Goal: Contribute content

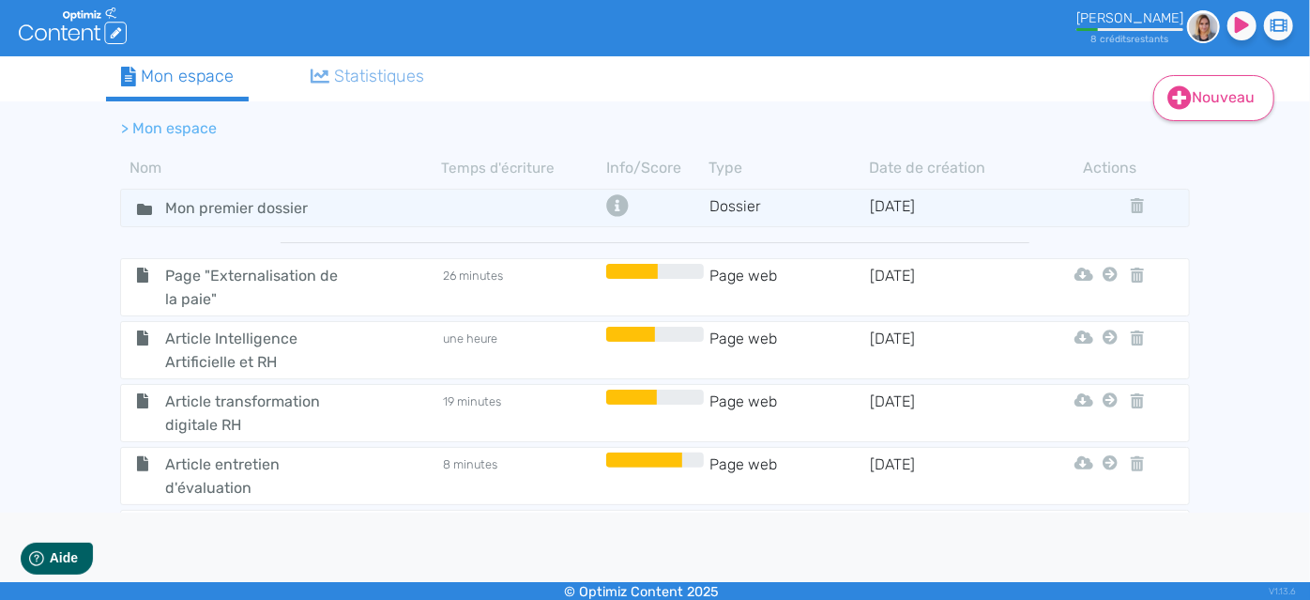
click at [1240, 96] on link "Nouveau" at bounding box center [1213, 98] width 121 height 46
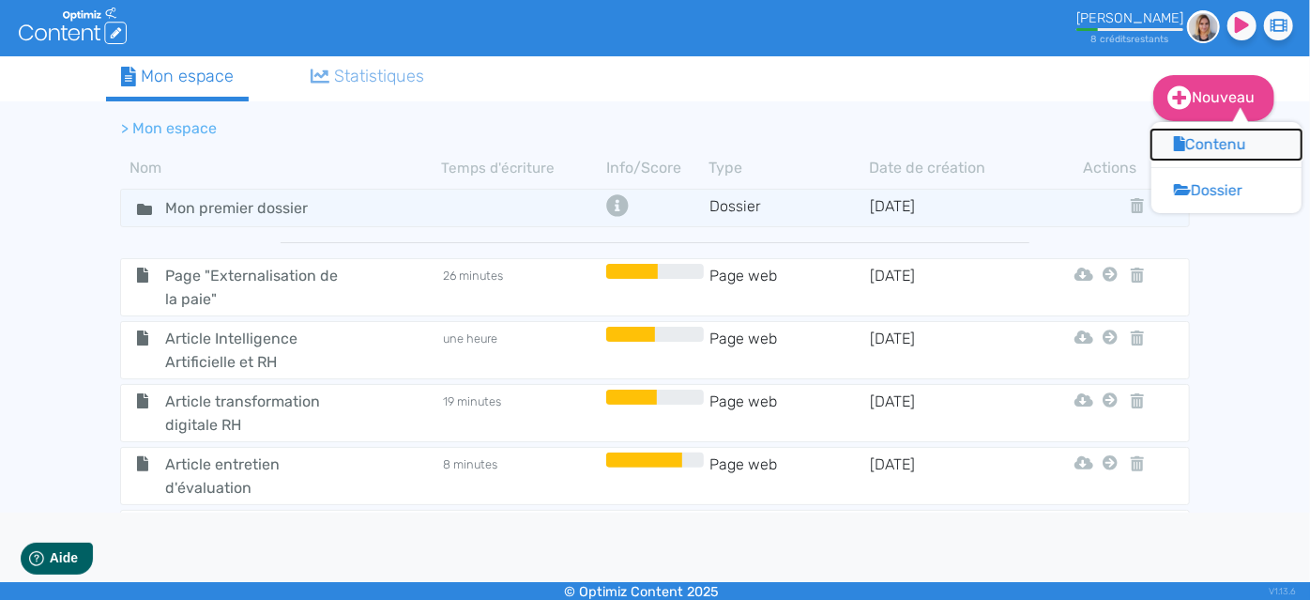
click at [1209, 147] on button "Contenu" at bounding box center [1227, 145] width 150 height 30
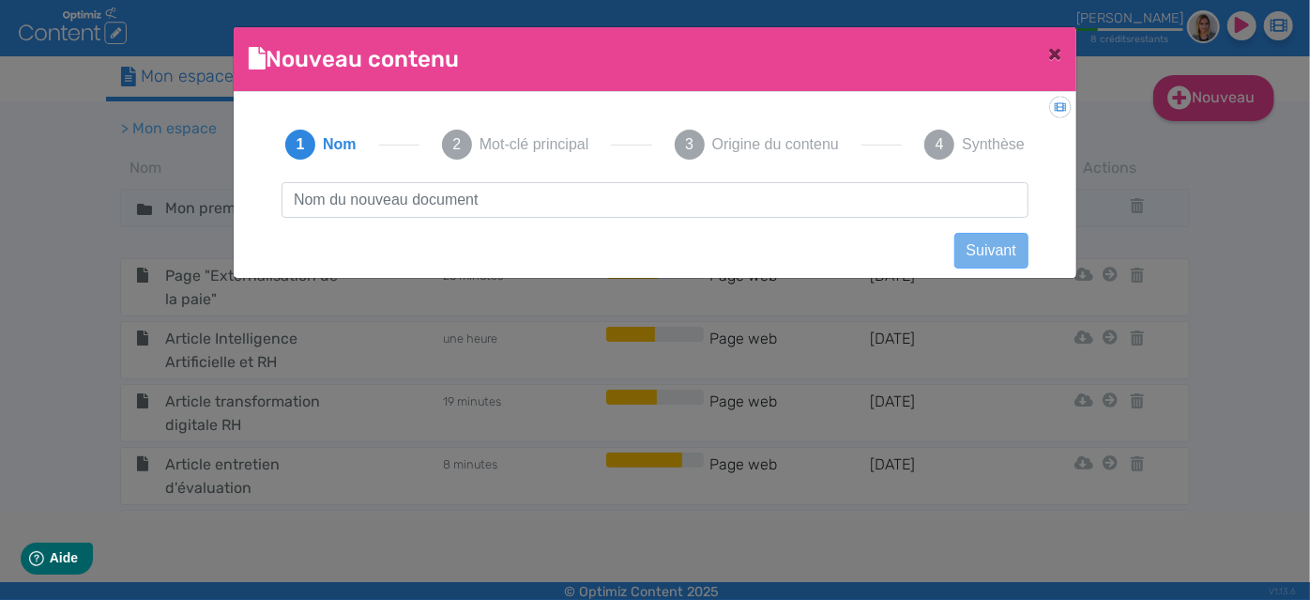
click at [835, 213] on input "text" at bounding box center [655, 200] width 747 height 36
type input "Reporting GTA"
click at [1009, 236] on button "Suivant" at bounding box center [991, 251] width 74 height 36
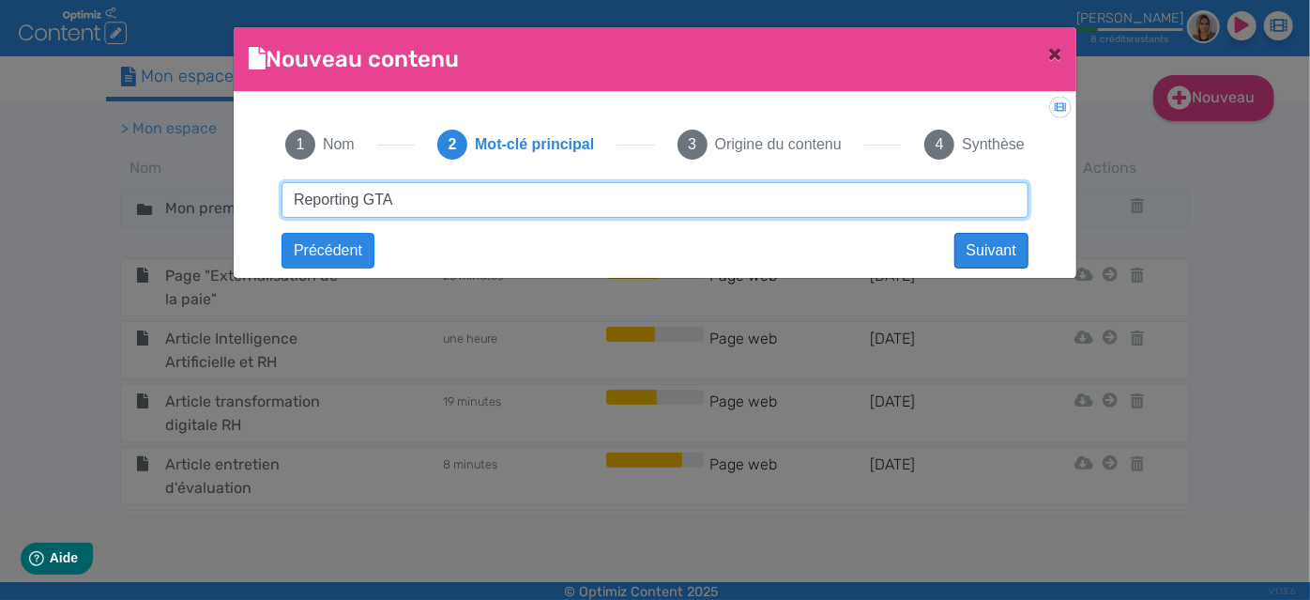
type input "Reporting GTA"
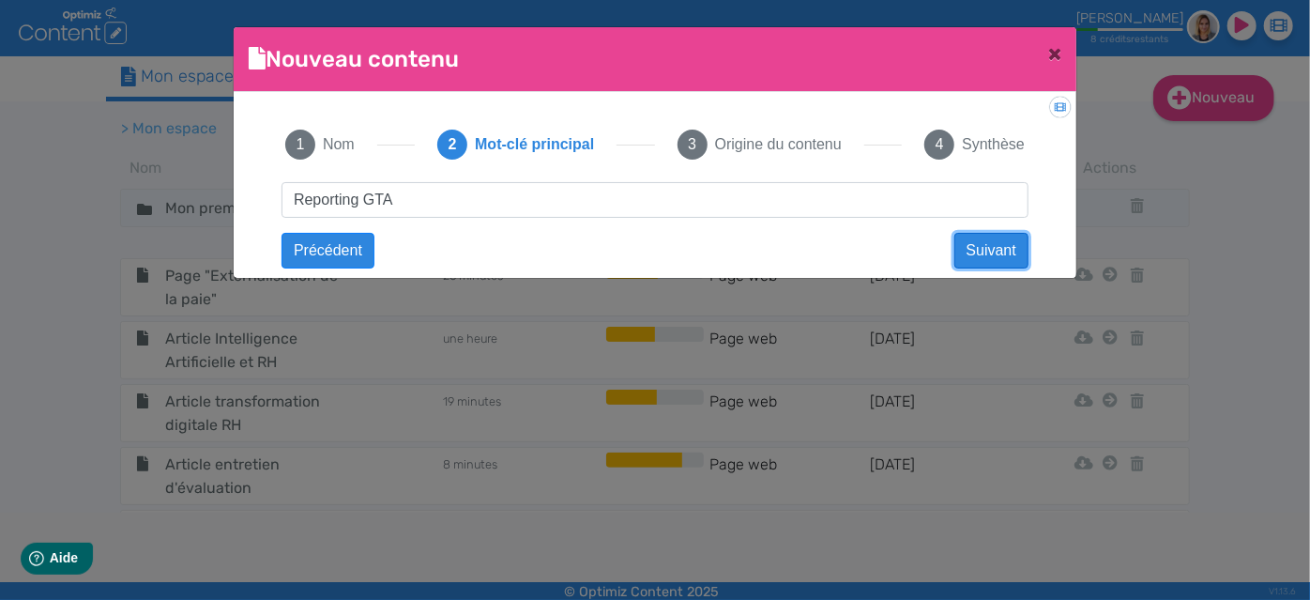
click at [999, 261] on button "Suivant" at bounding box center [991, 251] width 74 height 36
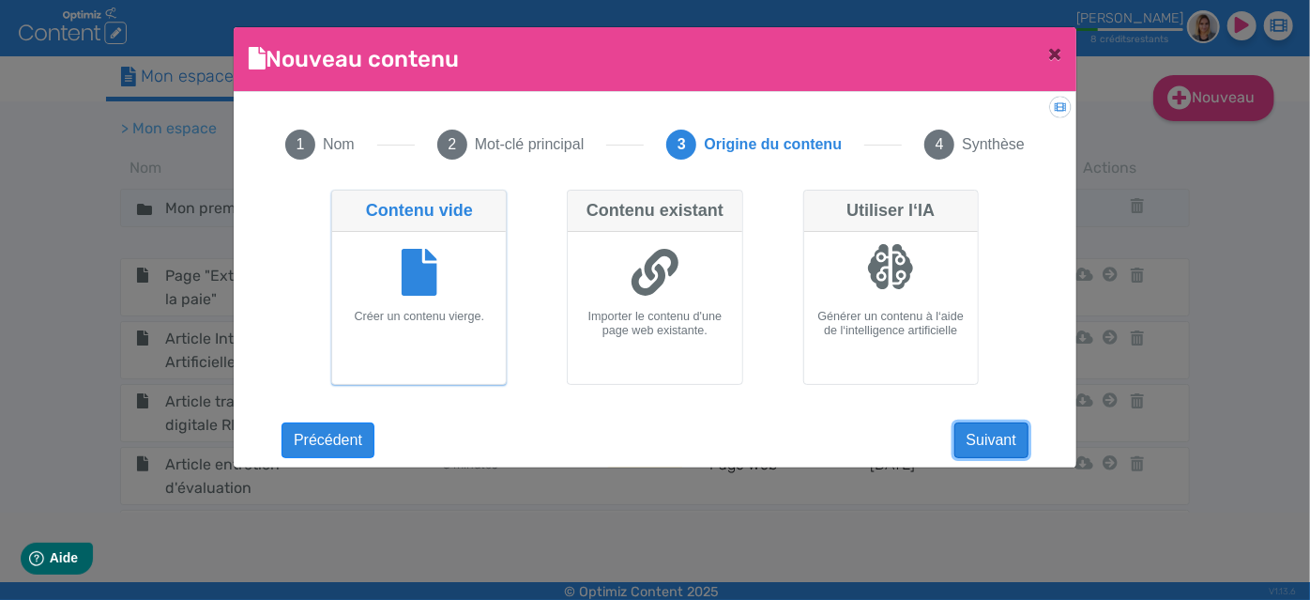
click at [971, 437] on button "Suivant" at bounding box center [991, 440] width 74 height 36
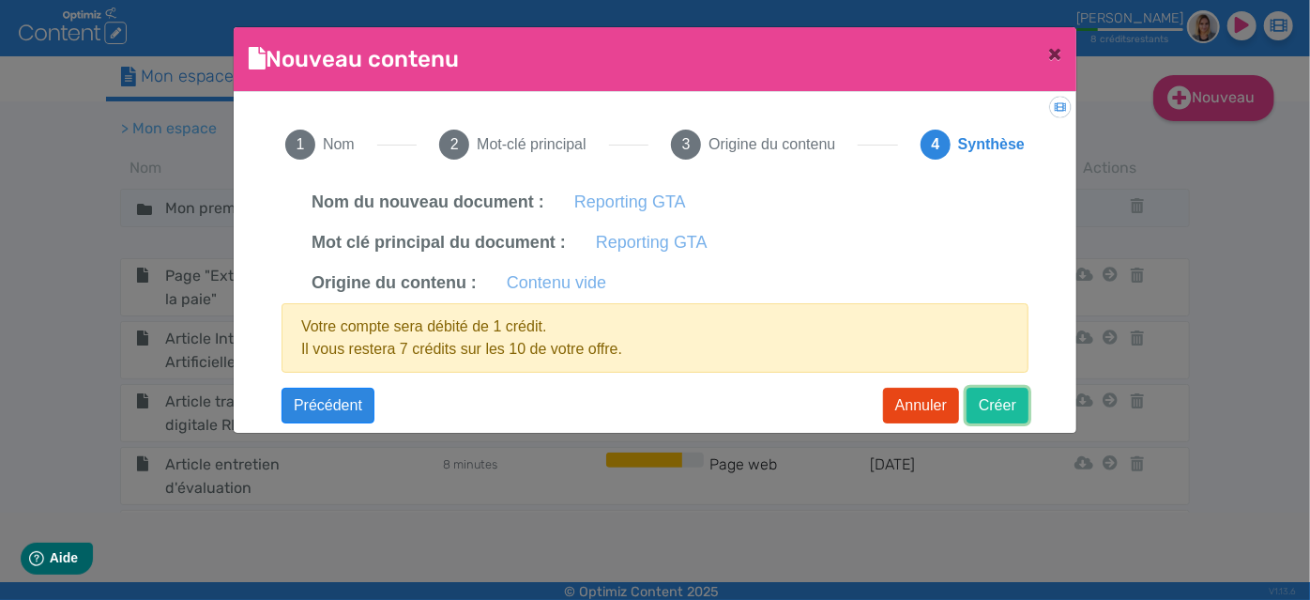
click at [1013, 394] on button "Créer" at bounding box center [998, 406] width 62 height 36
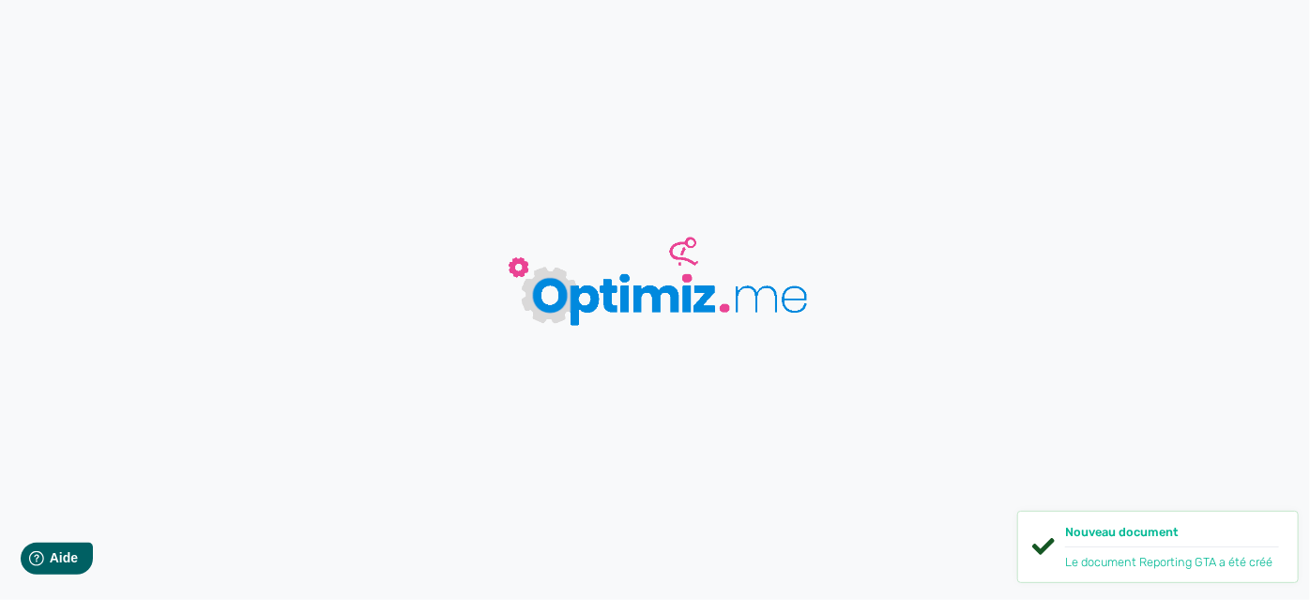
type input "Reporting GTA"
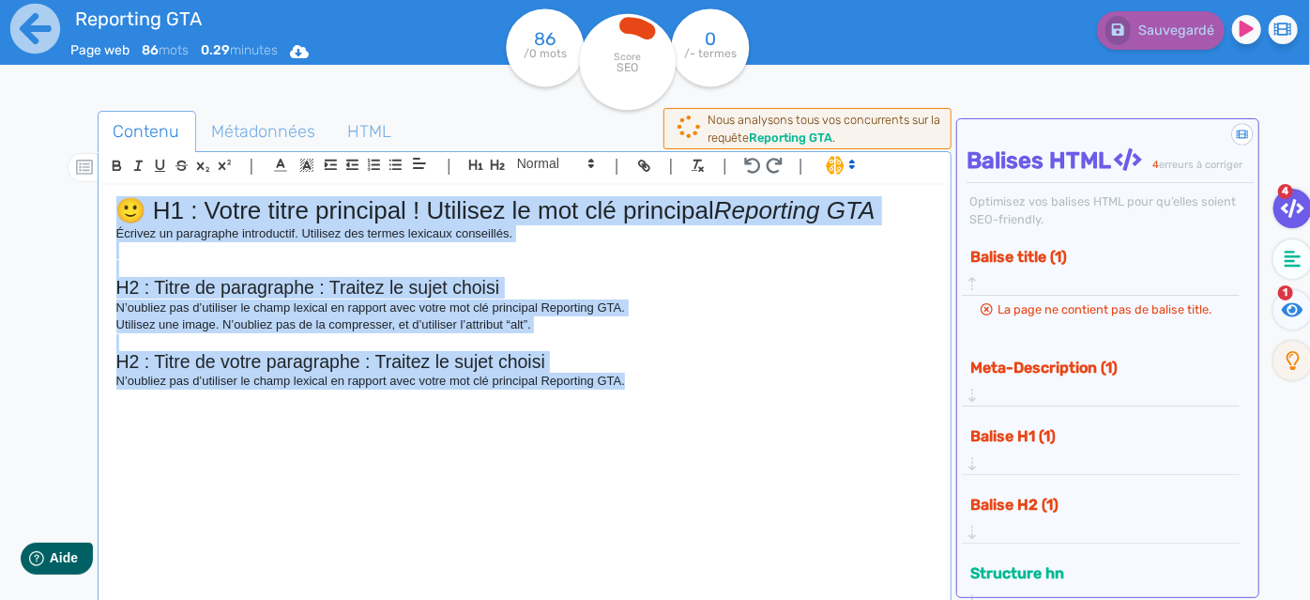
drag, startPoint x: 682, startPoint y: 391, endPoint x: 73, endPoint y: 149, distance: 655.5
click at [73, 149] on div "Contenu Métadonnées HTML | | H3 H4 H5 H6 Normal | | | | 🙂 H1 : Votre titre prin…" at bounding box center [682, 412] width 1256 height 612
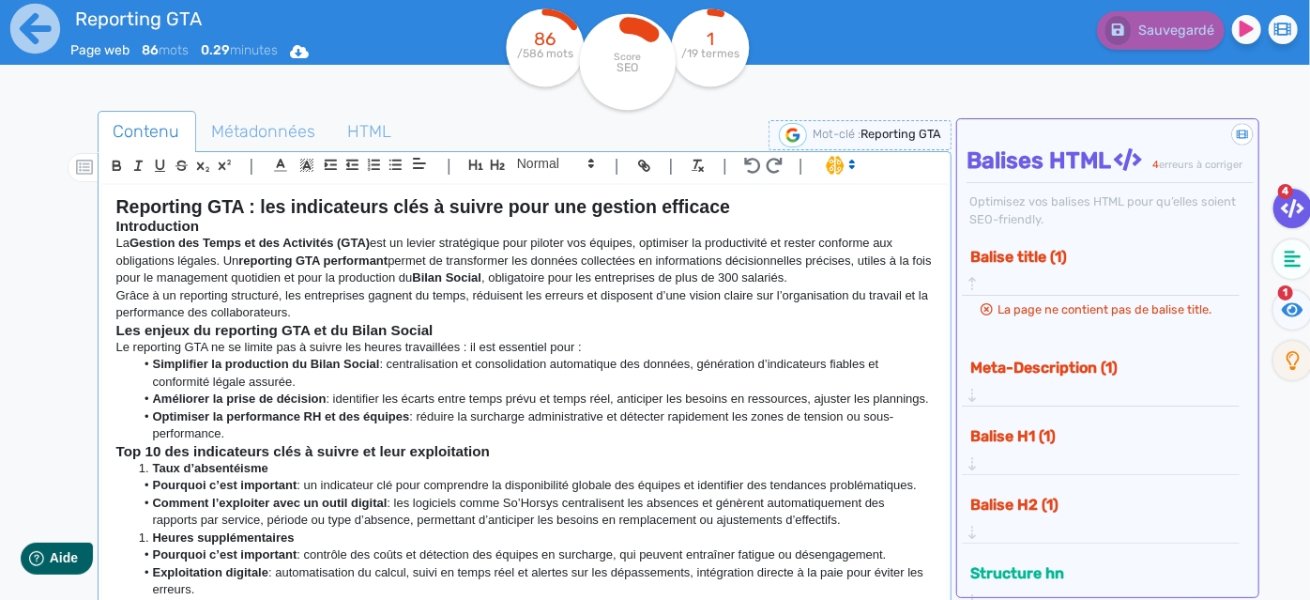
click at [758, 202] on h2 "Reporting GTA : les indicateurs clés à suivre pour une gestion efficace" at bounding box center [524, 207] width 817 height 22
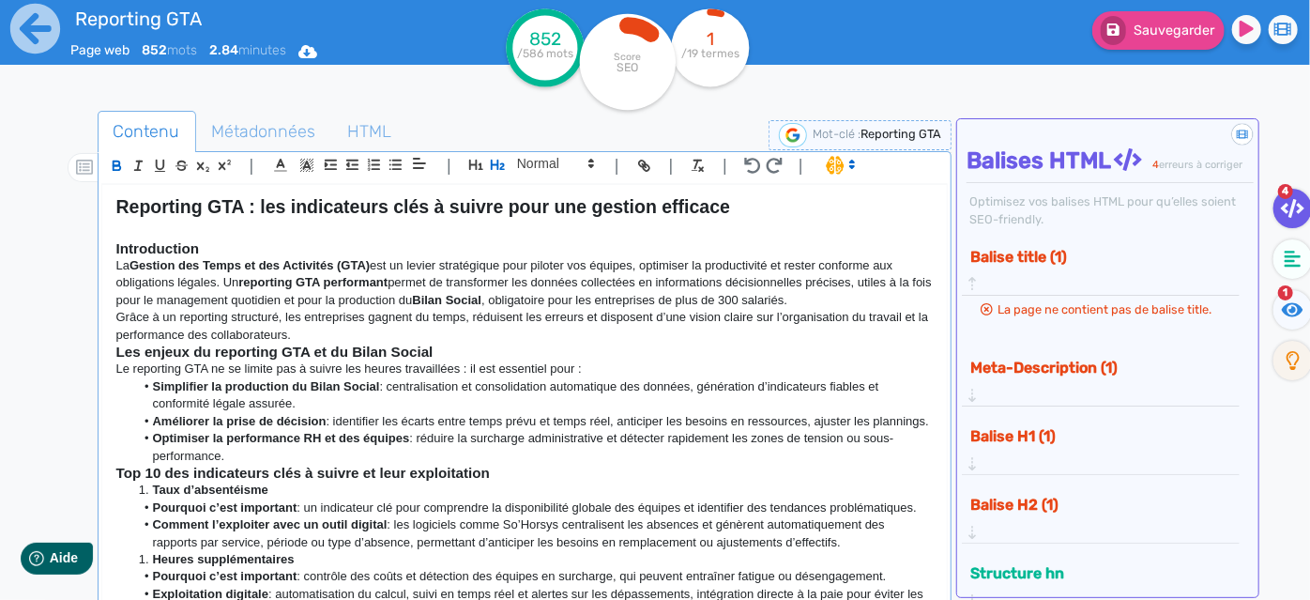
click at [265, 208] on strong "Reporting GTA : les indicateurs clés à suivre pour une gestion efficace" at bounding box center [423, 206] width 615 height 21
click at [399, 202] on strong "Reporting GTA : 10indicateurs clés à suivre pour une gestion efficace" at bounding box center [418, 206] width 604 height 21
click at [377, 240] on h3 "Introduction" at bounding box center [524, 248] width 817 height 17
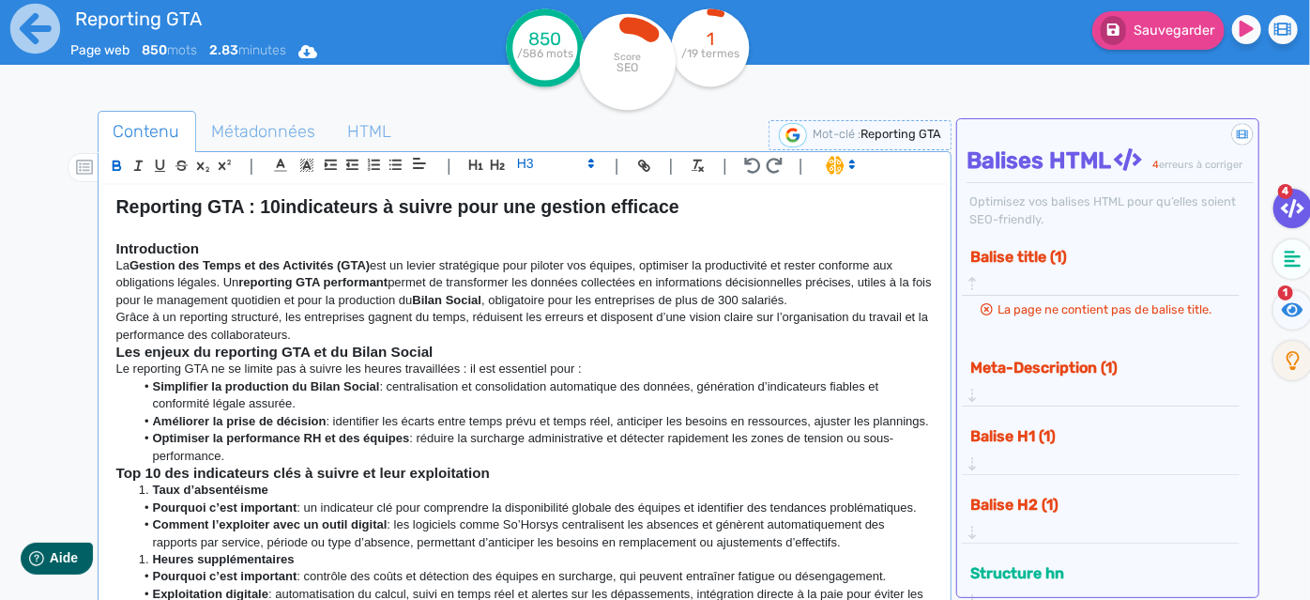
drag, startPoint x: 250, startPoint y: 233, endPoint x: 230, endPoint y: 240, distance: 21.1
click at [230, 240] on div "Reporting GTA : 10indicateurs à suivre pour une gestion efficace Introduction L…" at bounding box center [525, 395] width 846 height 420
drag, startPoint x: 250, startPoint y: 238, endPoint x: 116, endPoint y: 243, distance: 133.4
click at [116, 243] on h3 "Introduction" at bounding box center [524, 248] width 817 height 17
drag, startPoint x: 116, startPoint y: 243, endPoint x: 229, endPoint y: 247, distance: 112.7
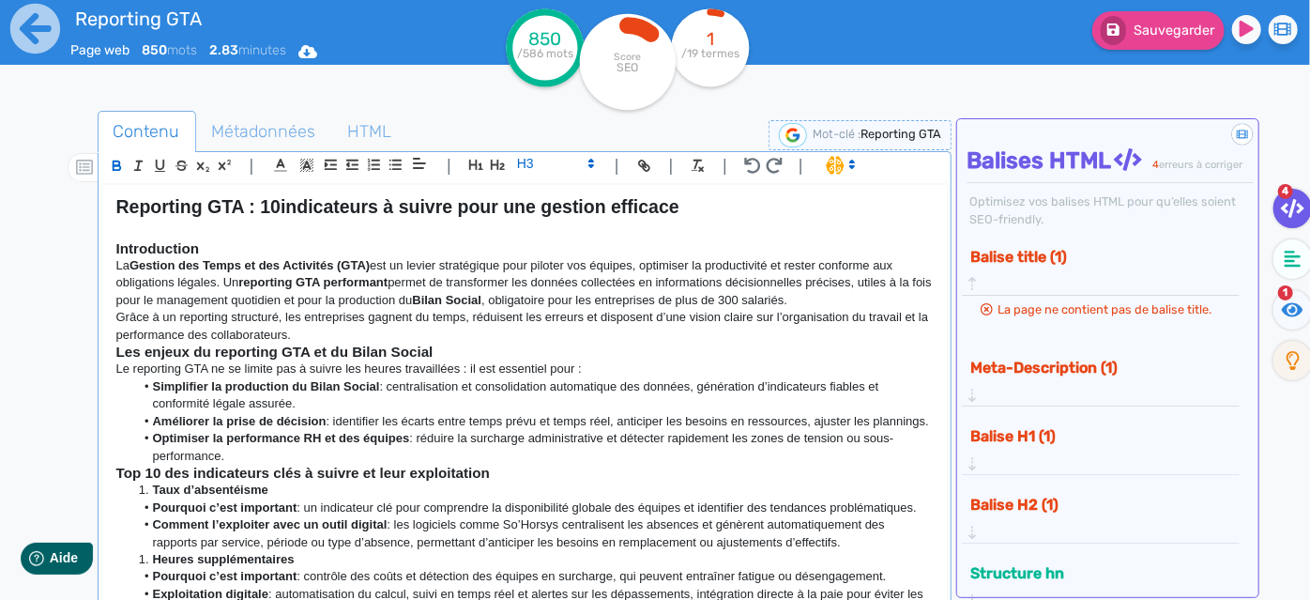
click at [229, 247] on h3 "Introduction" at bounding box center [524, 248] width 817 height 17
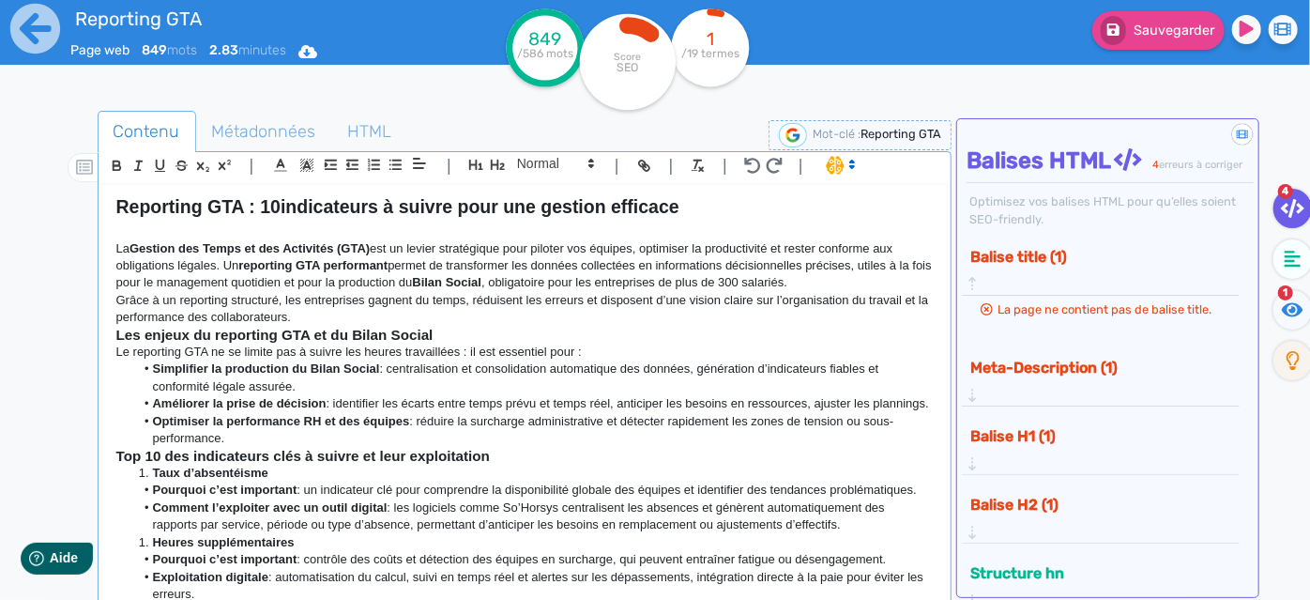
click at [423, 312] on p "Grâce à un reporting structuré, les entreprises gagnent du temps, réduisent les…" at bounding box center [524, 309] width 817 height 35
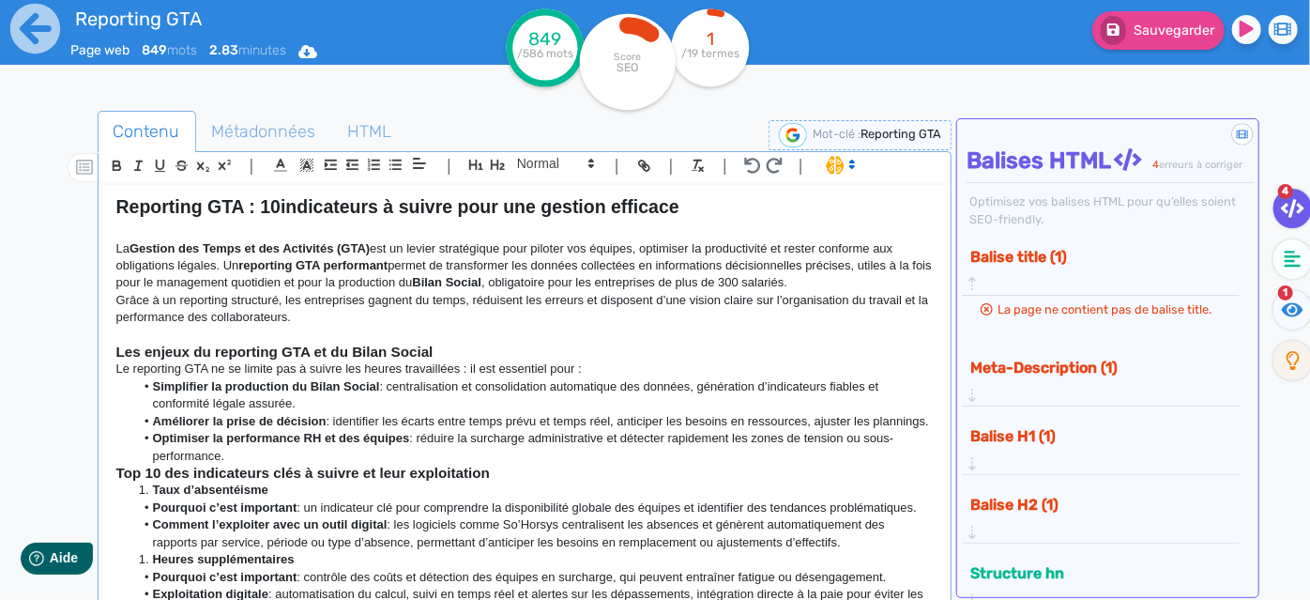
click at [475, 342] on p at bounding box center [524, 335] width 817 height 17
click at [450, 347] on h3 "Les enjeux du reporting GTA et du Bilan Social" at bounding box center [524, 352] width 817 height 17
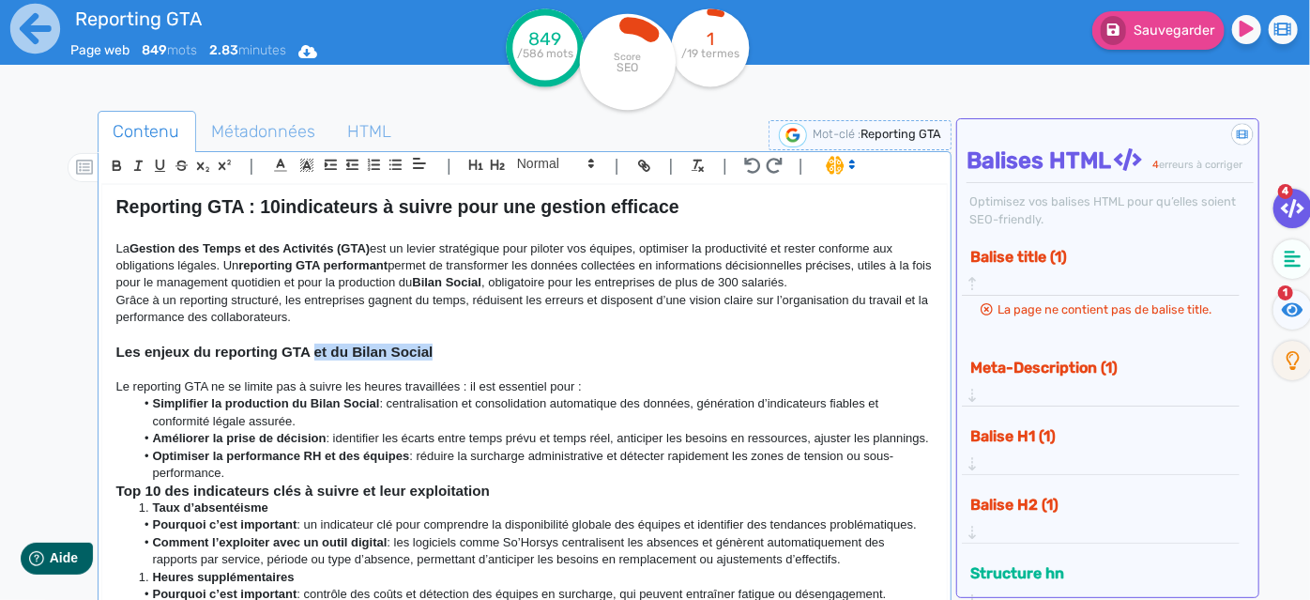
drag, startPoint x: 450, startPoint y: 347, endPoint x: 315, endPoint y: 357, distance: 134.5
click at [315, 357] on h3 "Les enjeux du reporting GTA et du Bilan Social" at bounding box center [524, 352] width 817 height 17
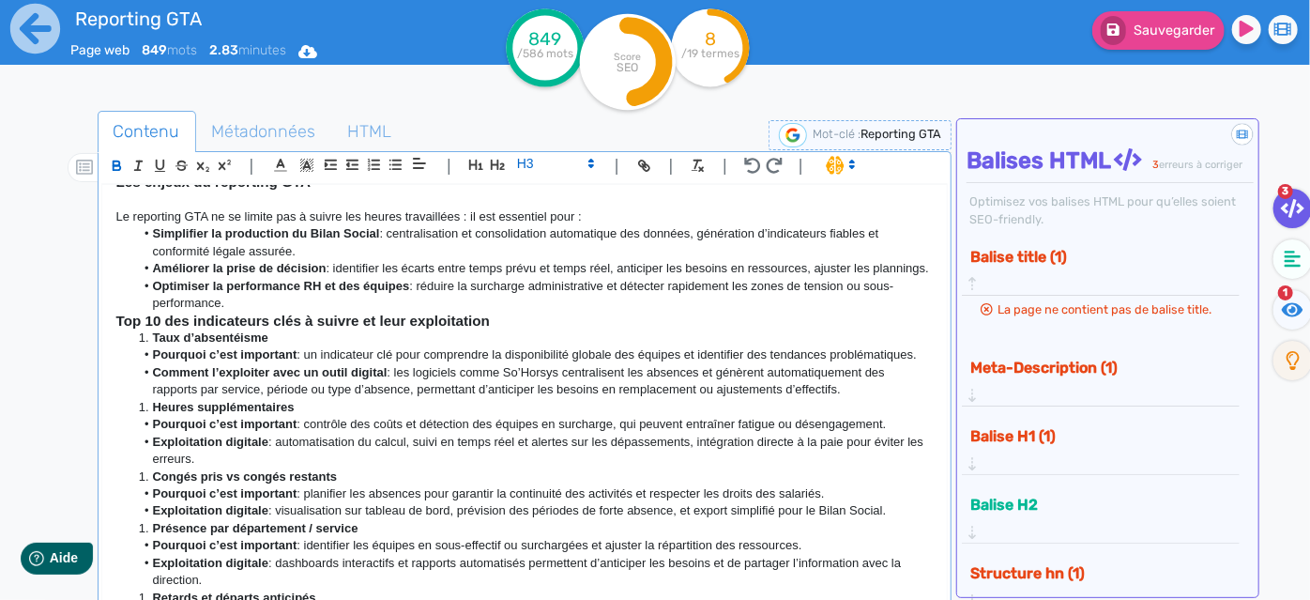
scroll to position [170, 0]
click at [236, 313] on li "Optimiser la performance RH et des équipes : réduire la surcharge administrativ…" at bounding box center [533, 295] width 799 height 35
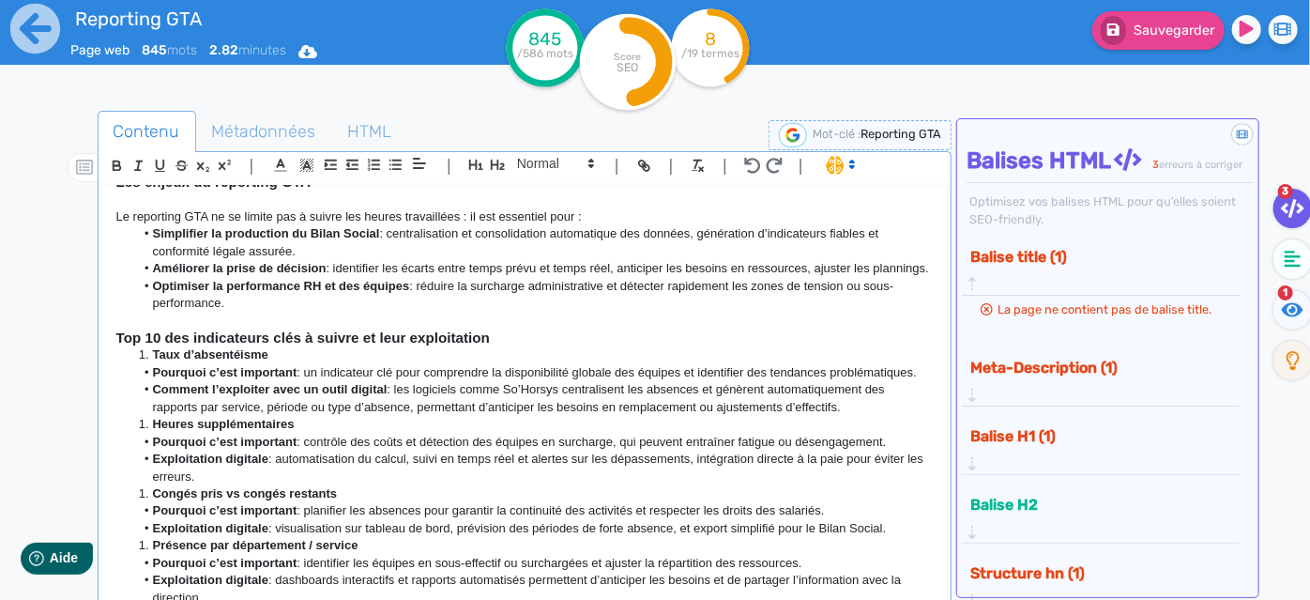
click at [527, 346] on h3 "Top 10 des indicateurs clés à suivre et leur exploitation" at bounding box center [524, 337] width 817 height 17
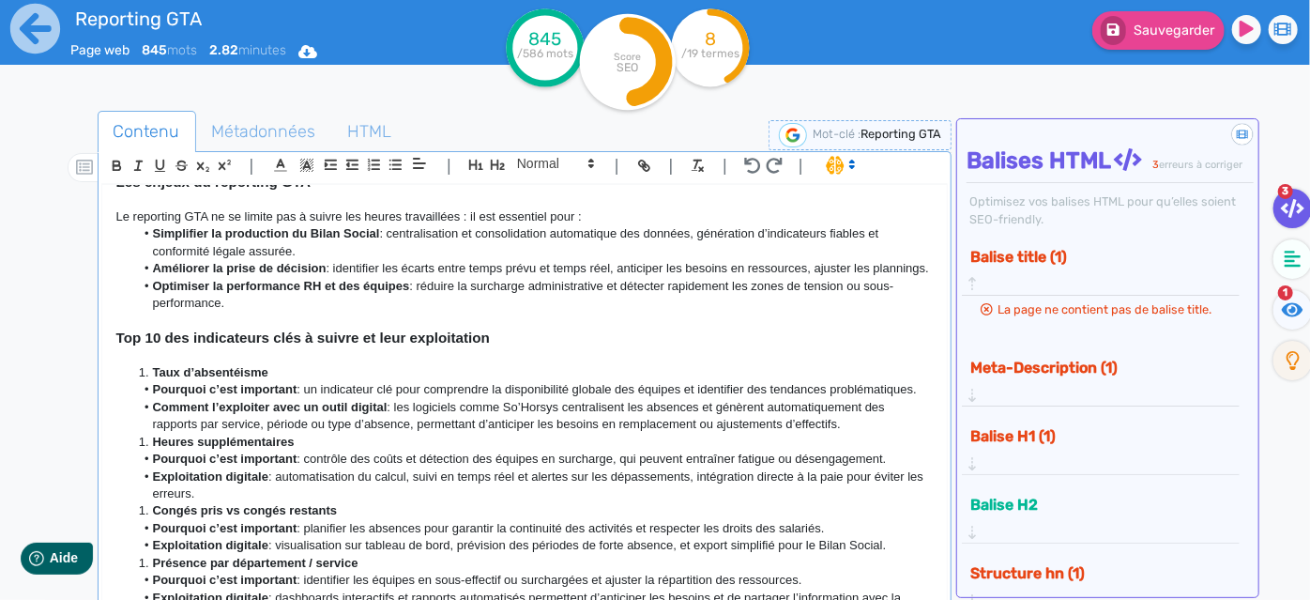
click at [850, 434] on li "Comment l’exploiter avec un outil digital : les logiciels comme So’Horsys centr…" at bounding box center [533, 416] width 799 height 35
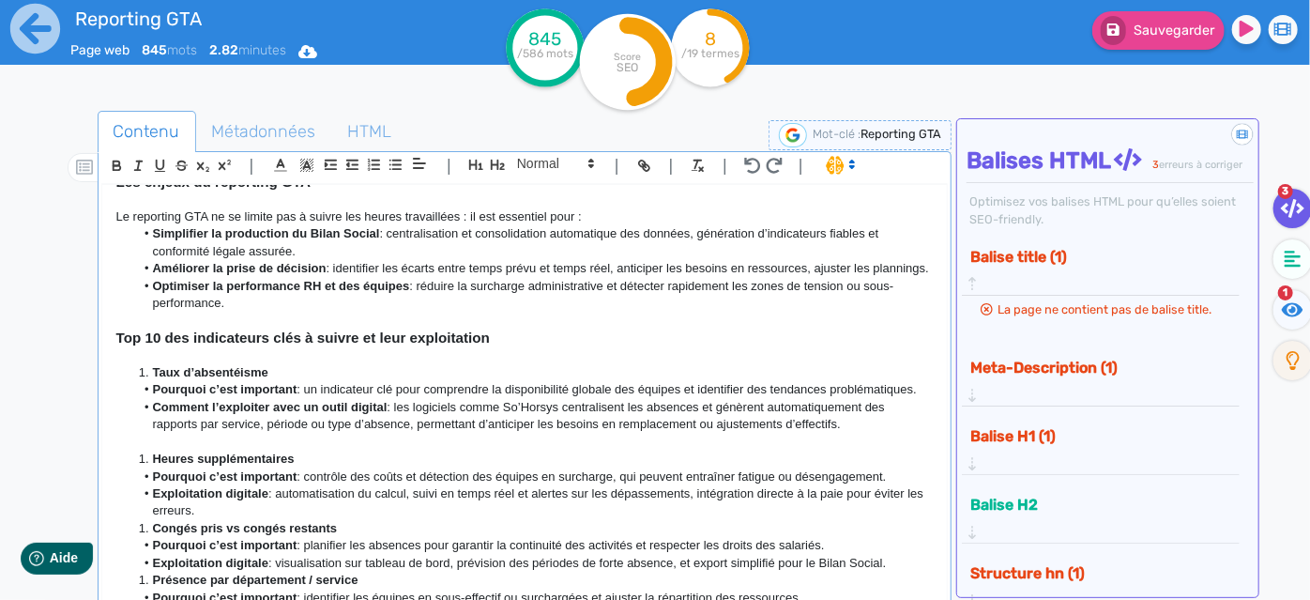
click at [258, 520] on li "Exploitation digitale : automatisation du calcul, suivi en temps réel et alerte…" at bounding box center [533, 502] width 799 height 35
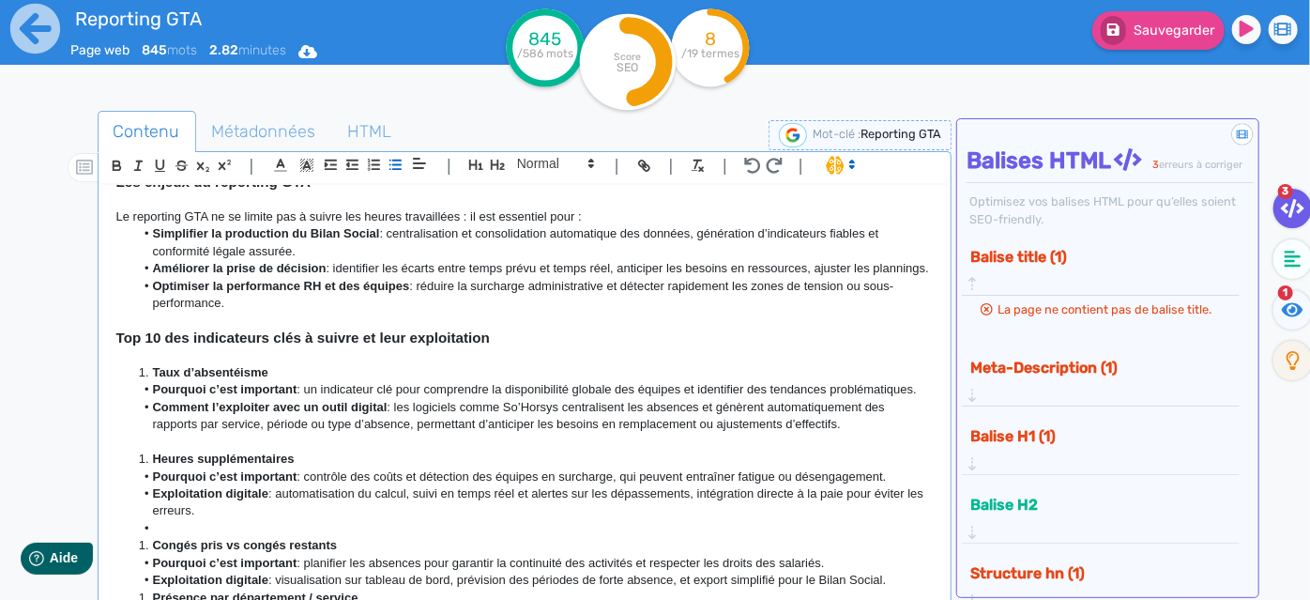
click at [153, 379] on strong "Taux d’absentéisme" at bounding box center [210, 372] width 115 height 14
click at [154, 466] on strong "Heures supplémentaires" at bounding box center [224, 458] width 142 height 14
click at [147, 554] on li "Congés pris vs congés restants" at bounding box center [533, 545] width 799 height 17
click at [169, 537] on li at bounding box center [533, 528] width 799 height 17
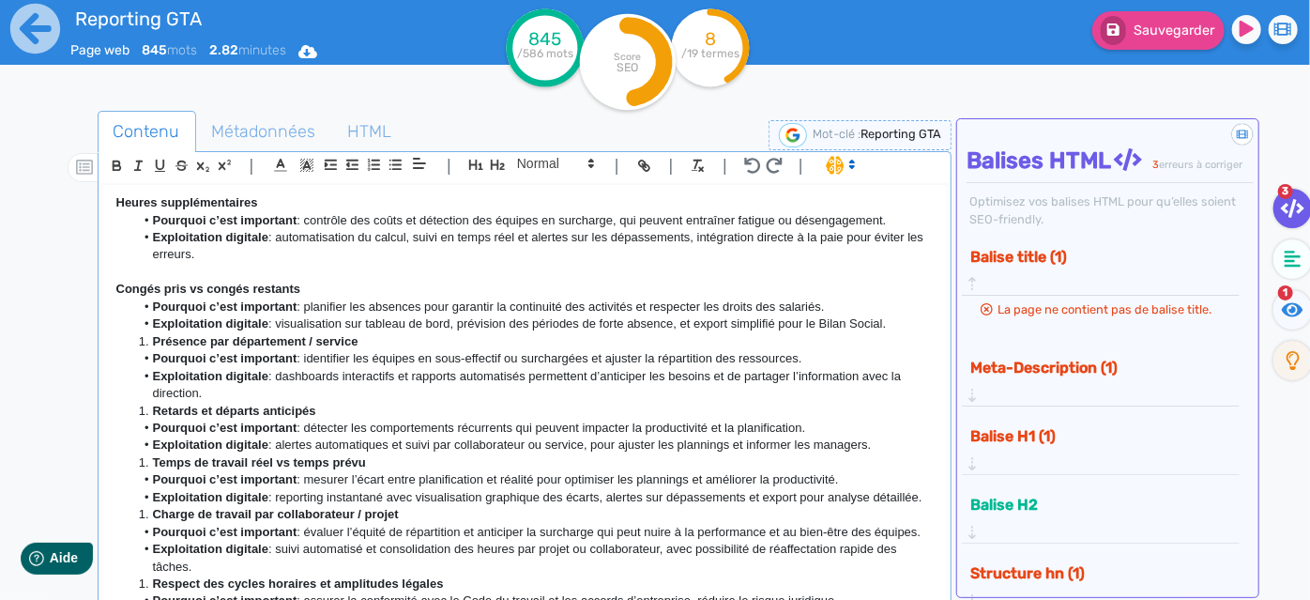
click at [892, 332] on li "Exploitation digitale : visualisation sur tableau de bord, prévision des périod…" at bounding box center [533, 323] width 799 height 17
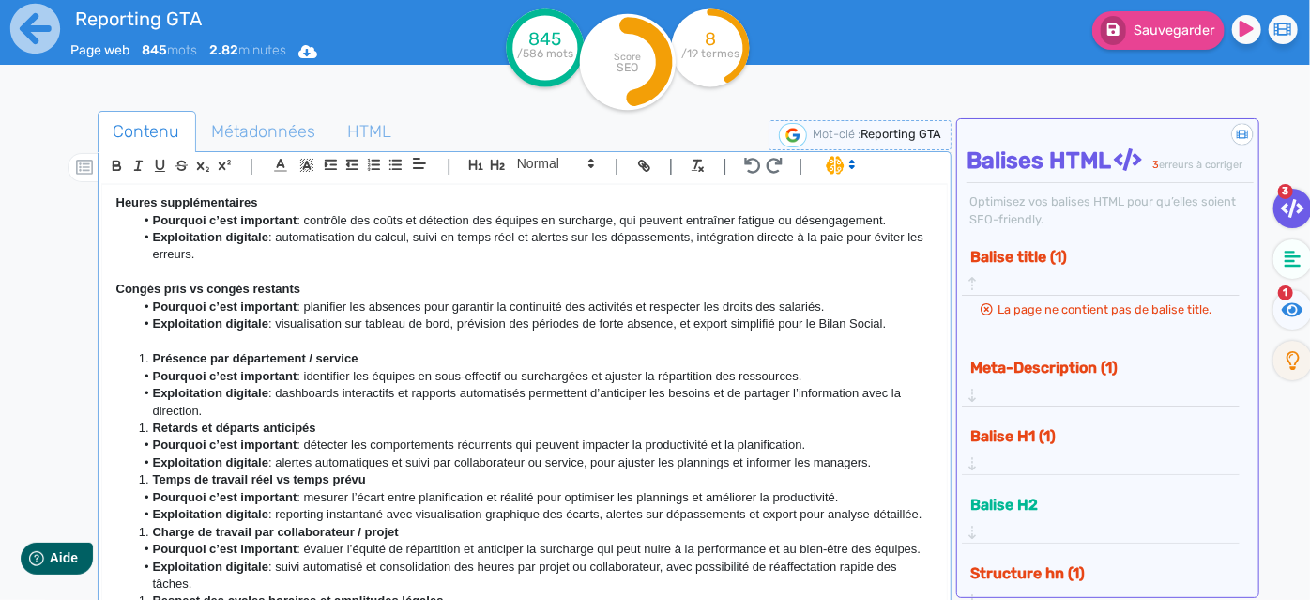
click at [147, 367] on li "Présence par département / service" at bounding box center [533, 358] width 799 height 17
click at [242, 420] on li "Exploitation digitale : dashboards interactifs et rapports automatisés permette…" at bounding box center [533, 402] width 799 height 35
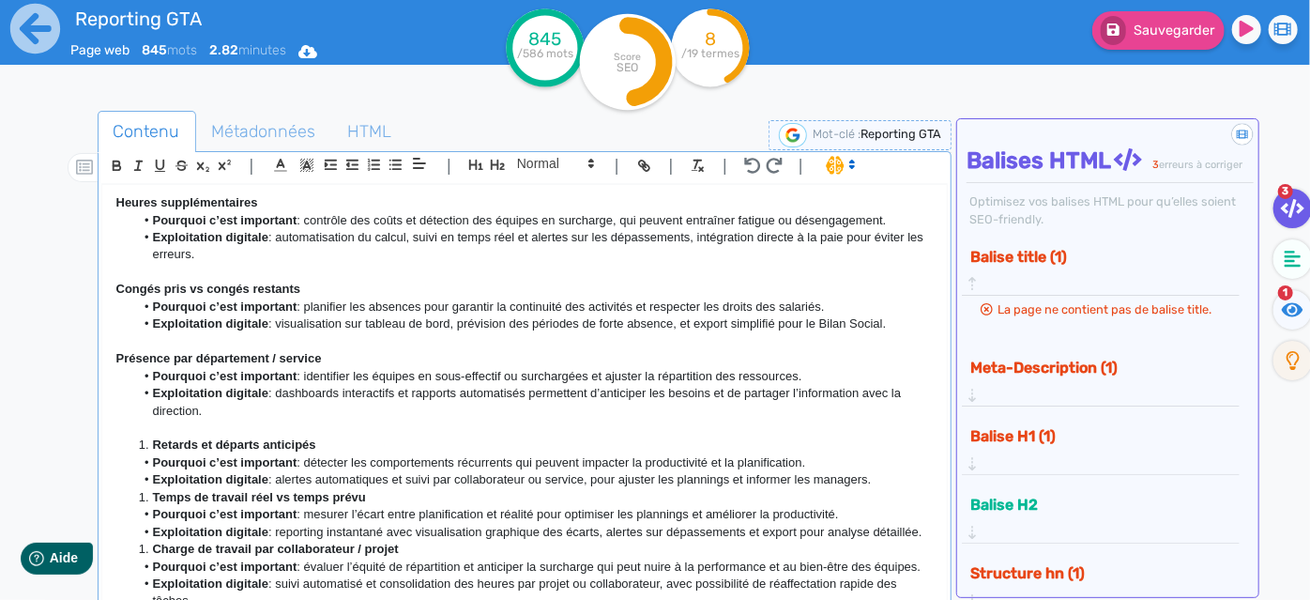
click at [155, 451] on strong "Retards et départs anticipés" at bounding box center [234, 444] width 163 height 14
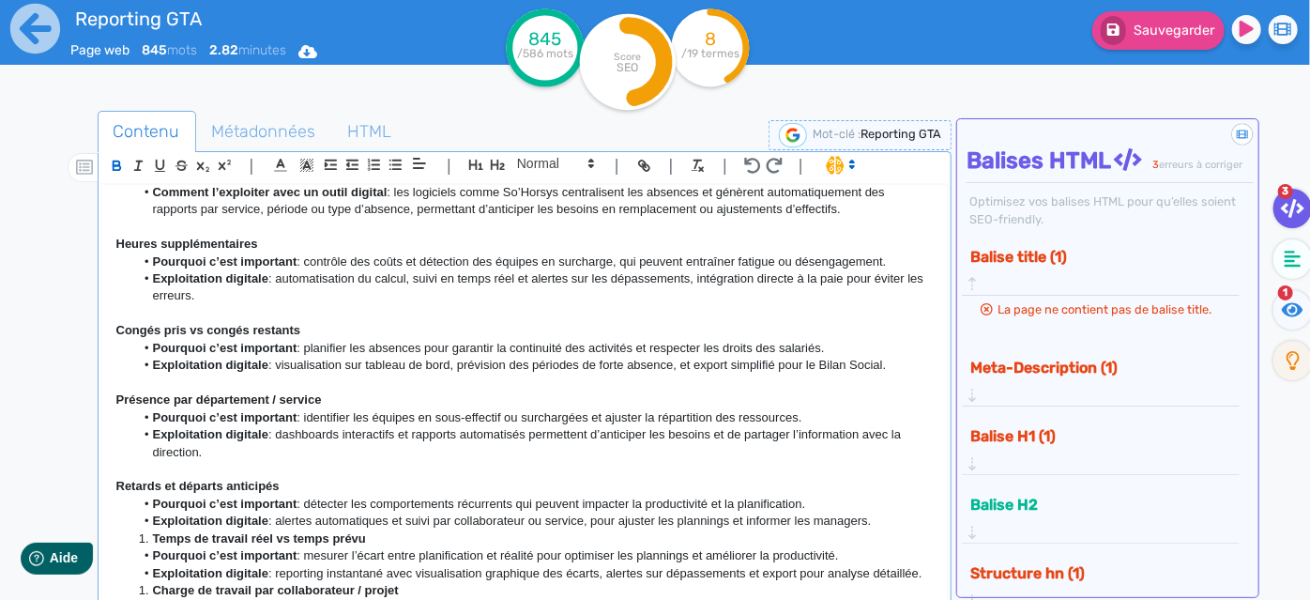
scroll to position [511, 0]
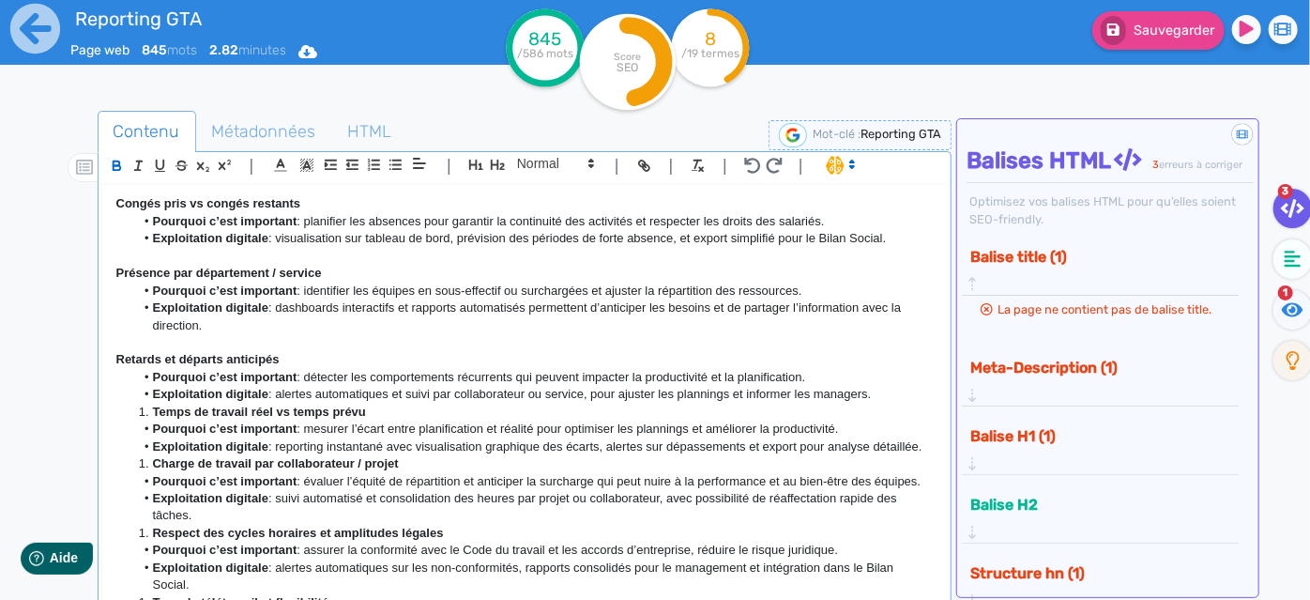
click at [906, 403] on li "Exploitation digitale : alertes automatiques et suivi par collaborateur ou serv…" at bounding box center [533, 394] width 799 height 17
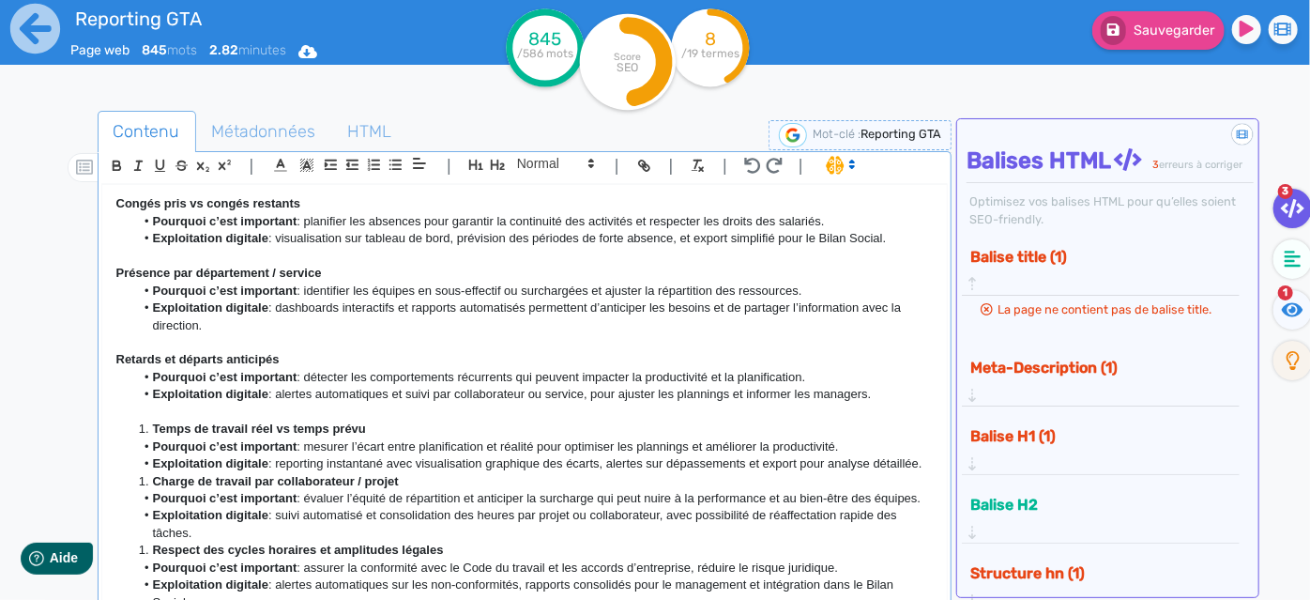
click at [150, 437] on li "Temps de travail réel vs temps prévu" at bounding box center [533, 428] width 799 height 17
click at [218, 472] on li "Exploitation digitale : reporting instantané avec visualisation graphique des é…" at bounding box center [533, 463] width 799 height 17
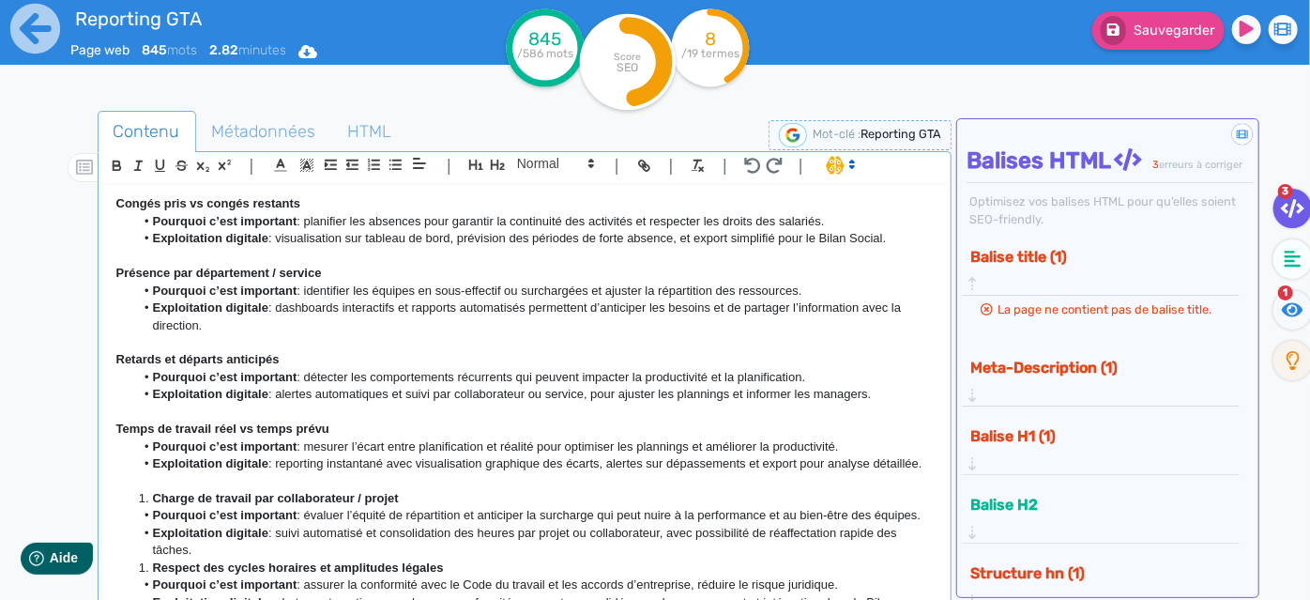
click at [153, 505] on strong "Charge de travail par collaborateur / projet" at bounding box center [276, 498] width 246 height 14
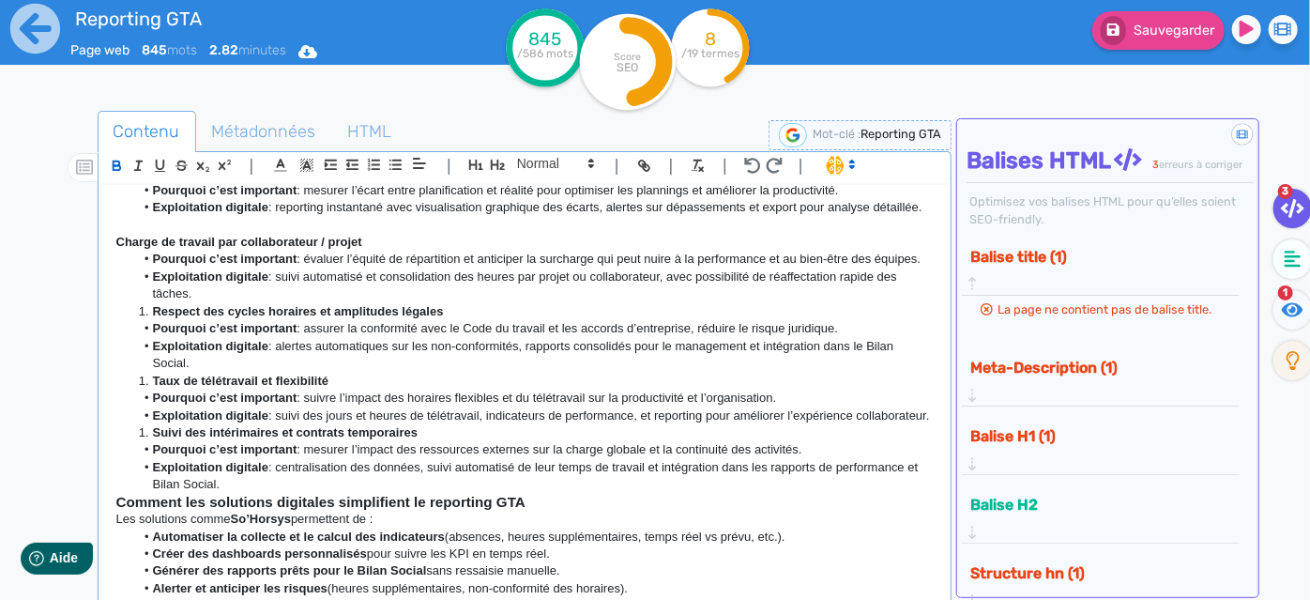
drag, startPoint x: 300, startPoint y: 332, endPoint x: 287, endPoint y: 345, distance: 18.6
click at [299, 303] on li "Exploitation digitale : suivi automatisé et consolidation des heures par projet…" at bounding box center [533, 285] width 799 height 35
click at [286, 303] on li "Exploitation digitale : suivi automatisé et consolidation des heures par projet…" at bounding box center [533, 285] width 799 height 35
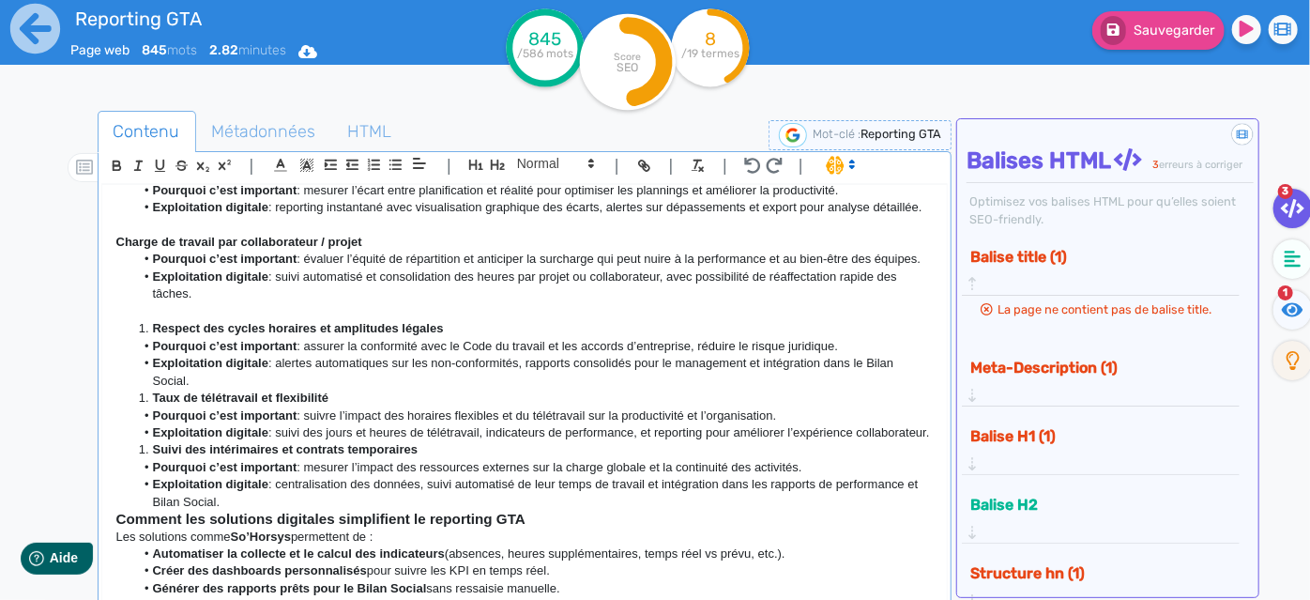
click at [150, 337] on li "Respect des cycles horaires et amplitudes légales" at bounding box center [533, 328] width 799 height 17
click at [221, 389] on li "Exploitation digitale : alertes automatiques sur les non-conformités, rapports …" at bounding box center [533, 372] width 799 height 35
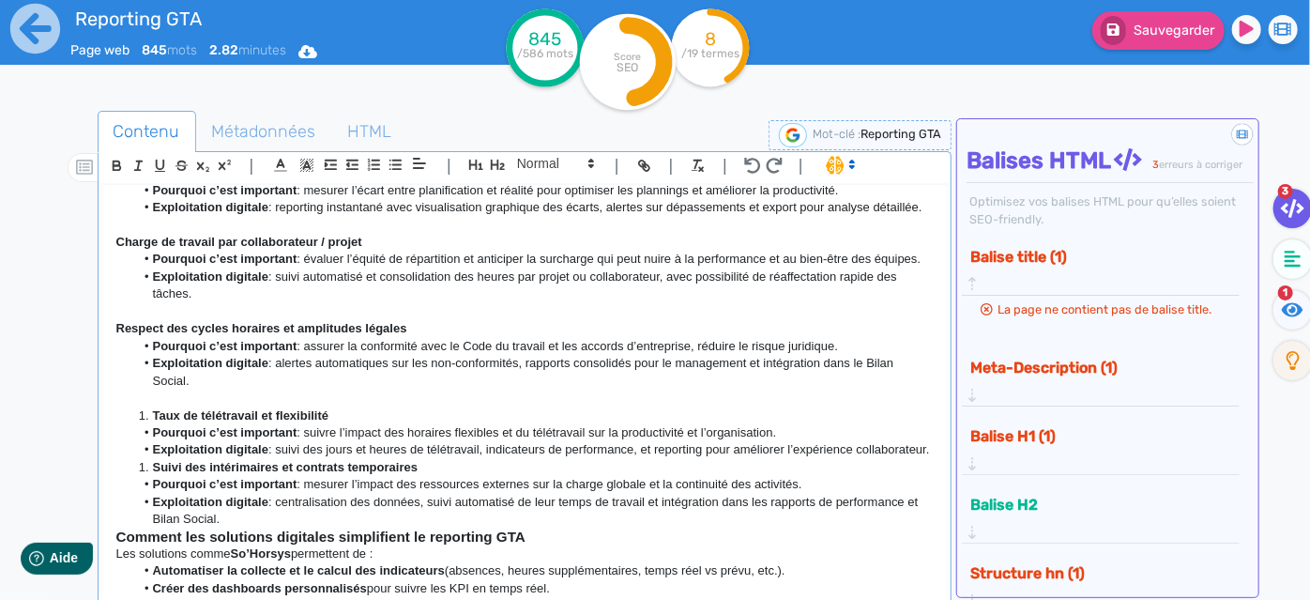
click at [150, 424] on li "Taux de télétravail et flexibilité" at bounding box center [533, 415] width 799 height 17
click at [251, 458] on li "Exploitation digitale : suivi des jours et heures de télétravail, indicateurs d…" at bounding box center [533, 449] width 799 height 17
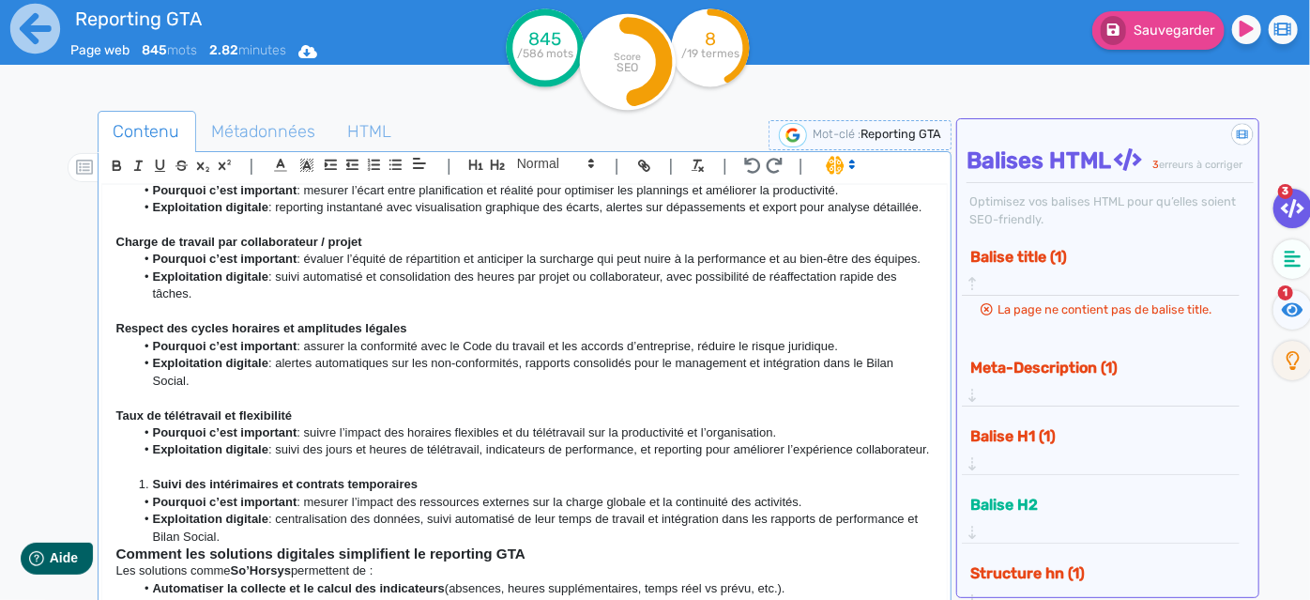
click at [153, 491] on strong "Suivi des intérimaires et contrats temporaires" at bounding box center [286, 484] width 266 height 14
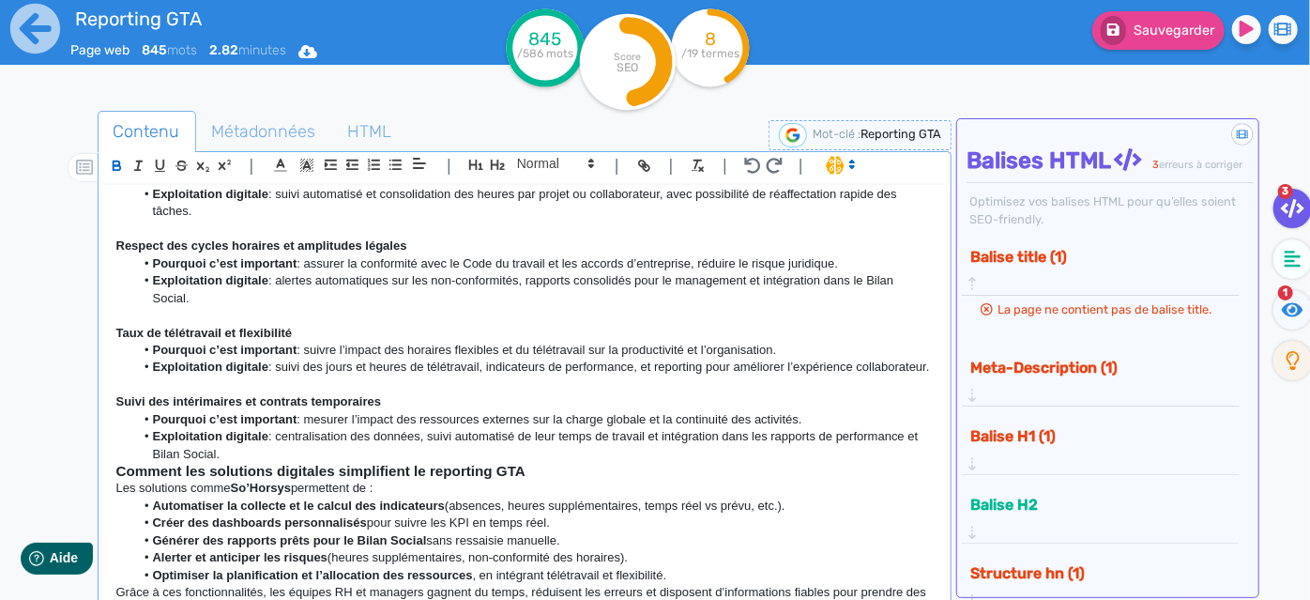
scroll to position [939, 0]
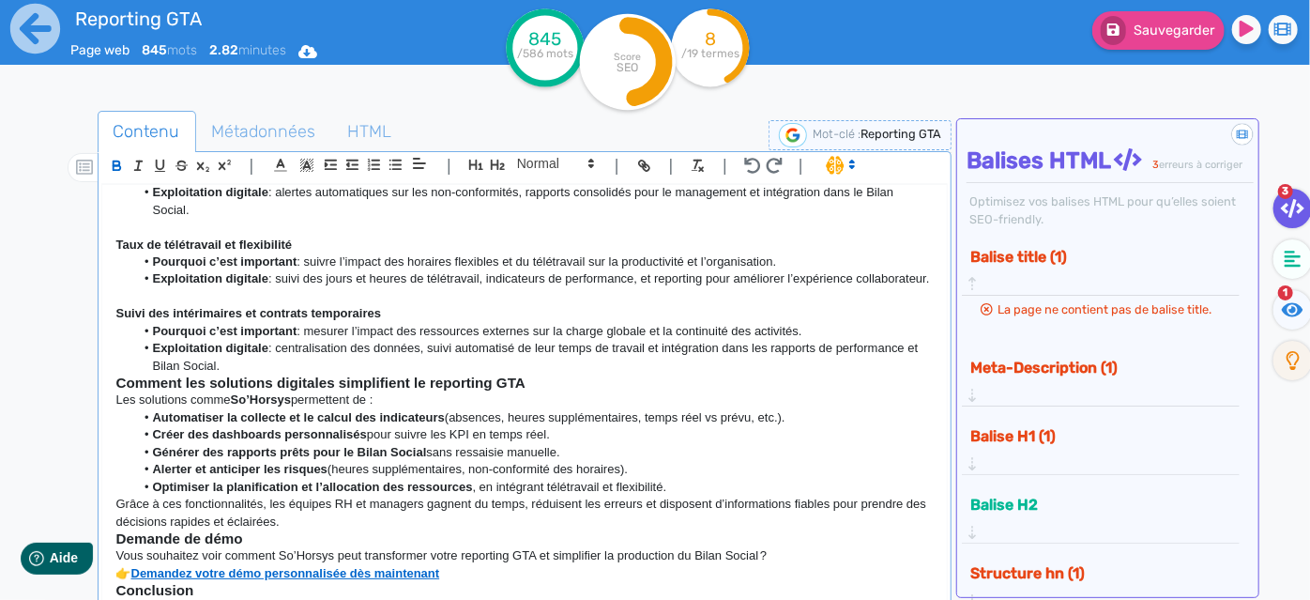
click at [117, 390] on strong "Comment les solutions digitales simplifient le reporting GTA" at bounding box center [320, 382] width 409 height 16
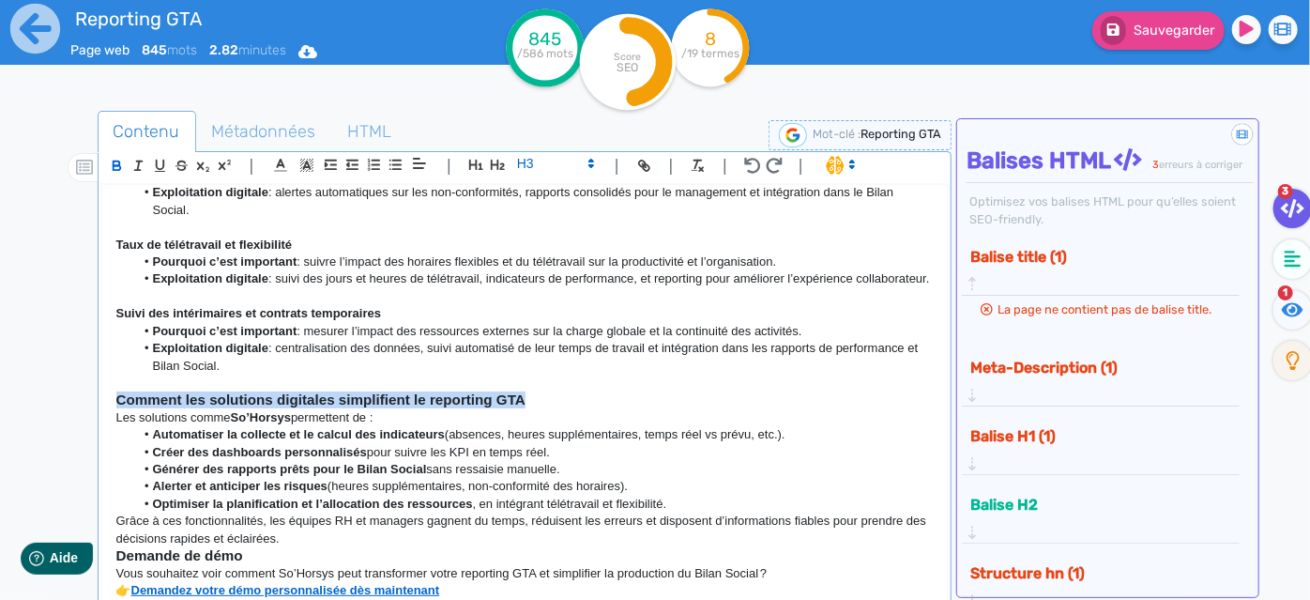
drag, startPoint x: 550, startPoint y: 466, endPoint x: 26, endPoint y: 471, distance: 523.7
click at [26, 471] on div "Reporting GTA Page web 845 mots 2.82 minutes Html Pdf Word 845 /586 mots Score …" at bounding box center [655, 359] width 1310 height 718
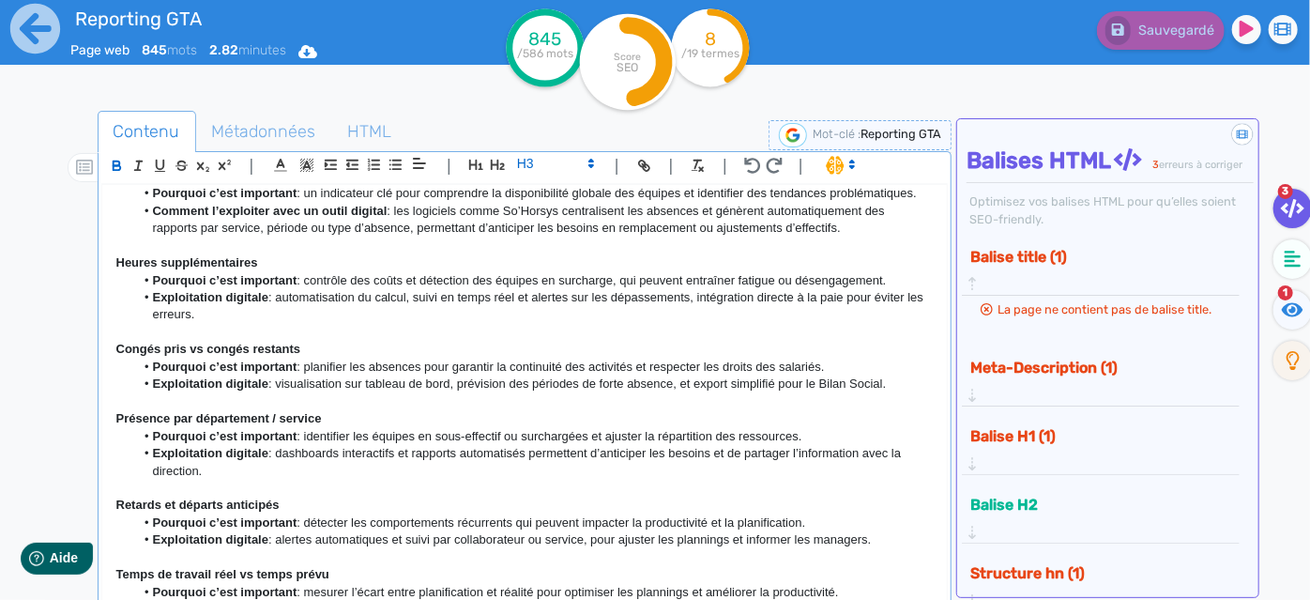
scroll to position [281, 0]
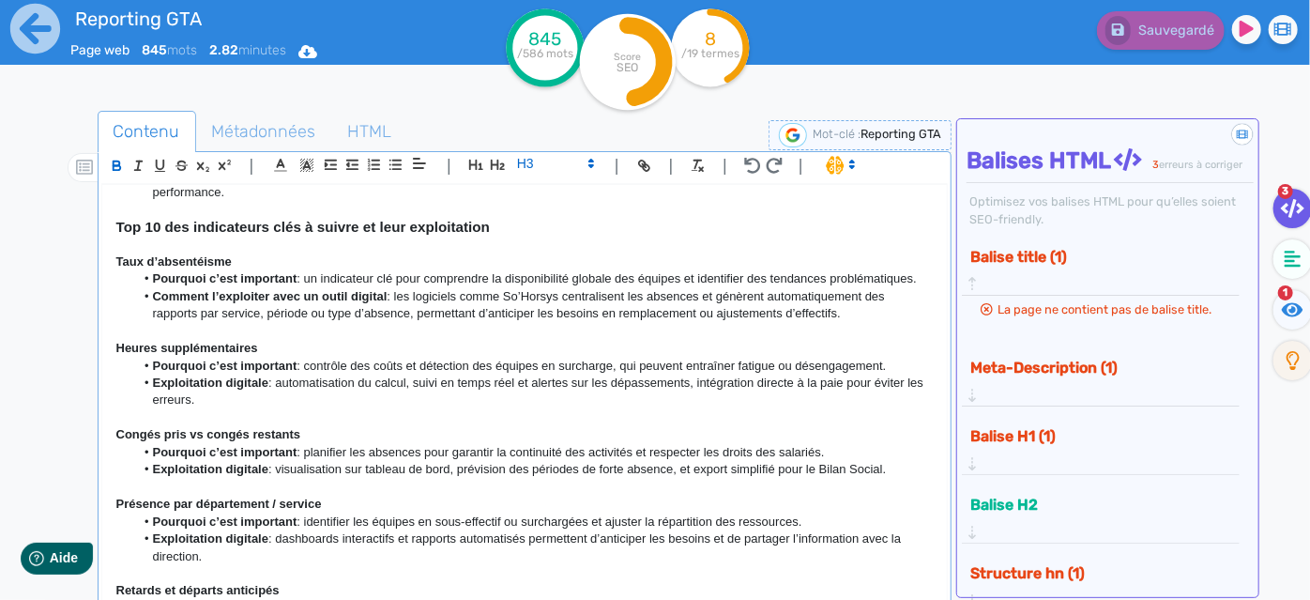
click at [329, 270] on p "Taux d’absentéisme" at bounding box center [524, 261] width 817 height 17
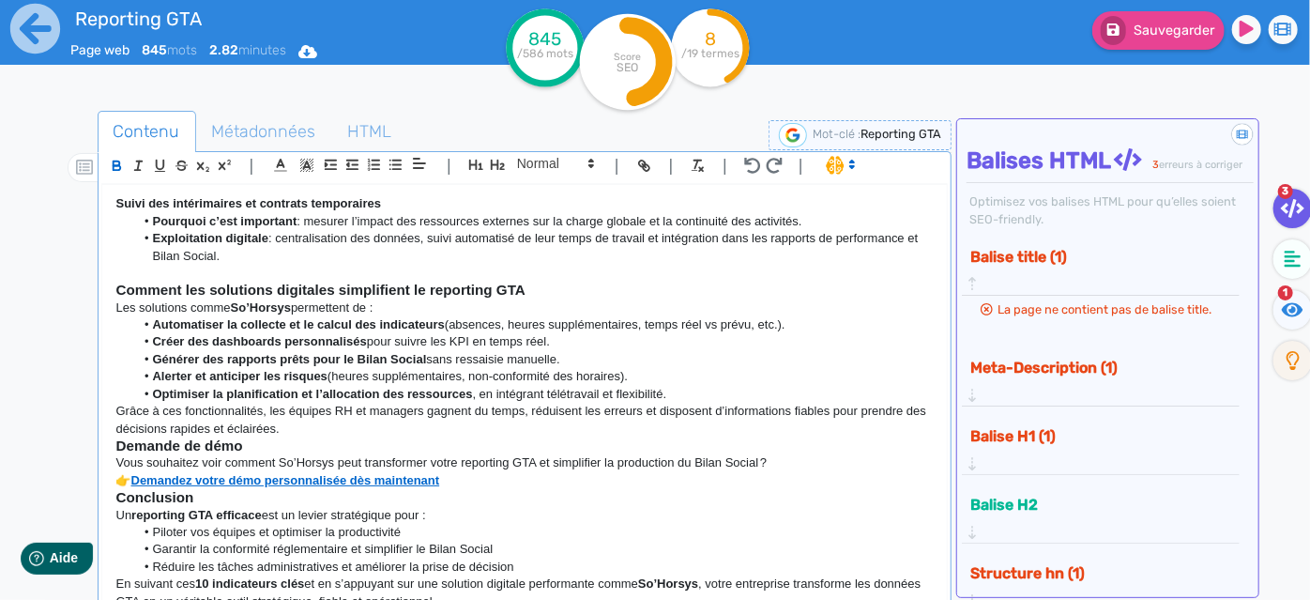
scroll to position [1168, 0]
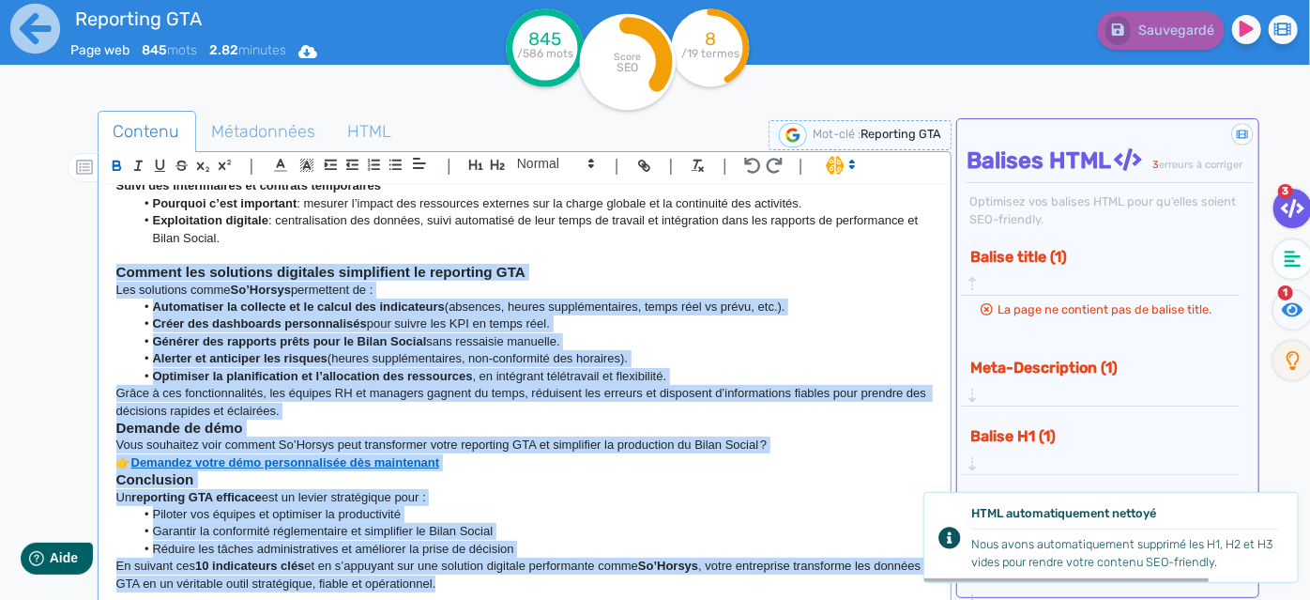
drag, startPoint x: 525, startPoint y: 584, endPoint x: 22, endPoint y: 275, distance: 590.3
click at [22, 275] on div "Reporting GTA Page web 845 mots 2.82 minutes Html Pdf Word 845 /586 mots Score …" at bounding box center [655, 359] width 1310 height 718
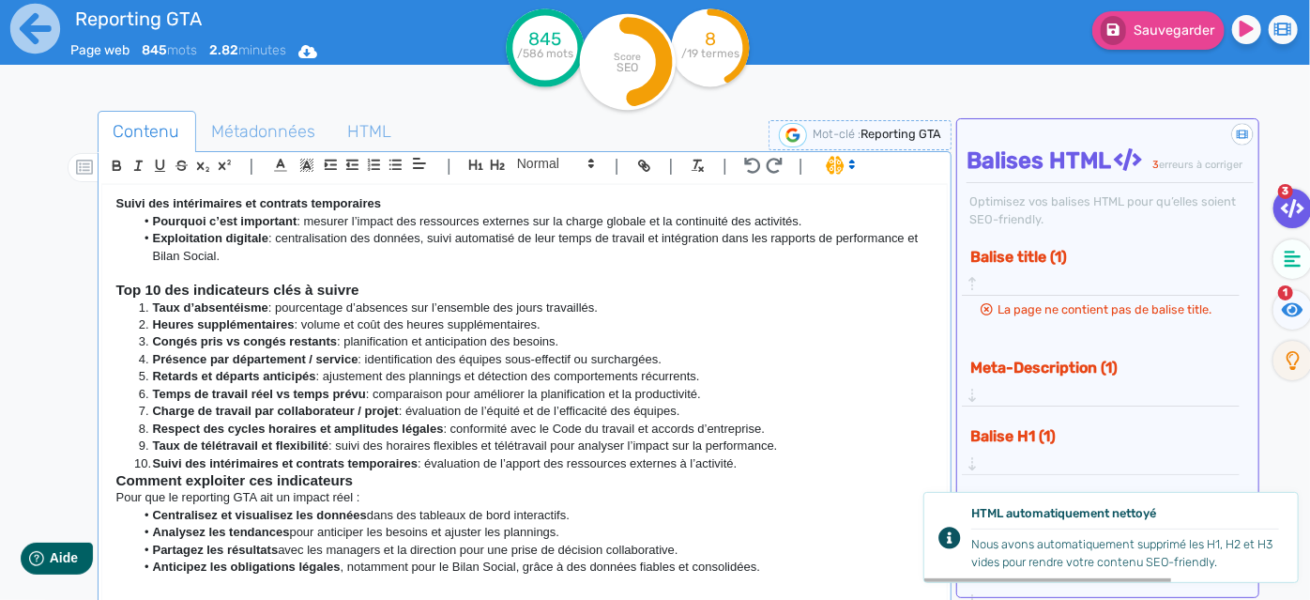
scroll to position [1152, 0]
click at [450, 297] on h3 "Top 10 des indicateurs clés à suivre" at bounding box center [524, 290] width 817 height 17
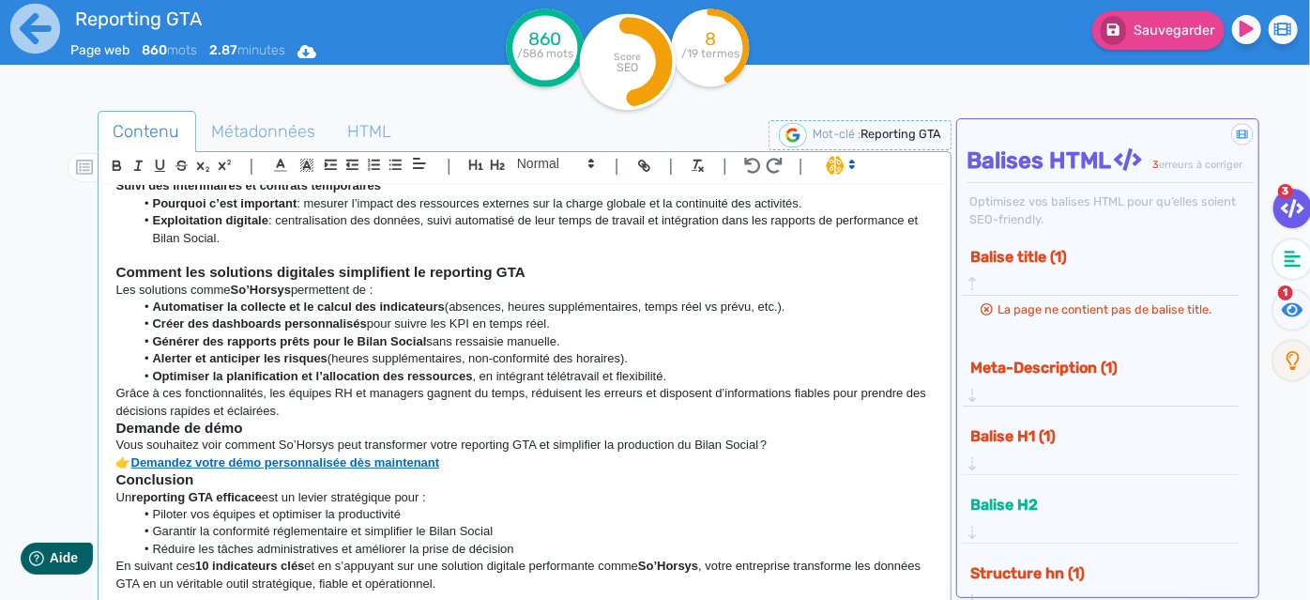
scroll to position [1168, 0]
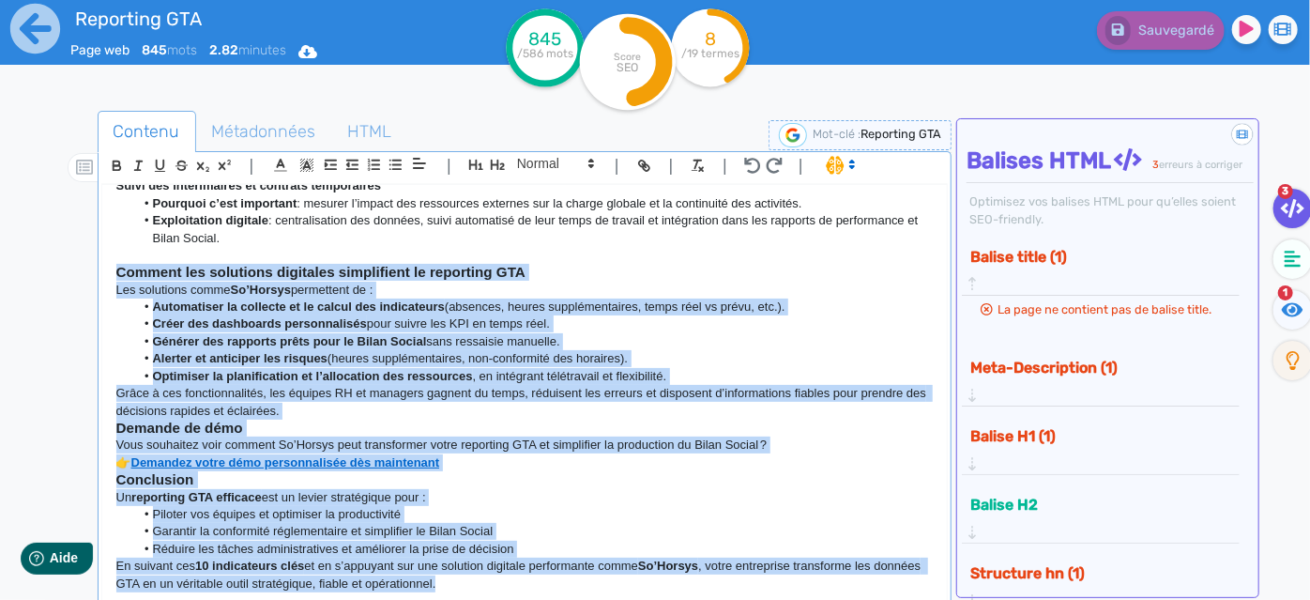
drag, startPoint x: 454, startPoint y: 573, endPoint x: 71, endPoint y: 276, distance: 484.3
click at [71, 276] on div "Contenu Métadonnées HTML | | H3 H4 H5 H6 Normal | | | | Reporting GTA : 10indic…" at bounding box center [682, 412] width 1256 height 612
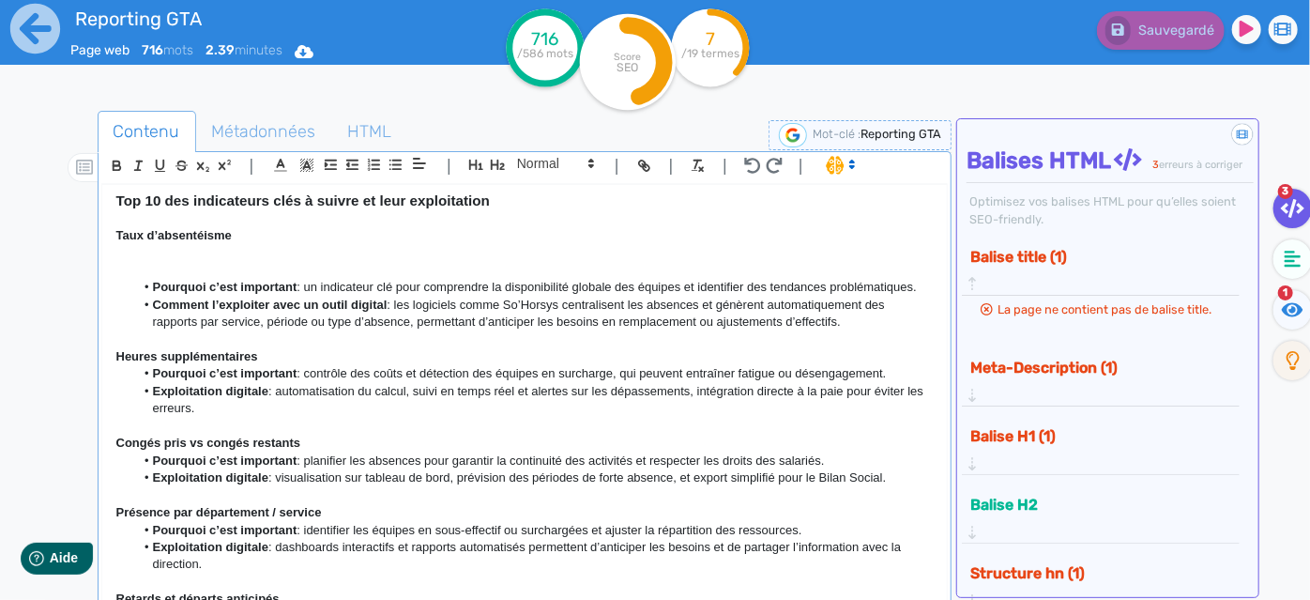
scroll to position [280, 0]
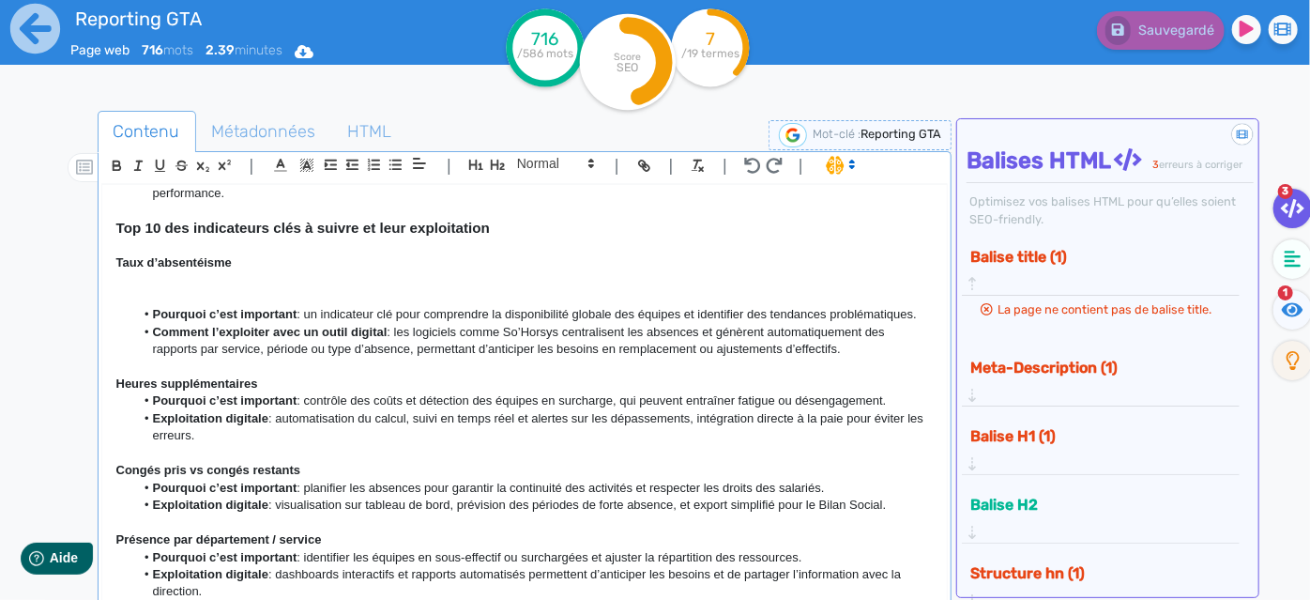
click at [536, 237] on h3 "Top 10 des indicateurs clés à suivre et leur exploitation" at bounding box center [524, 228] width 817 height 17
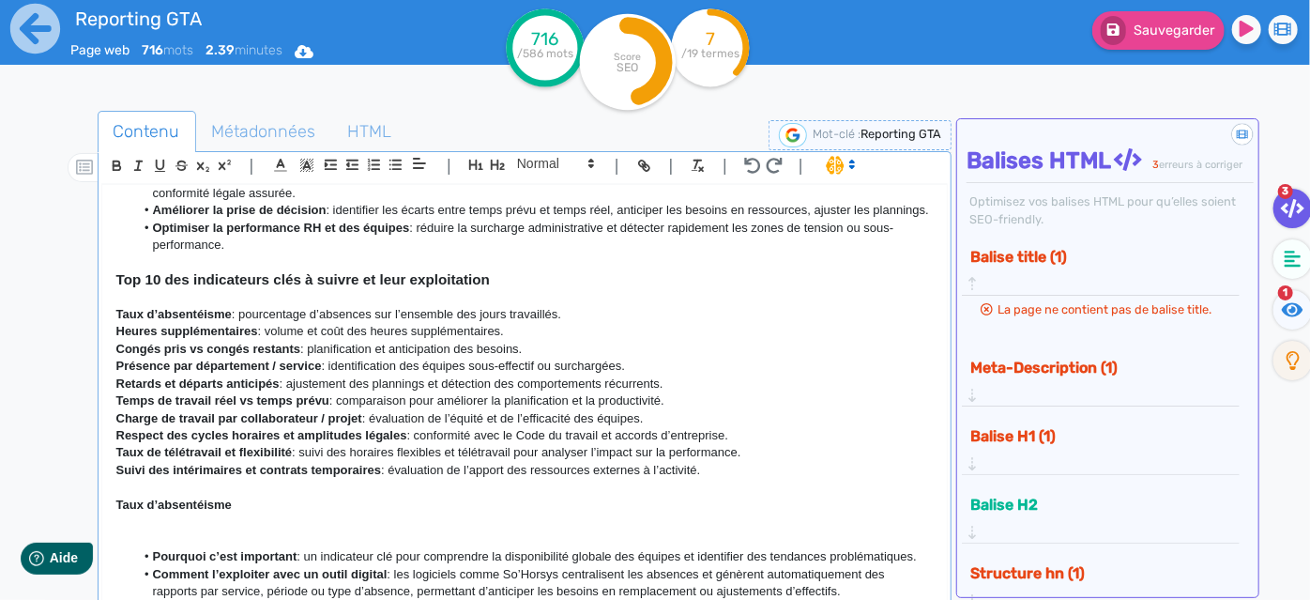
scroll to position [209, 0]
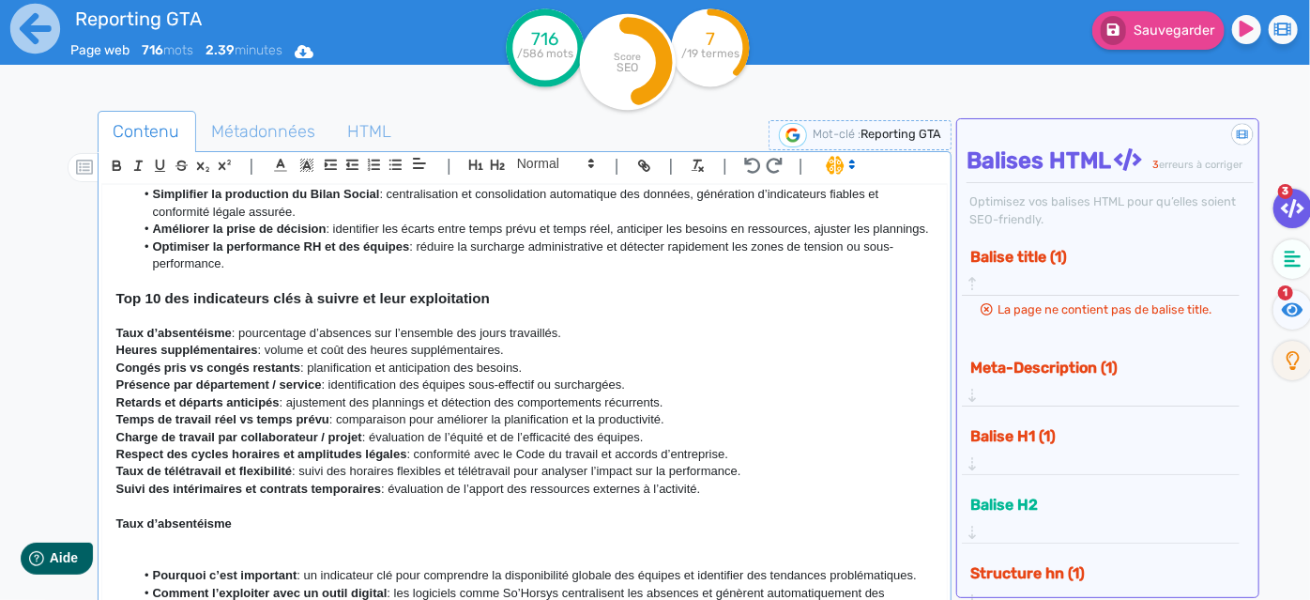
drag, startPoint x: 242, startPoint y: 191, endPoint x: 603, endPoint y: 357, distance: 396.4
click at [603, 342] on p "Taux d’absentéisme : pourcentage d’absences sur l’ensemble des jours travaillés." at bounding box center [524, 333] width 817 height 17
copy p "pourcentage d’absences sur l’ensemble des jours travaillés."
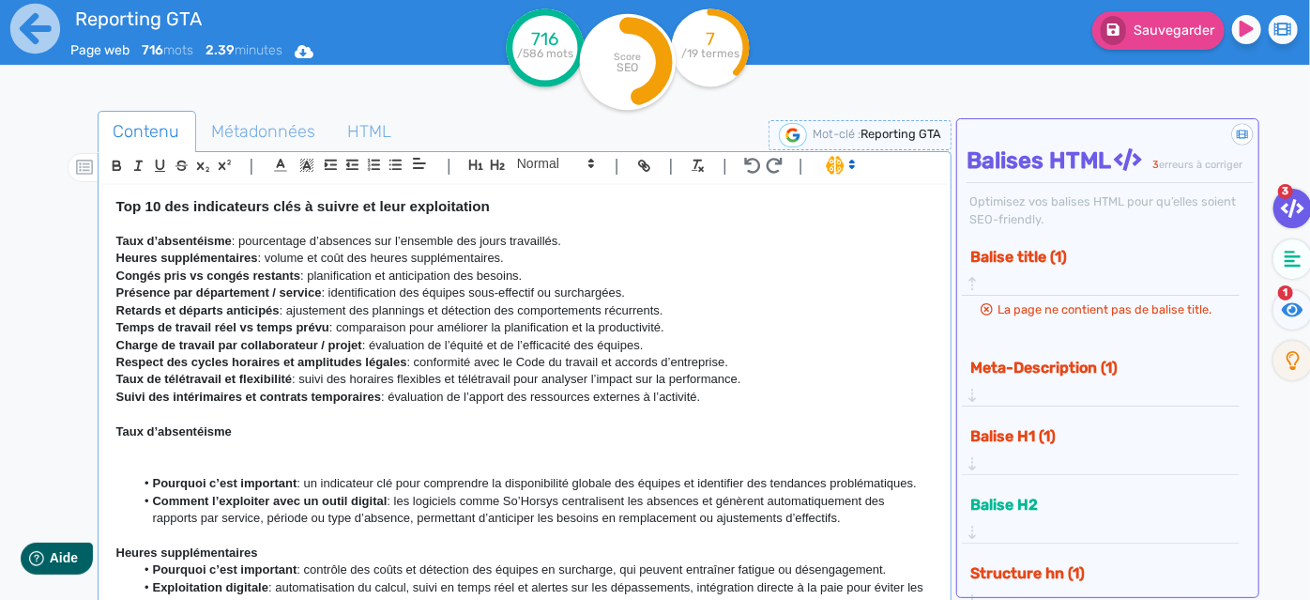
scroll to position [466, 0]
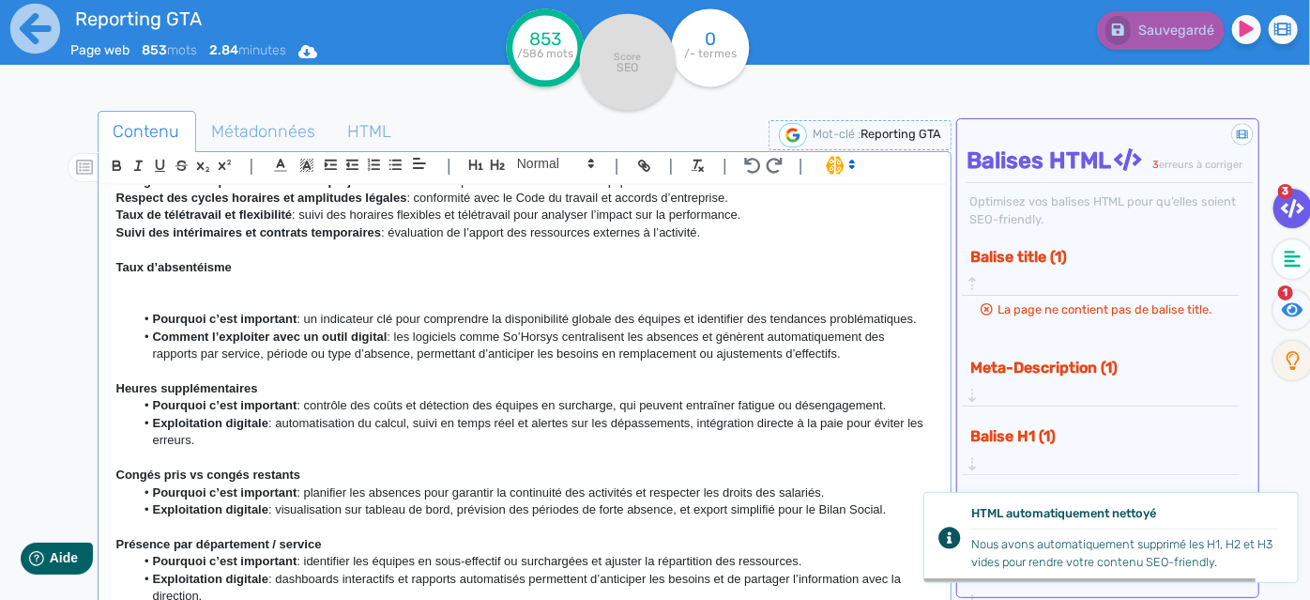
click at [307, 328] on li "Pourquoi c’est important : un indicateur clé pour comprendre la disponibilité g…" at bounding box center [533, 319] width 799 height 17
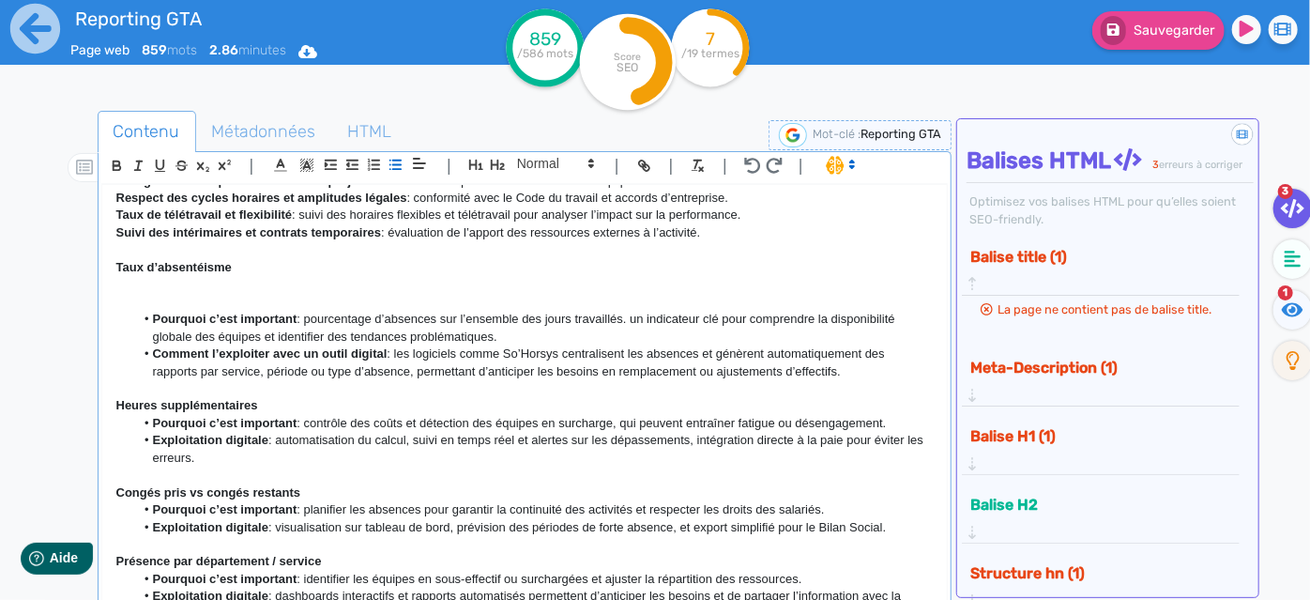
click at [298, 339] on li "Pourquoi c’est important : pourcentage d’absences sur l’ensemble des jours trav…" at bounding box center [533, 328] width 799 height 35
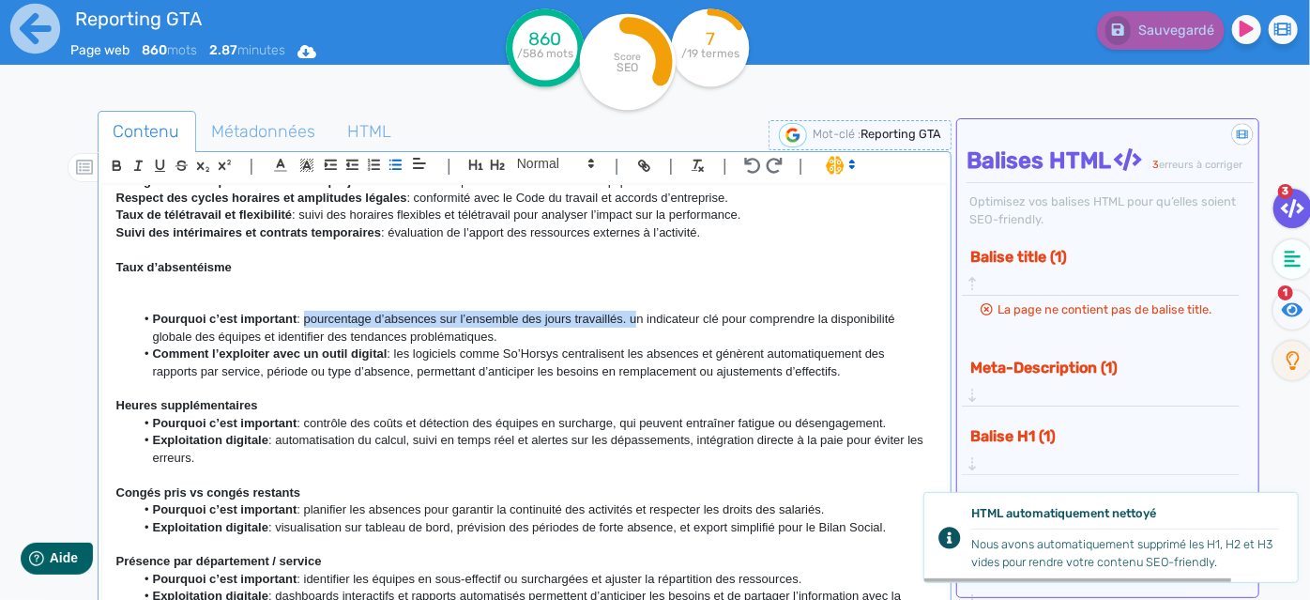
drag, startPoint x: 304, startPoint y: 333, endPoint x: 634, endPoint y: 338, distance: 329.5
click at [634, 338] on li "Pourquoi c’est important : pourcentage d’absences sur l’ensemble des jours trav…" at bounding box center [533, 328] width 799 height 35
copy li "pourcentage d’absences sur l’ensemble des jours travaillés."
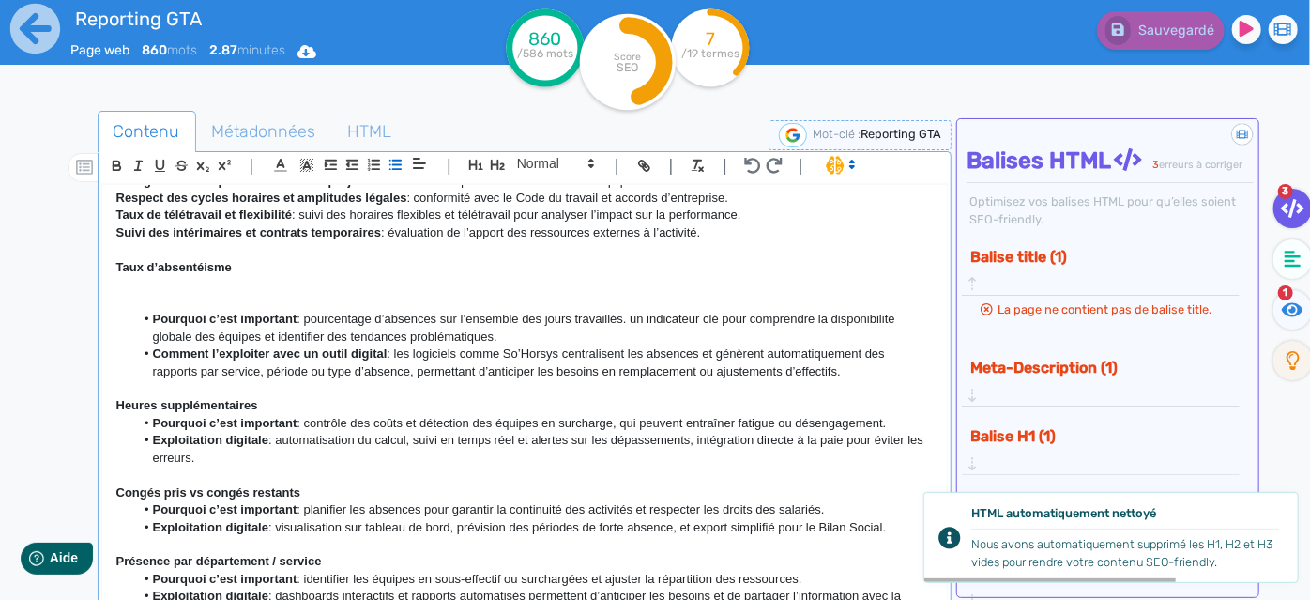
click at [272, 258] on p at bounding box center [524, 249] width 817 height 17
click at [280, 276] on p "Taux d’absentéisme" at bounding box center [524, 267] width 817 height 17
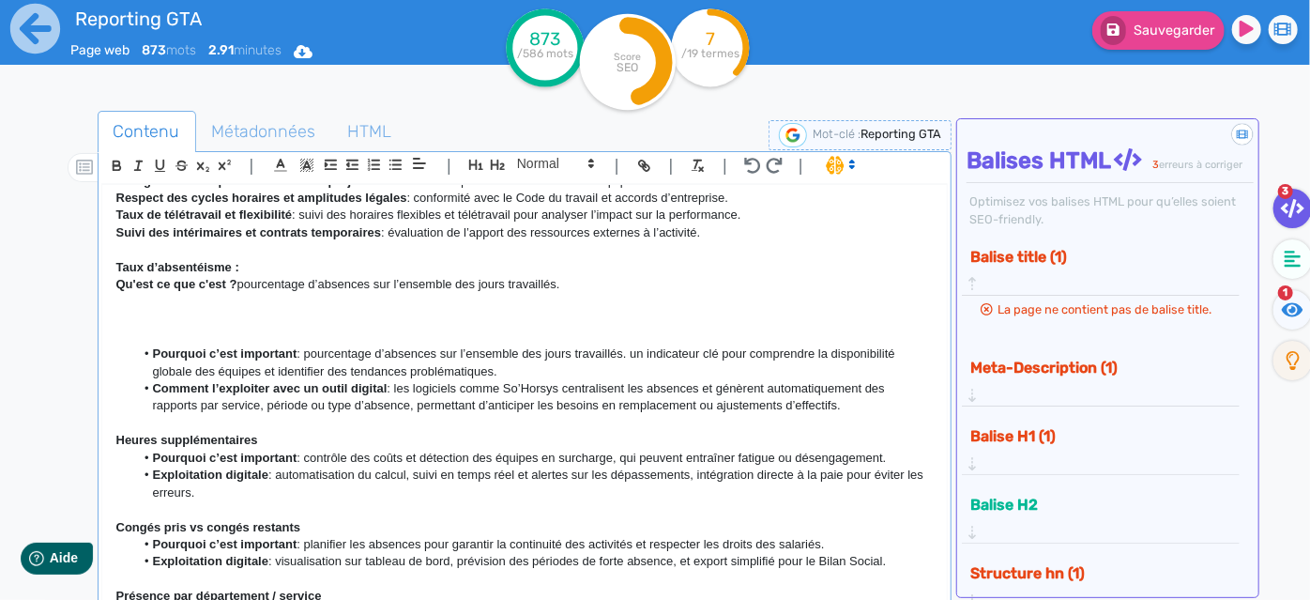
drag, startPoint x: 633, startPoint y: 367, endPoint x: 637, endPoint y: 382, distance: 15.7
click at [637, 380] on li "Pourquoi c’est important : pourcentage d’absences sur l’ensemble des jours trav…" at bounding box center [533, 362] width 799 height 35
copy li "un indicateur clé pour comprendre la disponibilité globale des équipes et ident…"
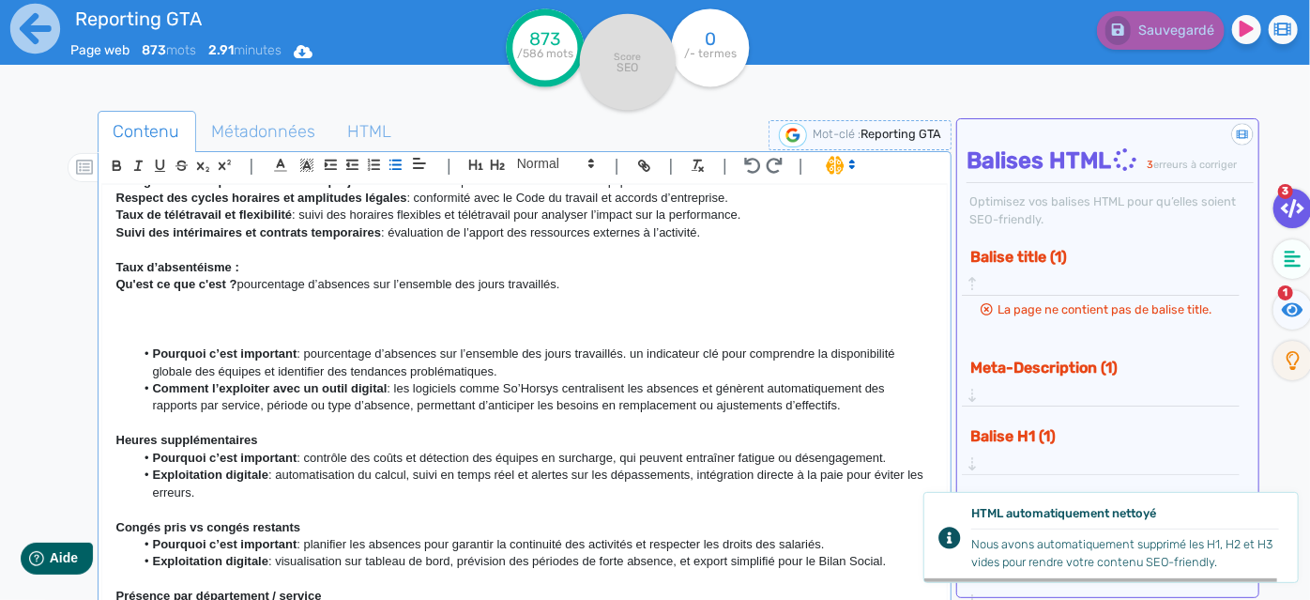
click at [256, 311] on p at bounding box center [524, 302] width 817 height 17
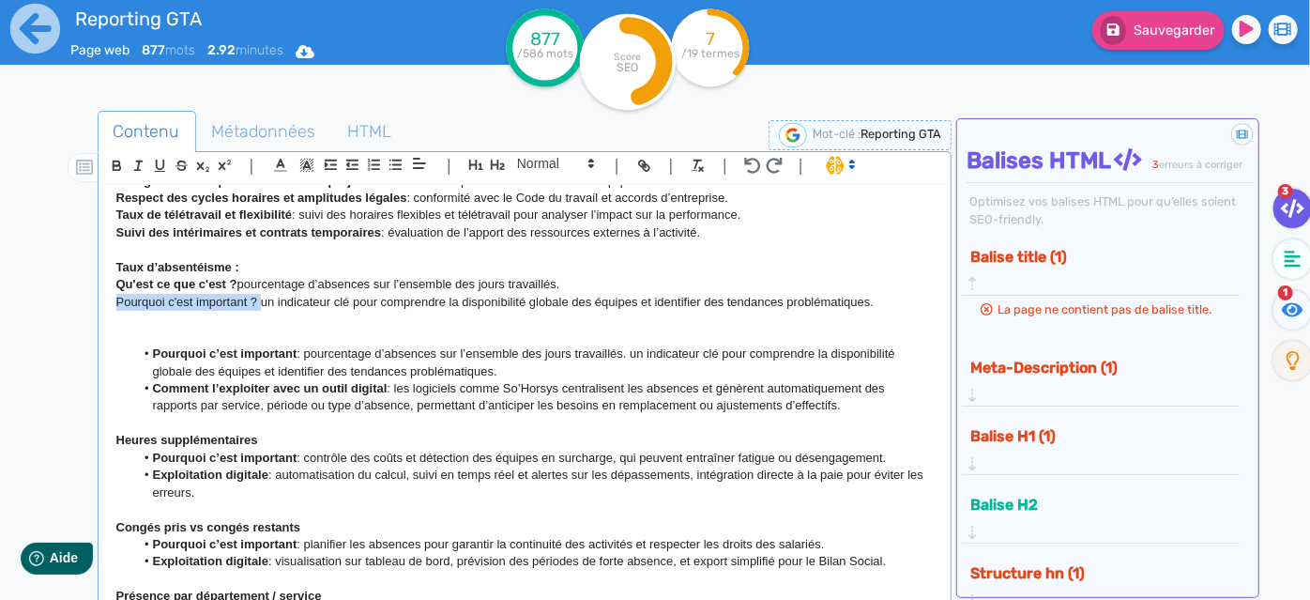
drag, startPoint x: 259, startPoint y: 316, endPoint x: 24, endPoint y: 313, distance: 234.7
click at [25, 313] on div "Reporting GTA Page web 877 mots 2.92 minutes Html Pdf Word 877 /586 mots Score …" at bounding box center [655, 359] width 1310 height 718
click at [114, 162] on icon "button" at bounding box center [117, 166] width 16 height 16
click at [422, 380] on li "Pourquoi c’est important : pourcentage d’absences sur l’ensemble des jours trav…" at bounding box center [533, 362] width 799 height 35
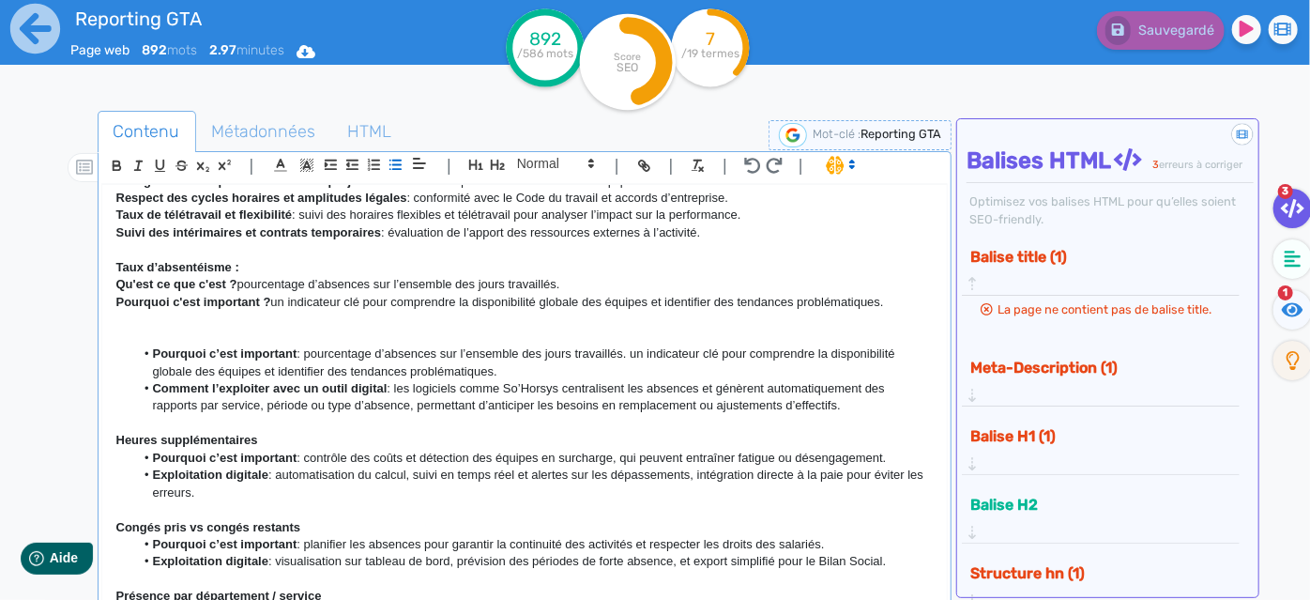
drag, startPoint x: 843, startPoint y: 427, endPoint x: 115, endPoint y: 368, distance: 730.7
click at [116, 368] on ul "Pourquoi c’est important : pourcentage d’absences sur l’ensemble des jours trav…" at bounding box center [524, 379] width 817 height 69
click at [538, 415] on li "Comment l’exploiter avec un outil digital : les logiciels comme So’Horsys centr…" at bounding box center [533, 397] width 799 height 35
drag, startPoint x: 415, startPoint y: 422, endPoint x: 853, endPoint y: 425, distance: 438.3
click at [853, 415] on li "Comment l’exploiter avec un outil digital : les logiciels comme So’Horsys centr…" at bounding box center [533, 397] width 799 height 35
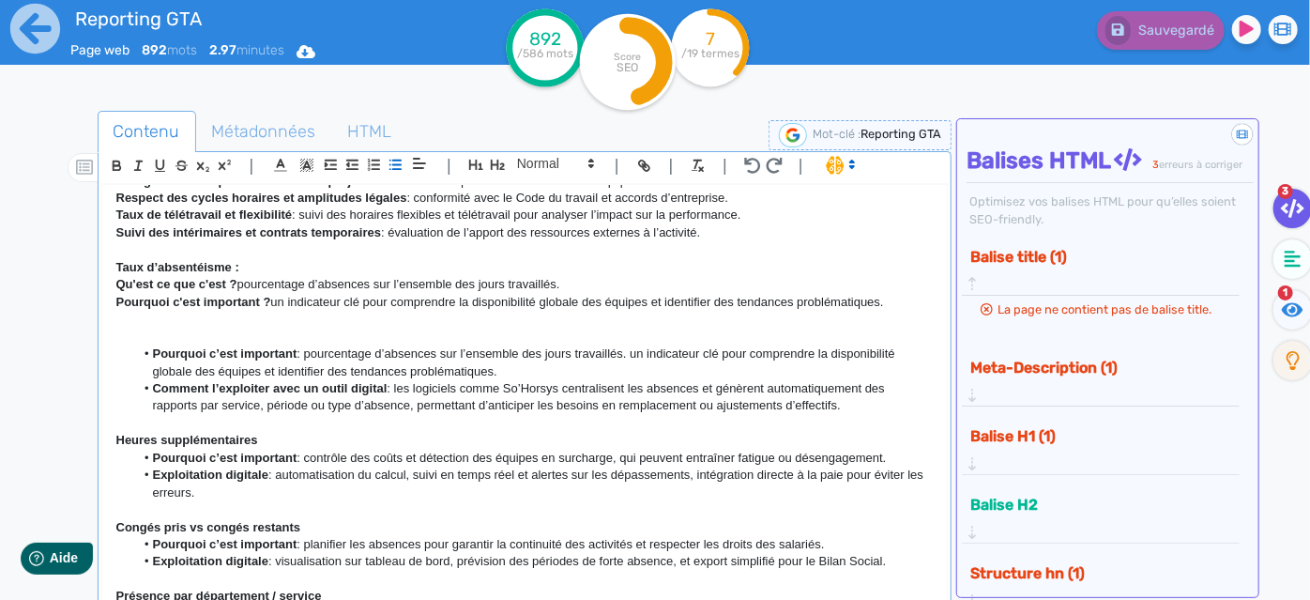
copy li "permettant d’anticiper les besoins en remplacement ou ajustements d’effectifs."
click at [899, 311] on p "Pourquoi c'est important ? un indicateur clé pour comprendre la disponibilité g…" at bounding box center [524, 302] width 817 height 17
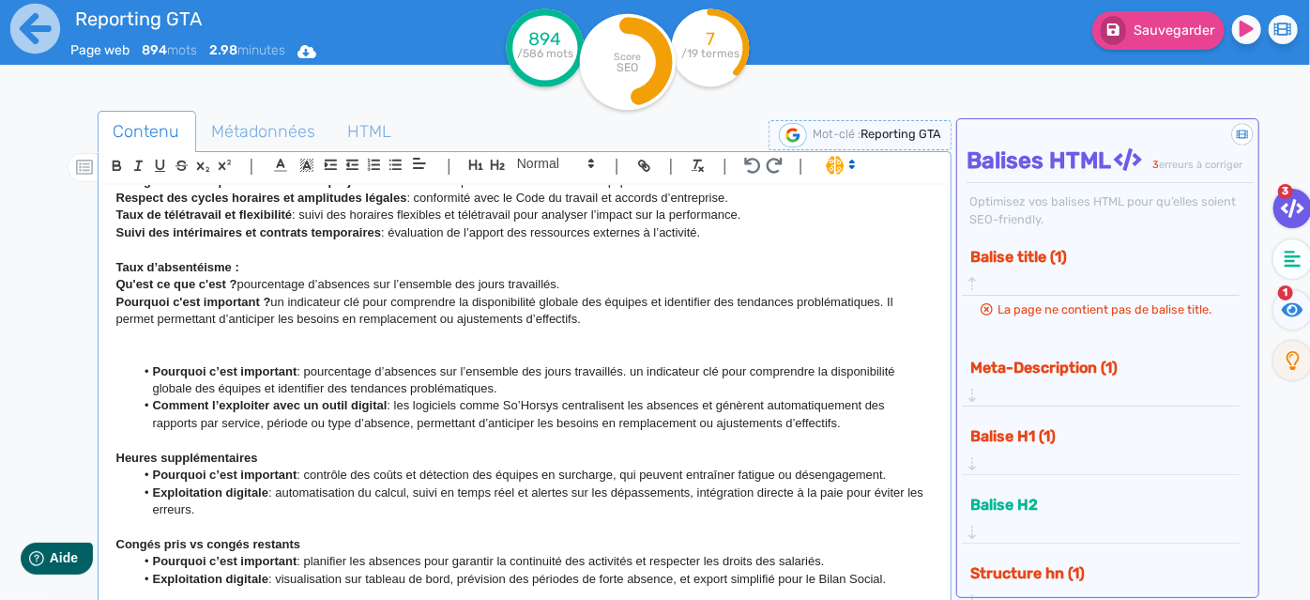
click at [183, 328] on p "Pourquoi c'est important ? un indicateur clé pour comprendre la disponibilité g…" at bounding box center [524, 311] width 817 height 35
drag, startPoint x: 853, startPoint y: 443, endPoint x: 174, endPoint y: 374, distance: 683.0
click at [174, 374] on div "Reporting GTA : 10indicateurs à suivre pour une gestion efficace La Gestion des…" at bounding box center [525, 395] width 846 height 420
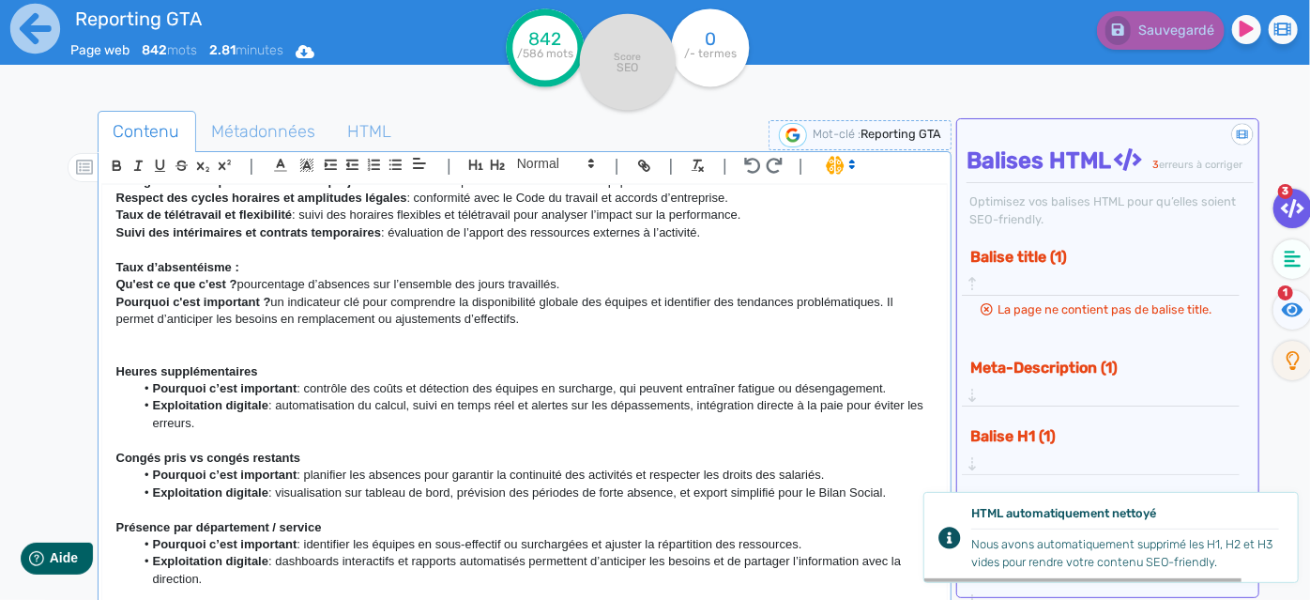
click at [341, 380] on p "Heures supplémentaires" at bounding box center [524, 371] width 817 height 17
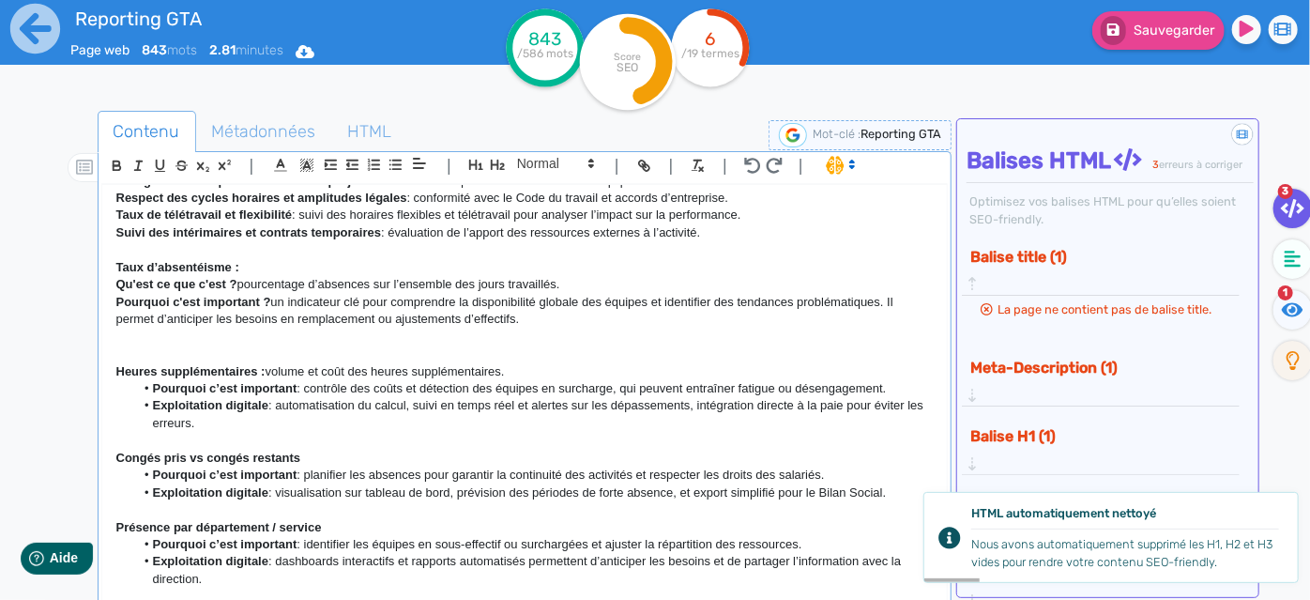
click at [266, 378] on strong "Heures supplémentaires :" at bounding box center [190, 371] width 149 height 14
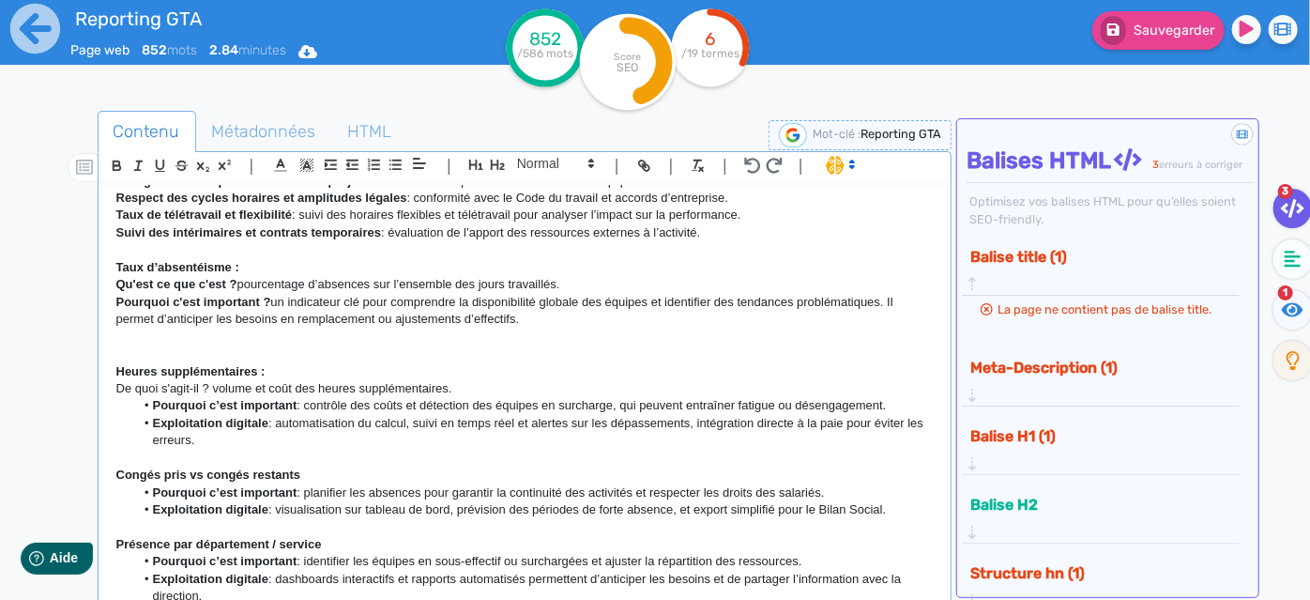
click at [149, 414] on li "Pourquoi c’est important : contrôle des coûts et détection des équipes en surch…" at bounding box center [533, 405] width 799 height 17
click at [267, 414] on p "Pourquoi c’est important : contrôle des coûts et détection des équipes en surch…" at bounding box center [524, 405] width 817 height 17
drag, startPoint x: 272, startPoint y: 464, endPoint x: 154, endPoint y: 440, distance: 120.6
click at [154, 440] on li "Exploitation digitale : automatisation du calcul, suivi en temps réel et alerte…" at bounding box center [533, 432] width 799 height 35
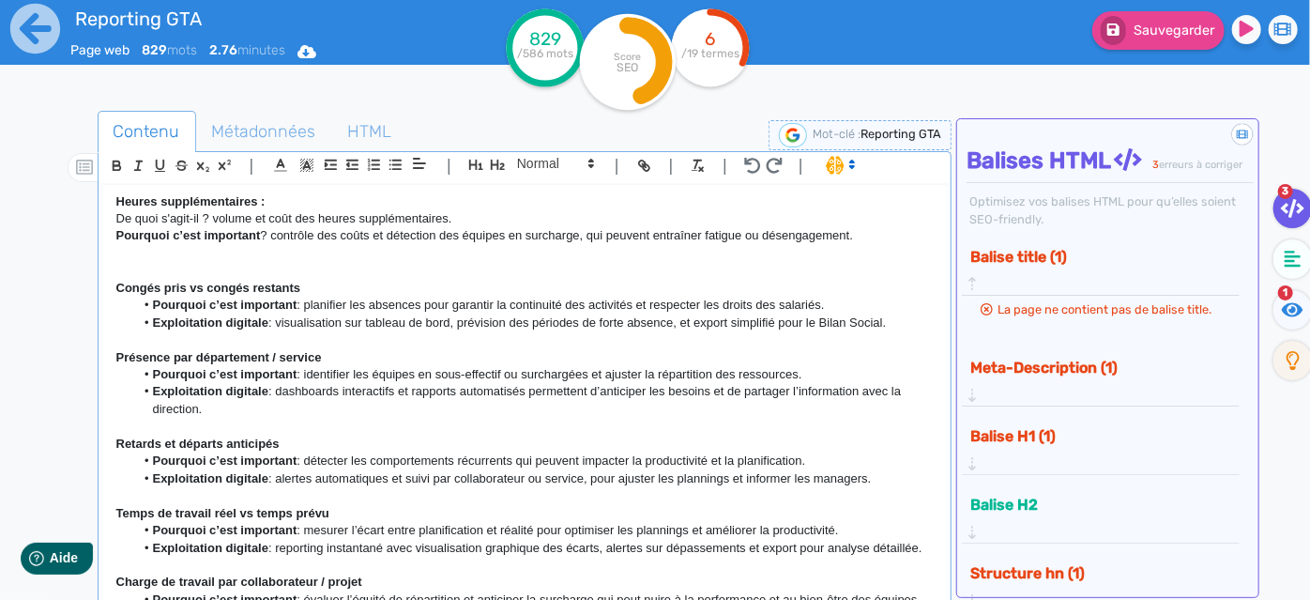
scroll to position [550, 0]
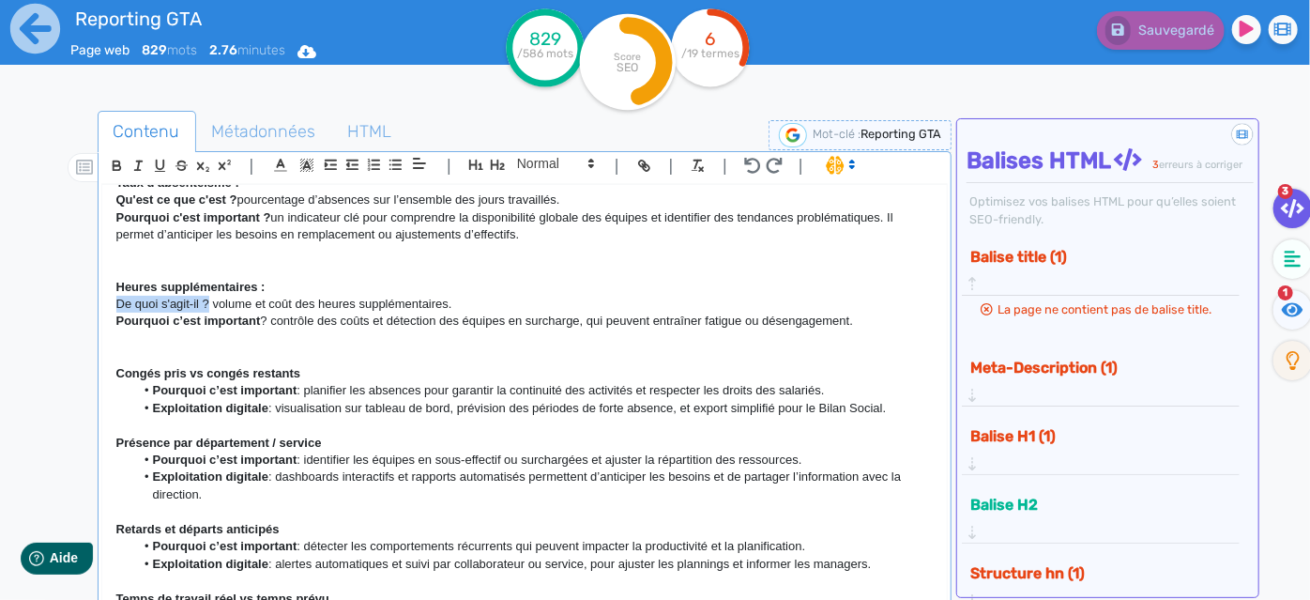
drag, startPoint x: 207, startPoint y: 316, endPoint x: 85, endPoint y: 317, distance: 122.0
click at [85, 317] on div "Contenu Métadonnées HTML | | H3 H4 H5 H6 Normal | | | | Reporting GTA : 10indic…" at bounding box center [682, 412] width 1256 height 612
click at [119, 166] on icon "button" at bounding box center [117, 167] width 8 height 5
click at [222, 313] on p "De quoi s'agit-il ? volume et coût des heures supplémentaires." at bounding box center [524, 304] width 817 height 17
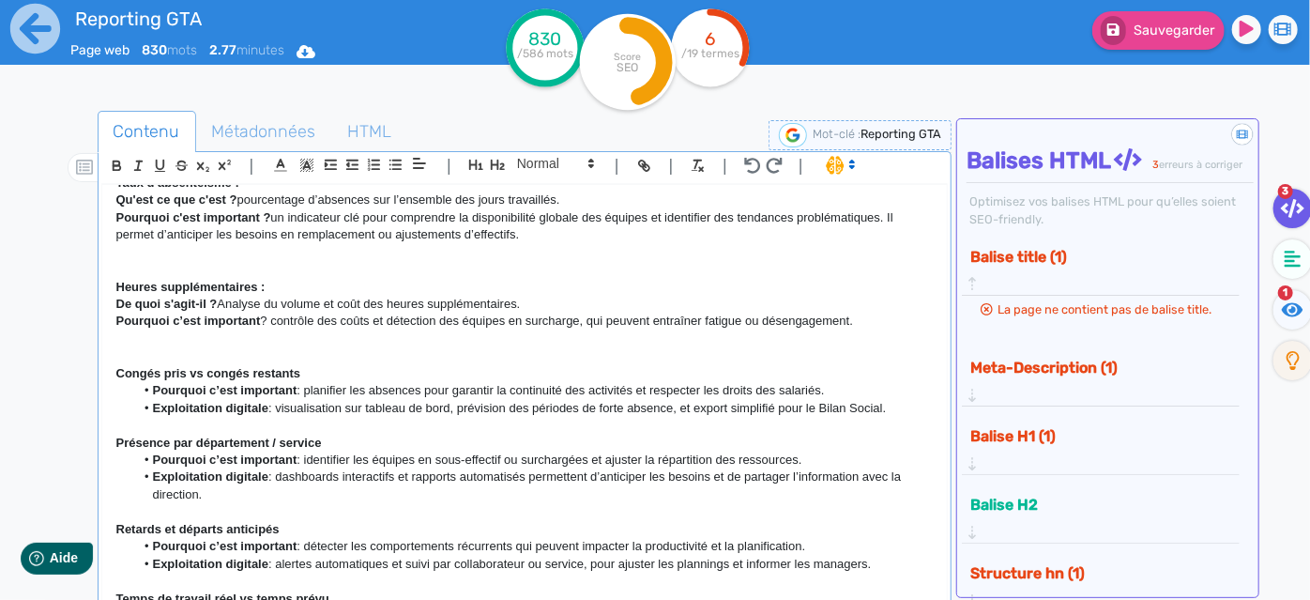
click at [153, 397] on strong "Pourquoi c’est important" at bounding box center [225, 390] width 145 height 14
drag, startPoint x: 899, startPoint y: 418, endPoint x: 125, endPoint y: 427, distance: 774.3
click at [125, 417] on ul "Pourquoi c’est important : planifier les absences pour garantir la continuité d…" at bounding box center [524, 399] width 817 height 35
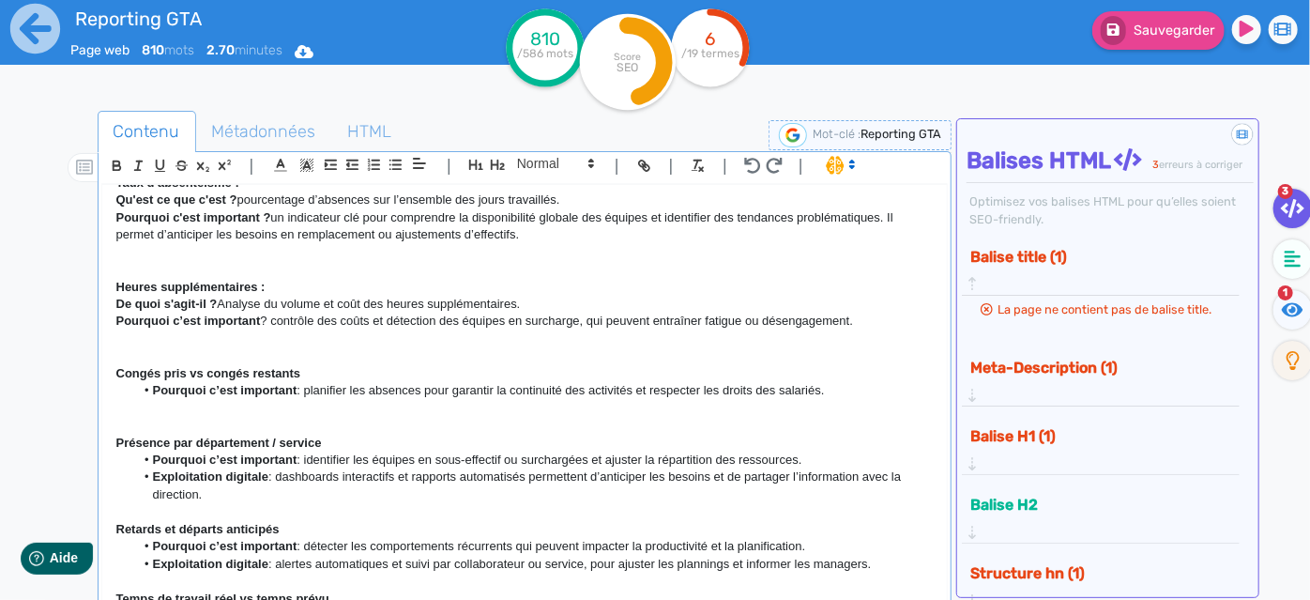
click at [154, 397] on strong "Pourquoi c’est important" at bounding box center [225, 390] width 145 height 14
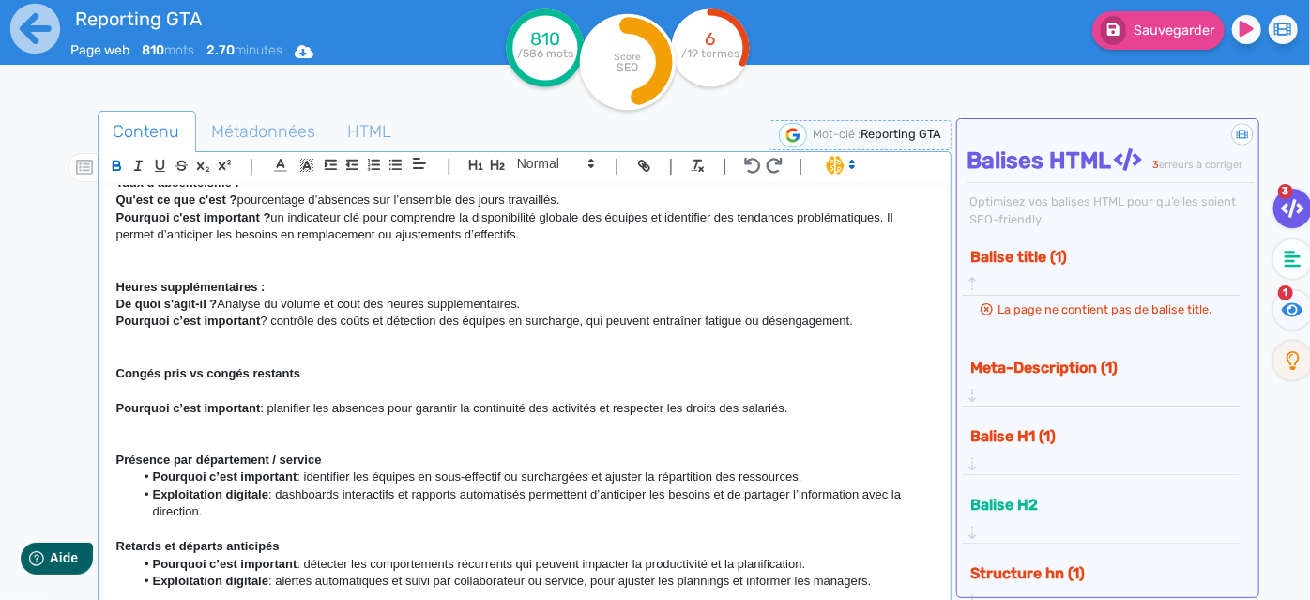
click at [326, 382] on p "Congés pris vs congés restants" at bounding box center [524, 373] width 817 height 17
drag, startPoint x: 218, startPoint y: 319, endPoint x: 94, endPoint y: 322, distance: 123.9
click at [94, 322] on div "Contenu Métadonnées HTML | | H3 H4 H5 H6 Normal | | | | Reporting GTA : 10indic…" at bounding box center [682, 412] width 1256 height 612
copy p "De quoi s'agit-il ?"
click at [145, 399] on p at bounding box center [524, 390] width 817 height 17
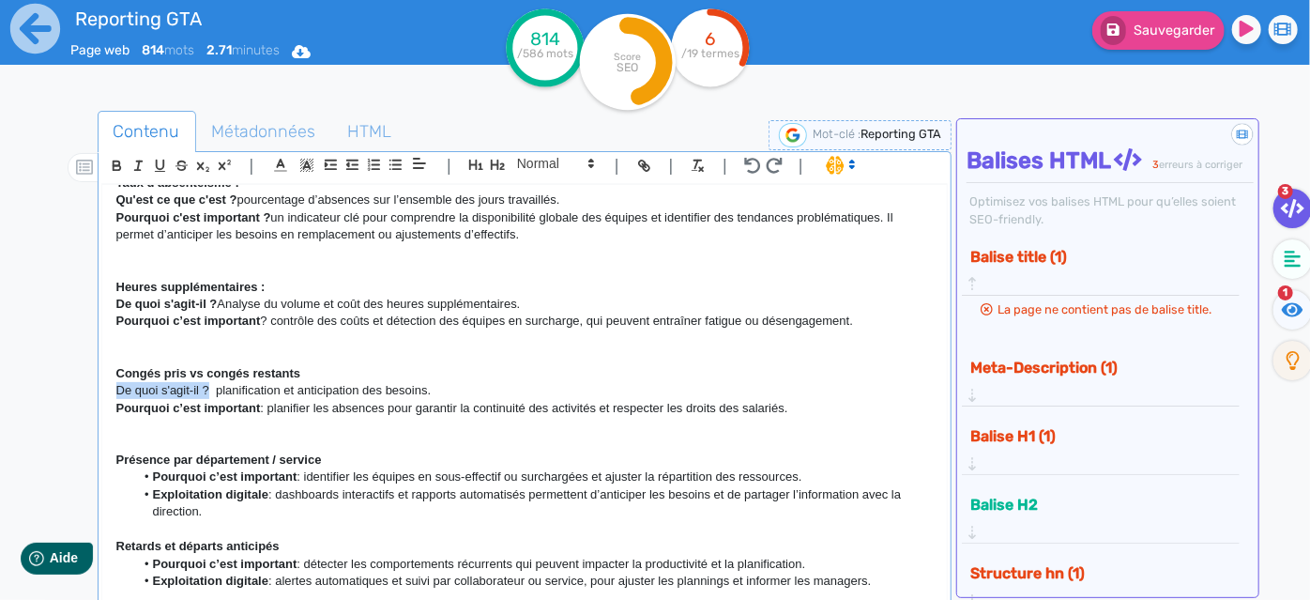
drag, startPoint x: 207, startPoint y: 405, endPoint x: 30, endPoint y: 400, distance: 177.4
click at [30, 400] on div "Reporting GTA Page web 814 mots 2.71 minutes Html Pdf Word 814 /586 mots Score …" at bounding box center [655, 359] width 1310 height 718
click at [123, 164] on icon "button" at bounding box center [117, 166] width 16 height 16
click at [453, 485] on li "Pourquoi c’est important : identifier les équipes en sous-effectif ou surchargé…" at bounding box center [533, 476] width 799 height 17
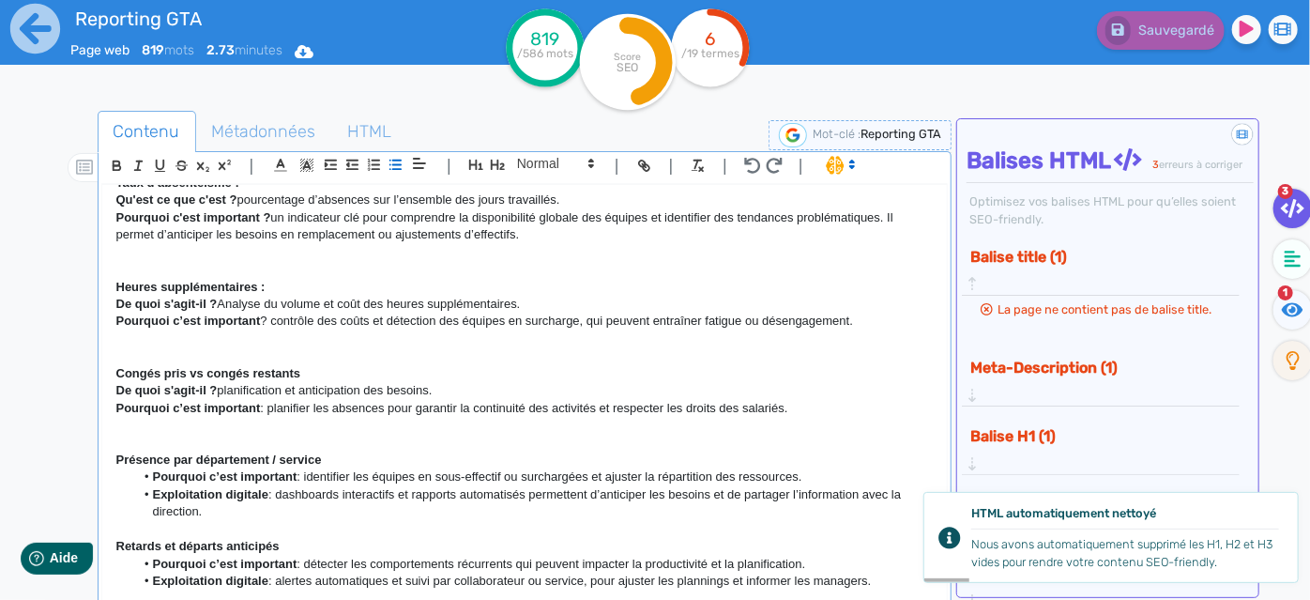
click at [156, 483] on strong "Pourquoi c’est important" at bounding box center [225, 476] width 145 height 14
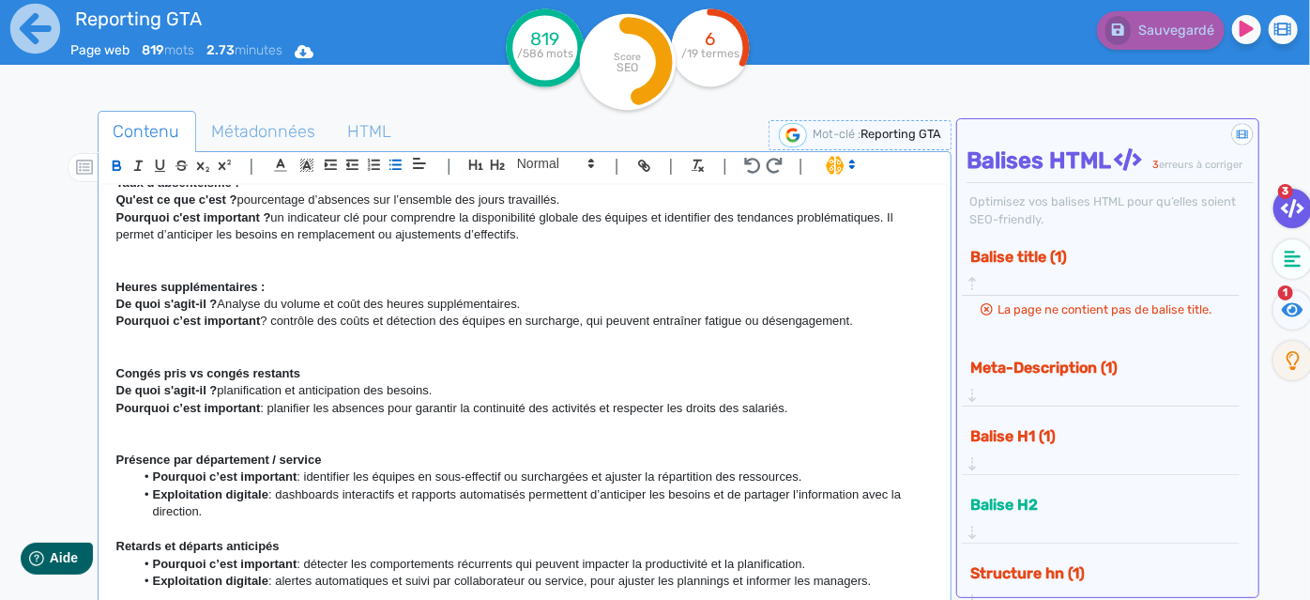
click at [145, 485] on li "Pourquoi c’est important : identifier les équipes en sous-effectif ou surchargé…" at bounding box center [533, 476] width 799 height 17
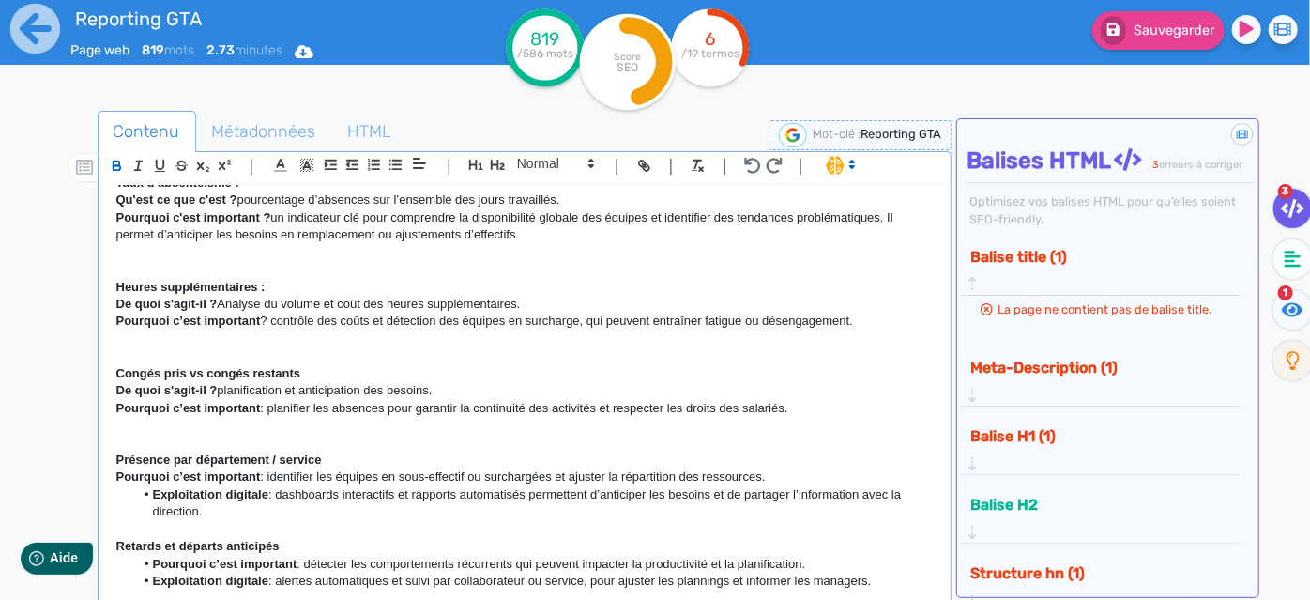
drag, startPoint x: 150, startPoint y: 512, endPoint x: 263, endPoint y: 530, distance: 114.0
click at [263, 521] on li "Exploitation digitale : dashboards interactifs et rapports automatisés permette…" at bounding box center [533, 503] width 799 height 35
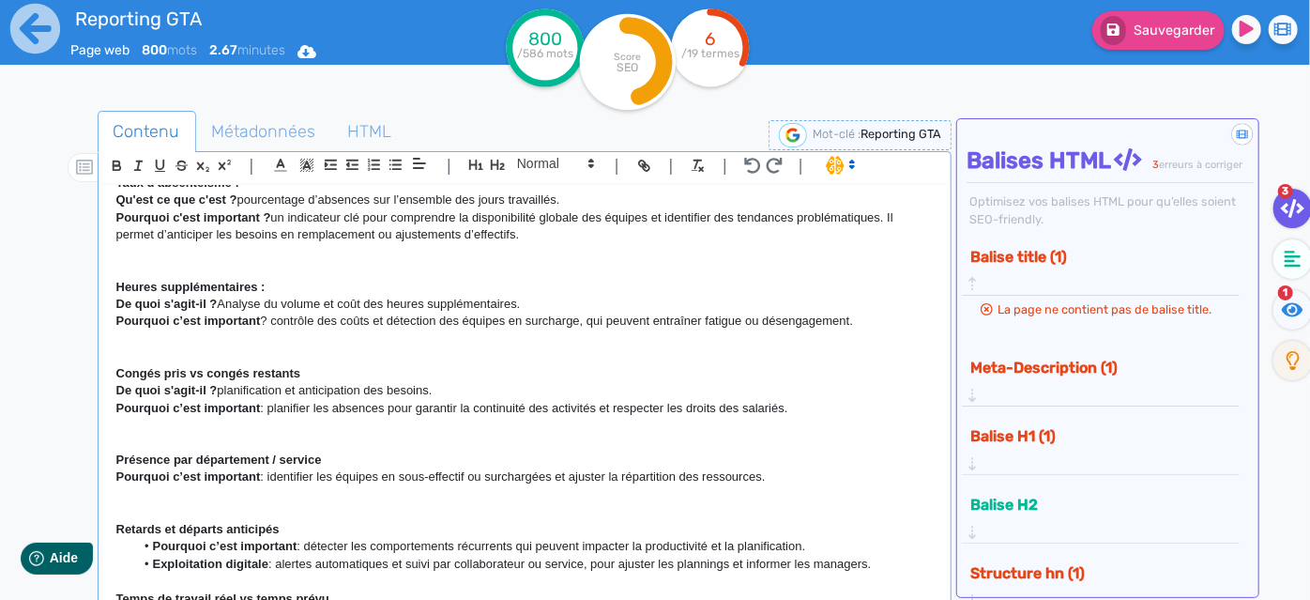
click at [265, 485] on p "Pourquoi c’est important : identifier les équipes en sous-effectif ou surchargé…" at bounding box center [524, 476] width 817 height 17
click at [786, 485] on p "Pourquoi c’est important ? identifier les équipes en sous-effectif ou surchargé…" at bounding box center [524, 476] width 817 height 17
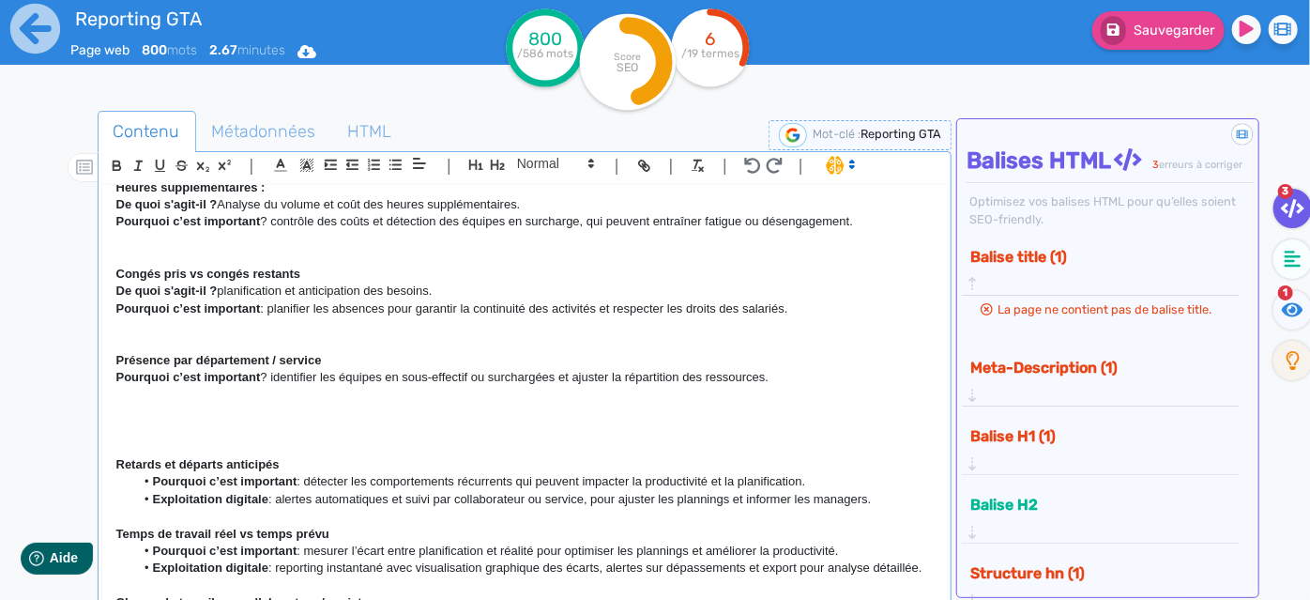
scroll to position [721, 0]
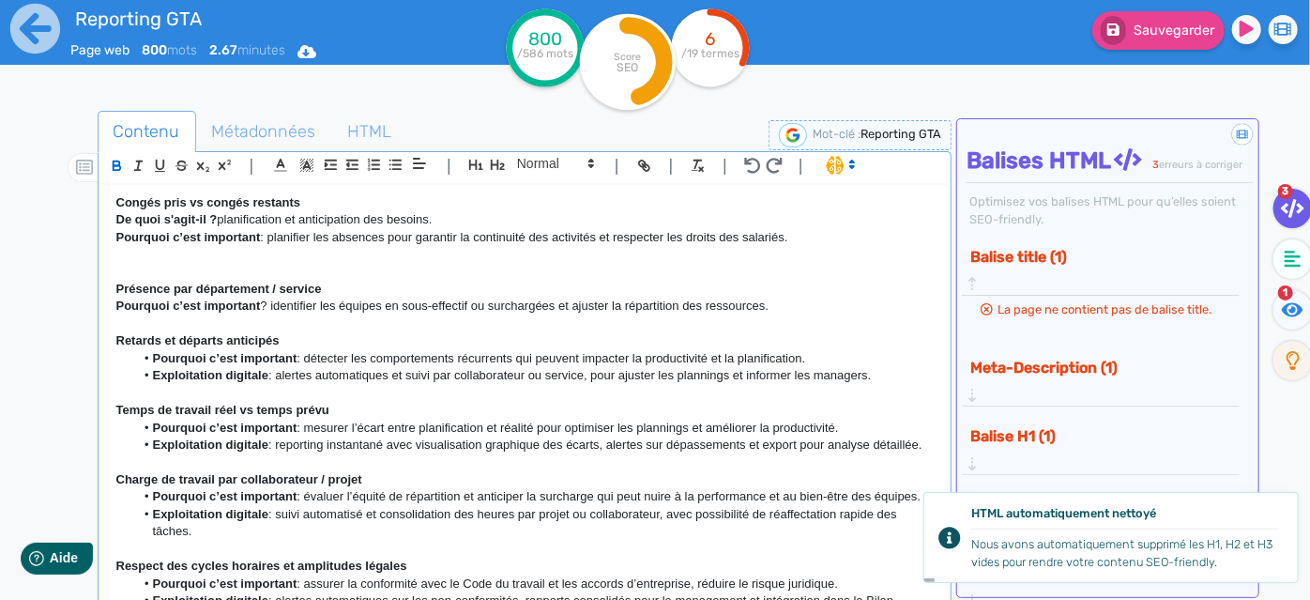
click at [153, 365] on strong "Pourquoi c’est important" at bounding box center [225, 358] width 145 height 14
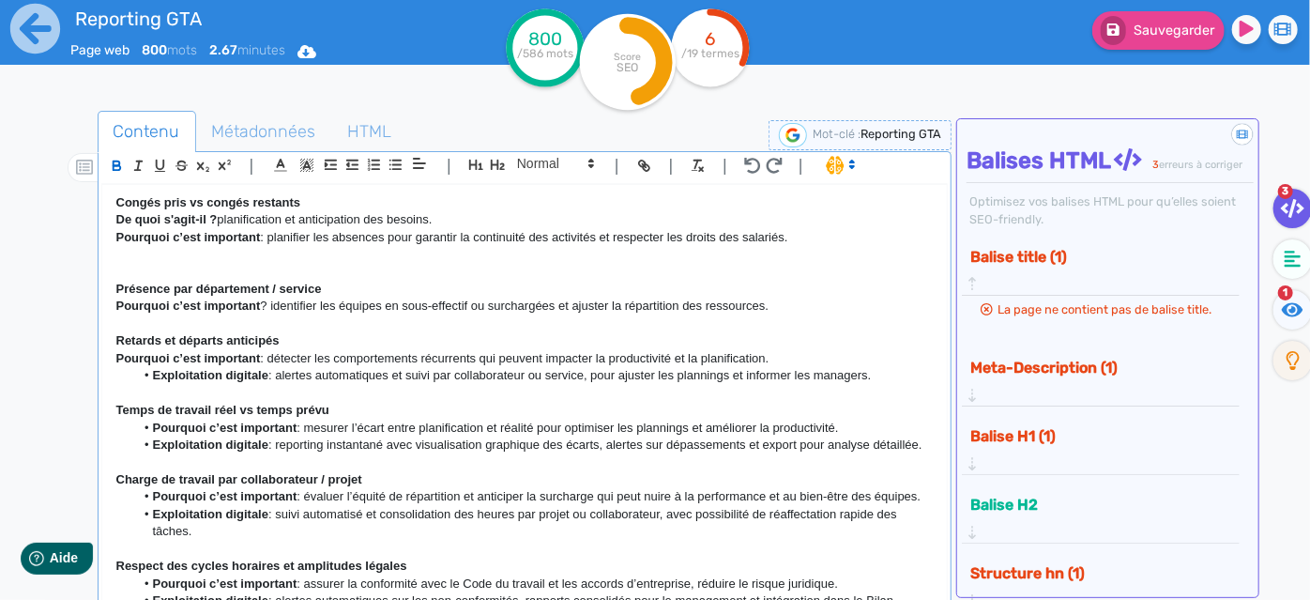
drag, startPoint x: 143, startPoint y: 392, endPoint x: 884, endPoint y: 387, distance: 741.5
click at [884, 384] on li "Exploitation digitale : alertes automatiques et suivi par collaborateur ou serv…" at bounding box center [533, 375] width 799 height 17
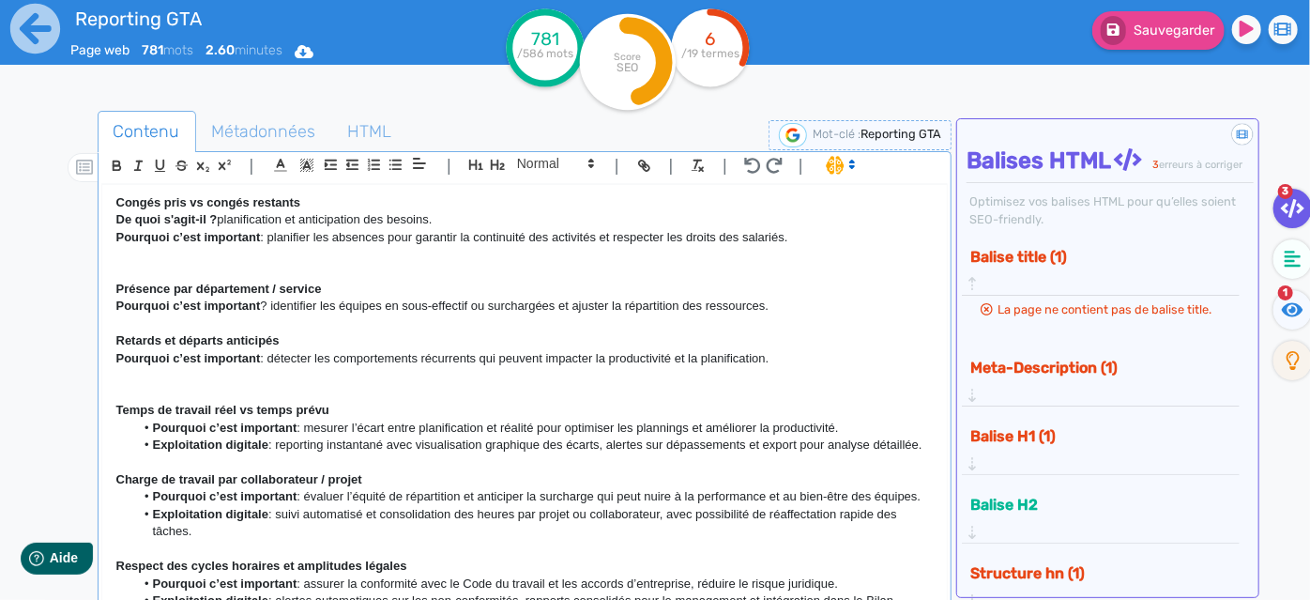
click at [265, 367] on p "Pourquoi c’est important : détecter les comportements récurrents qui peuvent im…" at bounding box center [524, 358] width 817 height 17
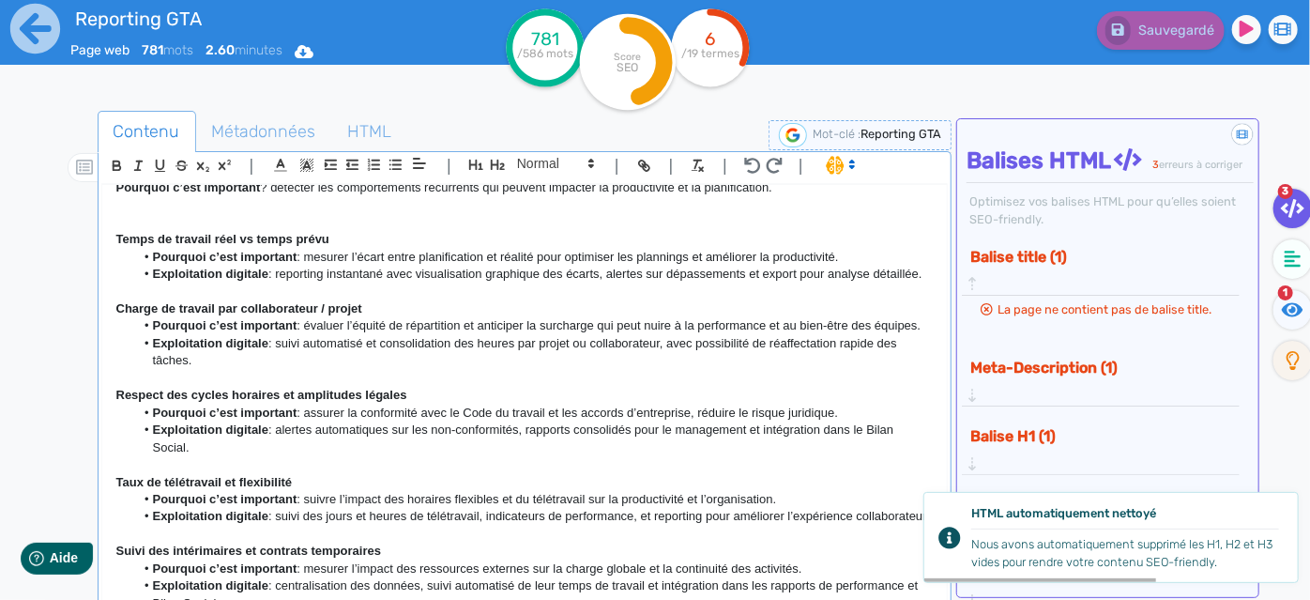
scroll to position [806, 0]
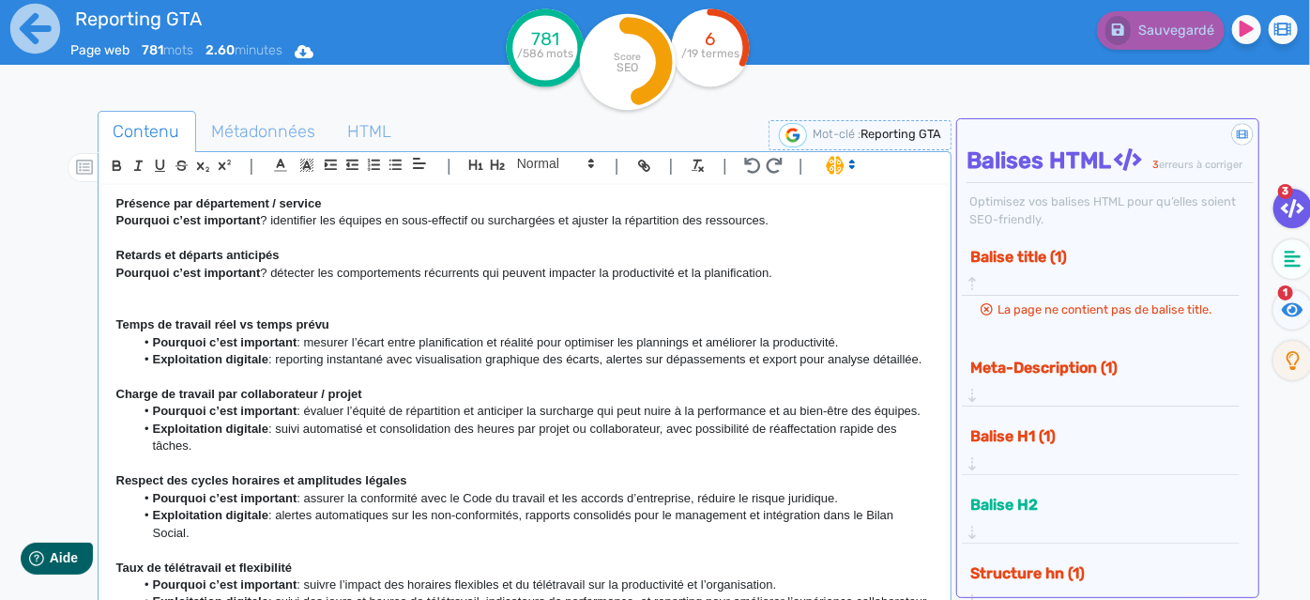
drag, startPoint x: 145, startPoint y: 355, endPoint x: 262, endPoint y: 387, distance: 121.6
click at [262, 369] on ul "Pourquoi c’est important : mesurer l’écart entre planification et réalité pour …" at bounding box center [524, 351] width 817 height 35
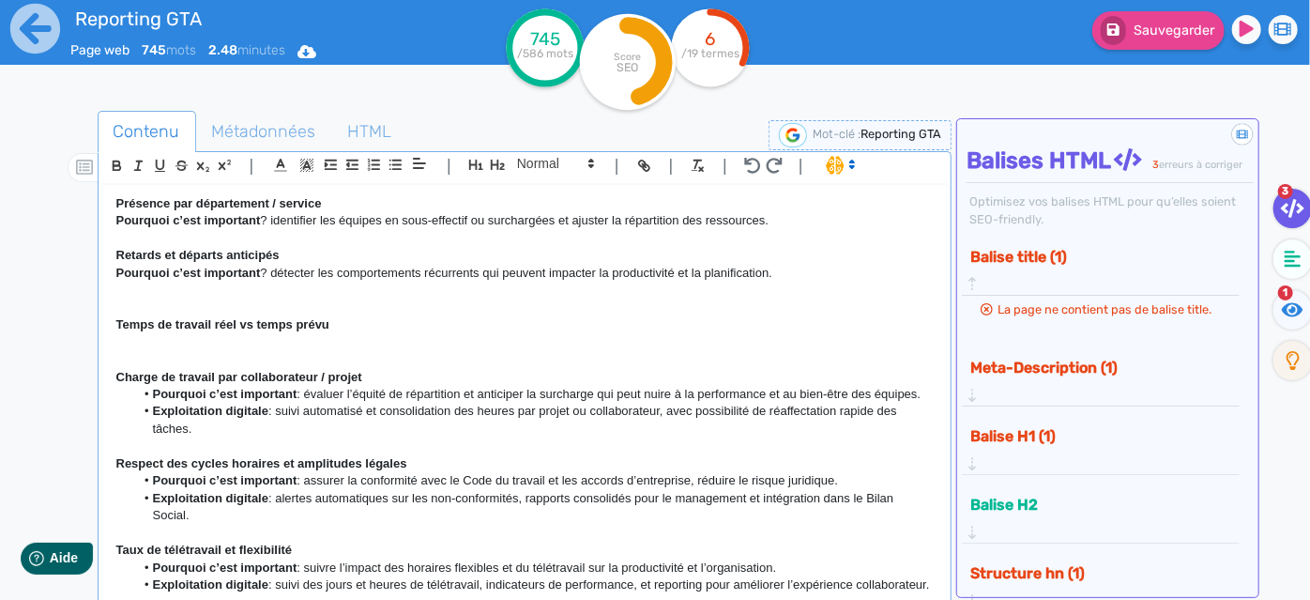
drag, startPoint x: 207, startPoint y: 465, endPoint x: 102, endPoint y: 411, distance: 117.9
click at [102, 411] on div "Reporting GTA : 10indicateurs à suivre pour une gestion efficace La Gestion des…" at bounding box center [525, 395] width 846 height 420
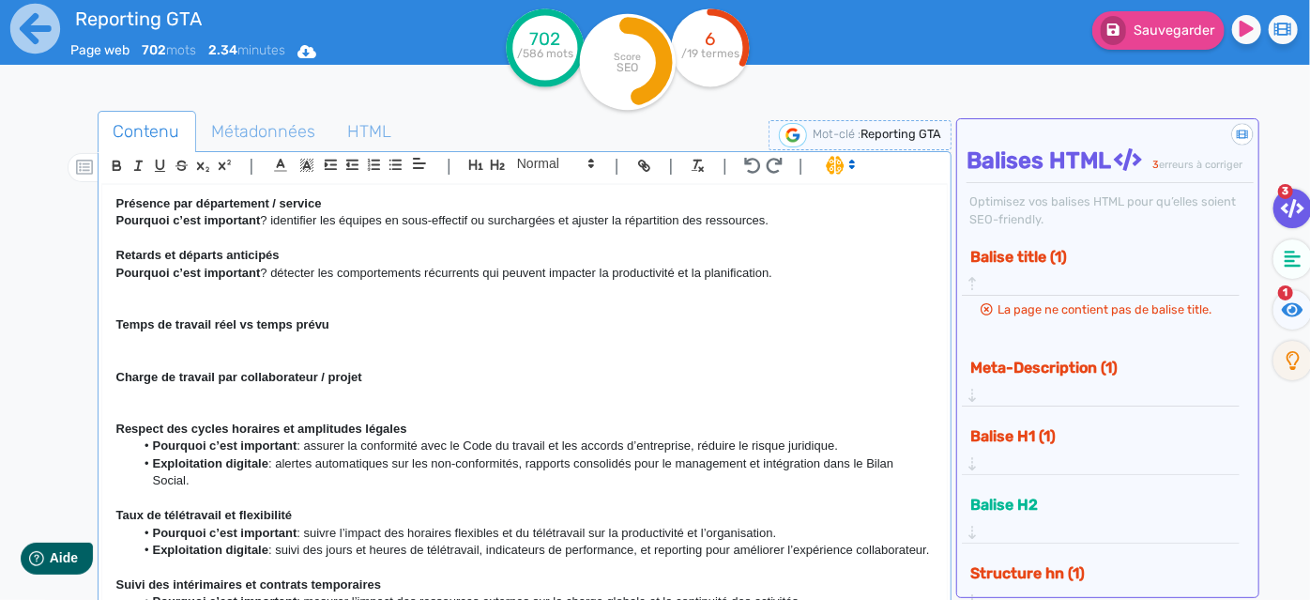
drag, startPoint x: 190, startPoint y: 492, endPoint x: 152, endPoint y: 472, distance: 42.4
click at [152, 472] on li "Exploitation digitale : alertes automatiques sur les non-conformités, rapports …" at bounding box center [533, 472] width 799 height 35
click at [147, 454] on li "Pourquoi c’est important : assurer la conformité avec le Code du travail et les…" at bounding box center [533, 445] width 799 height 17
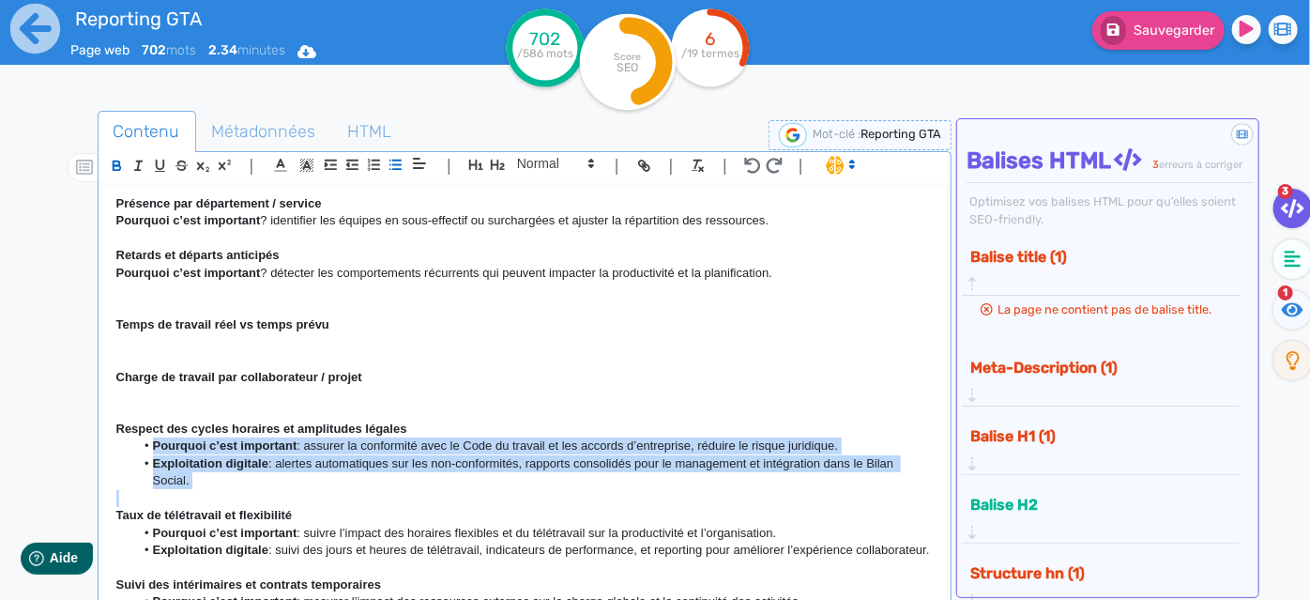
drag, startPoint x: 147, startPoint y: 465, endPoint x: 189, endPoint y: 497, distance: 52.8
click at [189, 489] on ul "Pourquoi c’est important : assurer la conformité avec le Code du travail et les…" at bounding box center [524, 463] width 817 height 52
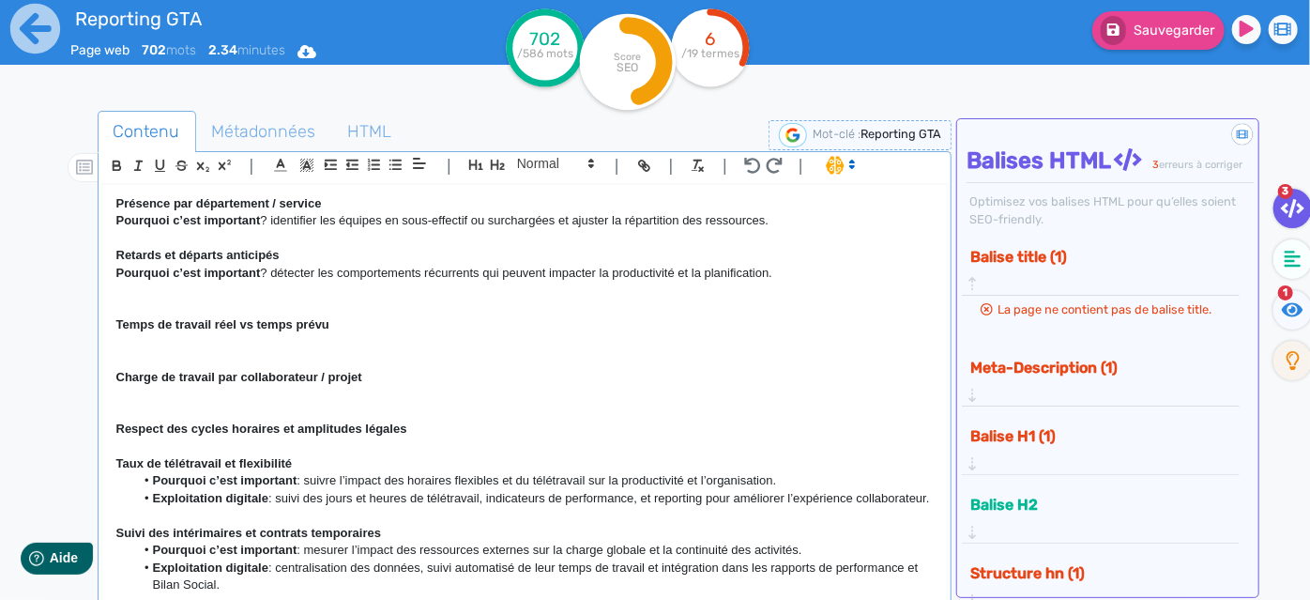
drag, startPoint x: 236, startPoint y: 528, endPoint x: 135, endPoint y: 502, distance: 103.8
click at [135, 502] on ul "Pourquoi c’est important : suivre l’impact des horaires flexibles et du télétra…" at bounding box center [524, 489] width 817 height 35
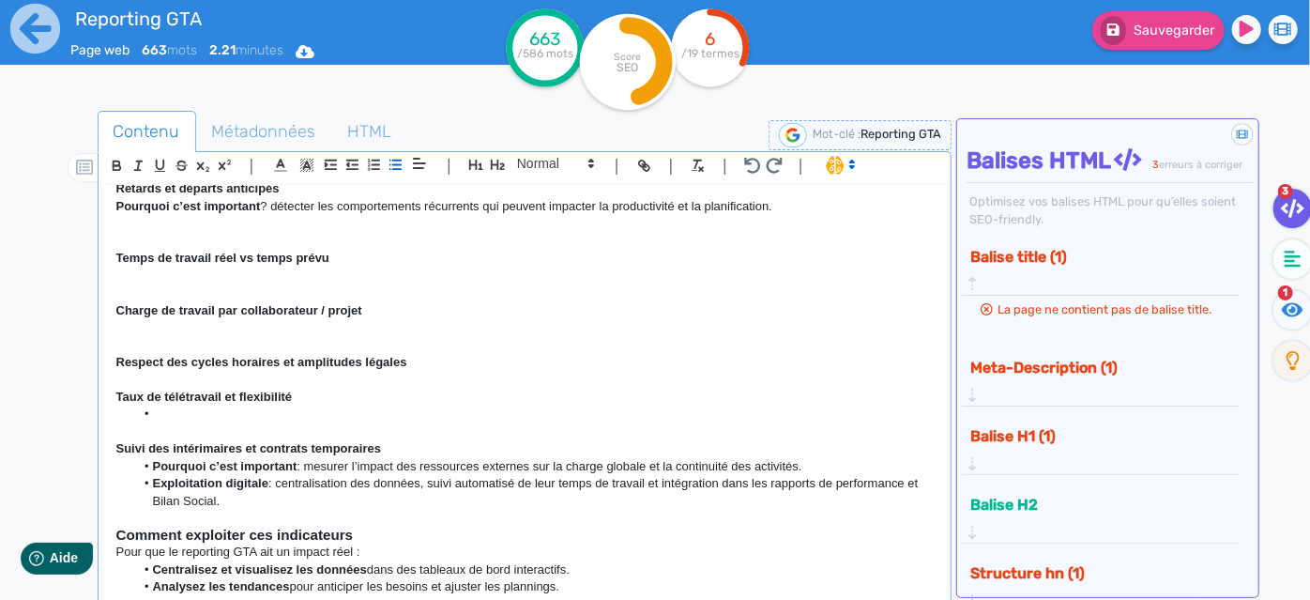
scroll to position [892, 0]
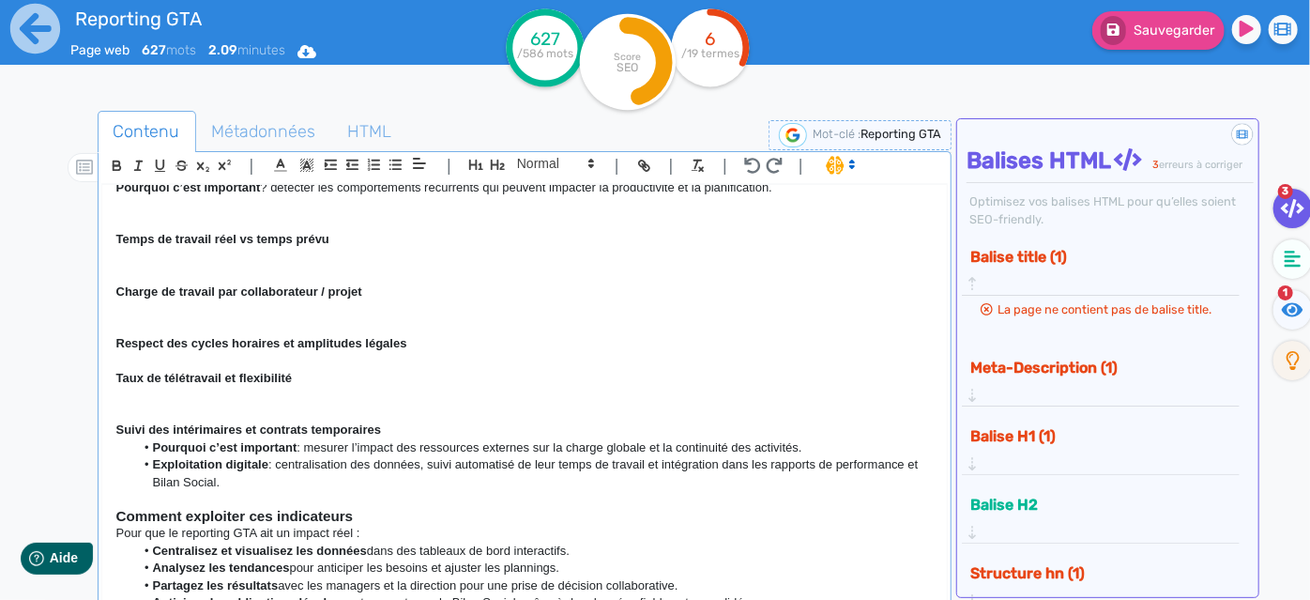
drag, startPoint x: 280, startPoint y: 495, endPoint x: 143, endPoint y: 466, distance: 139.9
click at [143, 466] on ul "Pourquoi c’est important : mesurer l’impact des ressources externes sur la char…" at bounding box center [524, 465] width 817 height 52
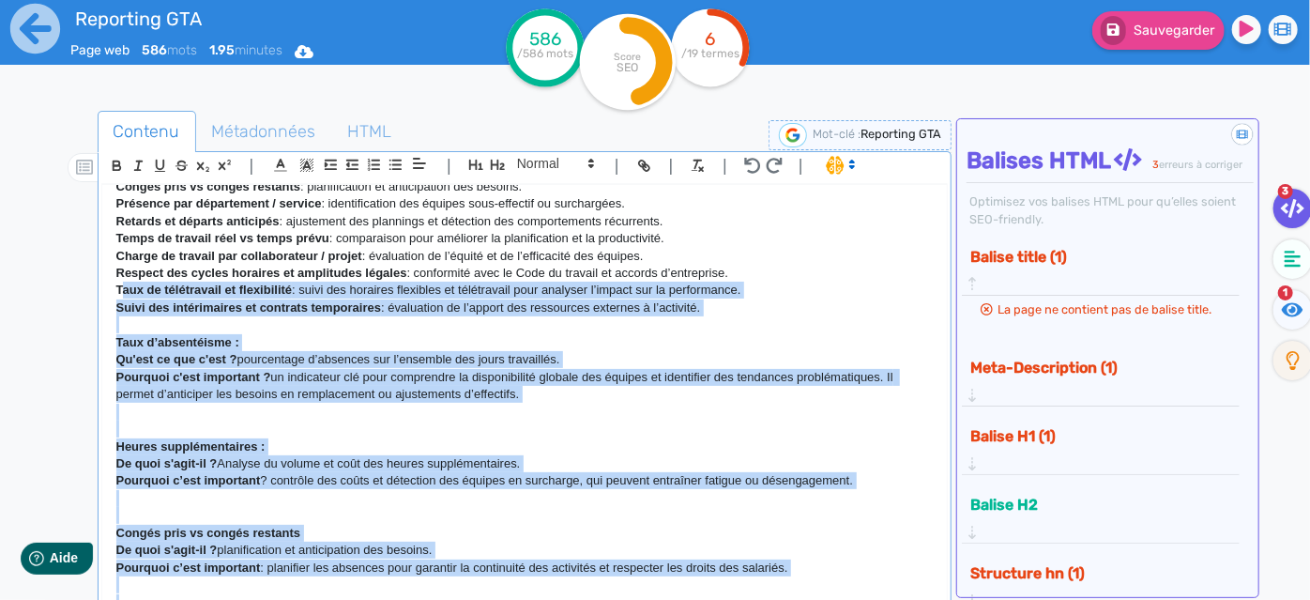
scroll to position [380, 0]
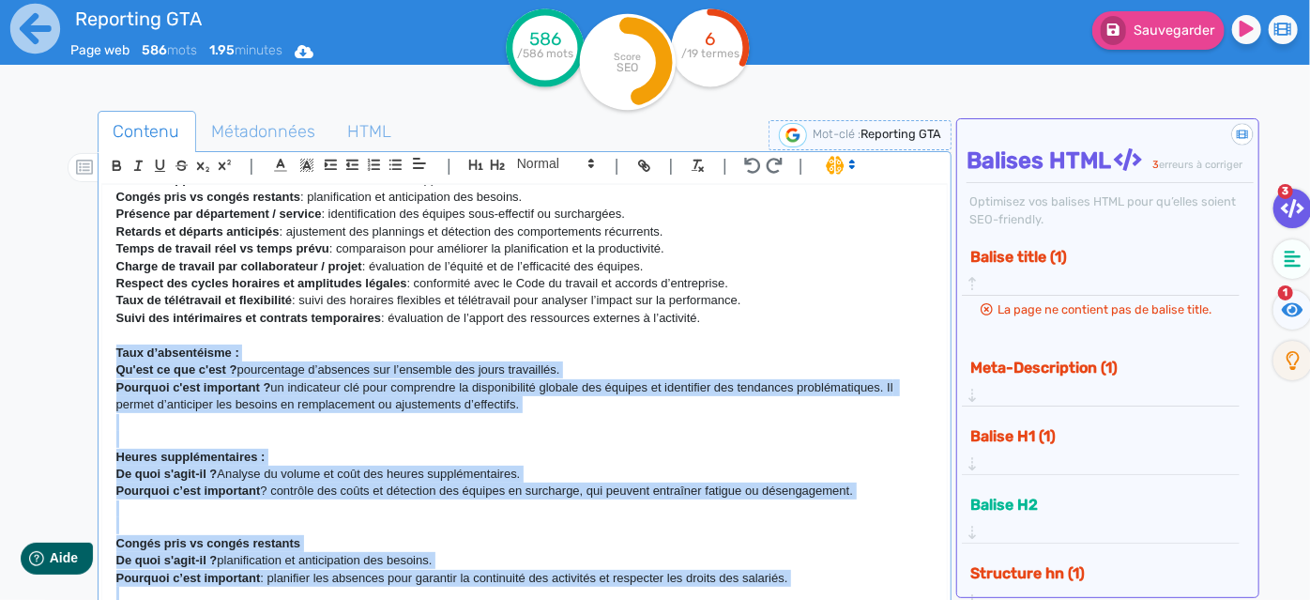
drag, startPoint x: 398, startPoint y: 448, endPoint x: 116, endPoint y: 374, distance: 290.9
click at [116, 374] on div "Reporting GTA : 10indicateurs à suivre pour une gestion efficace La Gestion des…" at bounding box center [525, 395] width 846 height 420
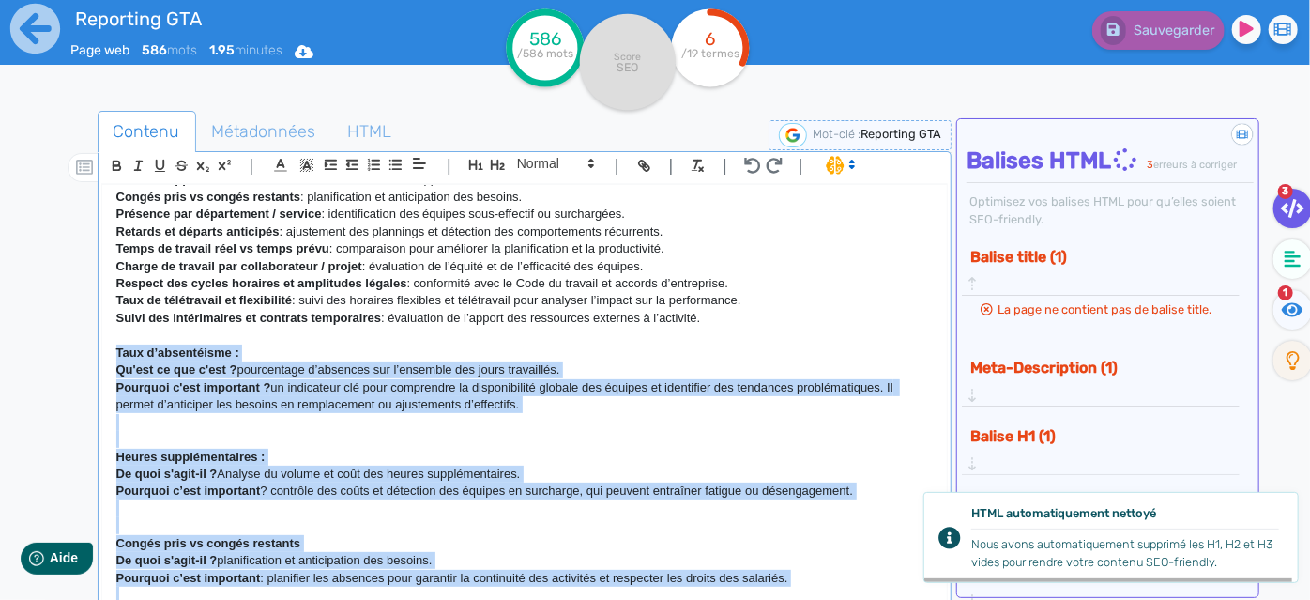
copy div "Lore i’dolorsitame : Co'adi el sed d'eiu ? temporincid u’laboreet dol m’aliquae…"
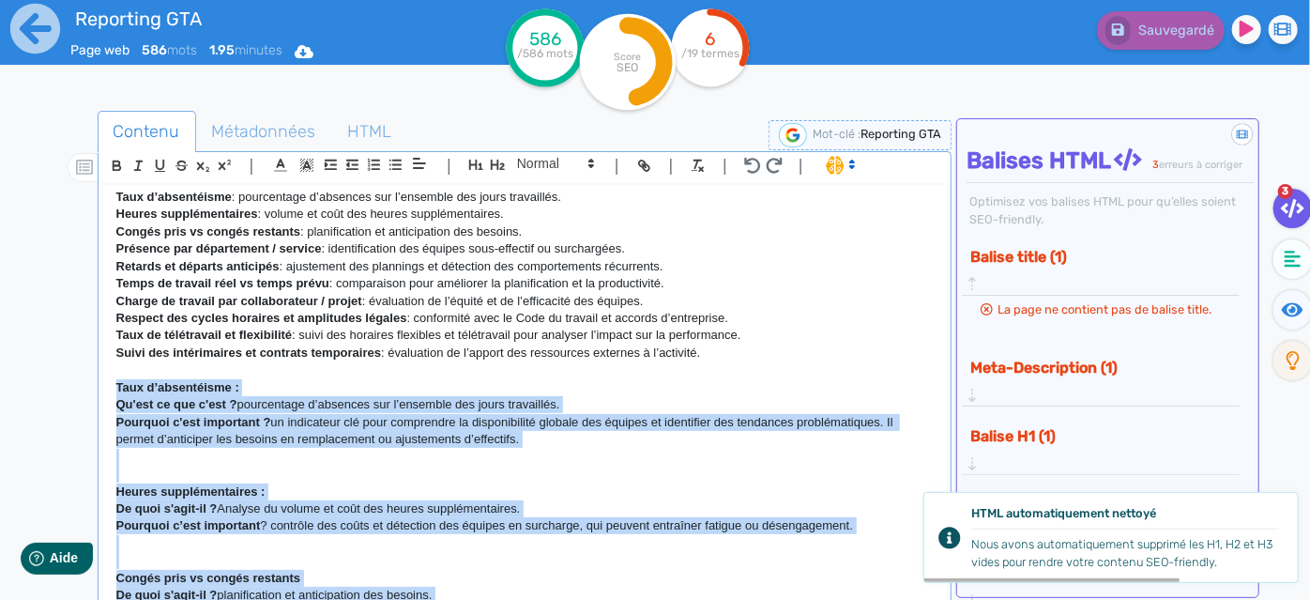
scroll to position [295, 0]
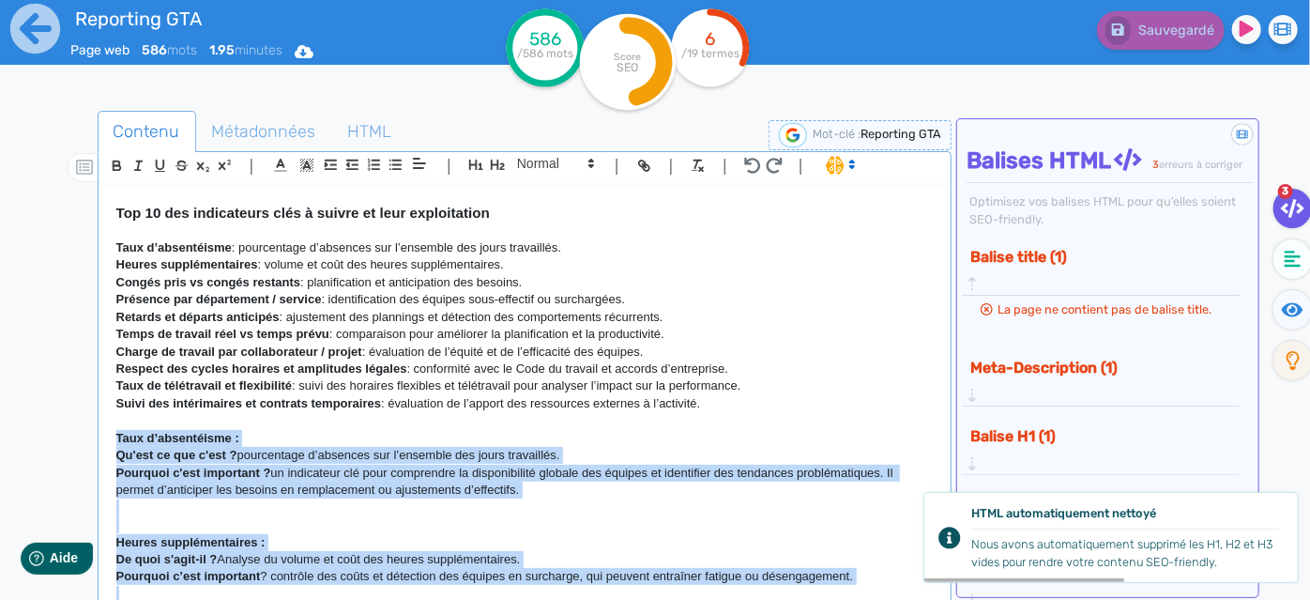
drag, startPoint x: 731, startPoint y: 336, endPoint x: 116, endPoint y: 267, distance: 618.5
click at [116, 267] on div "Reporting GTA : 10indicateurs à suivre pour une gestion efficace La Gestion des…" at bounding box center [525, 395] width 846 height 420
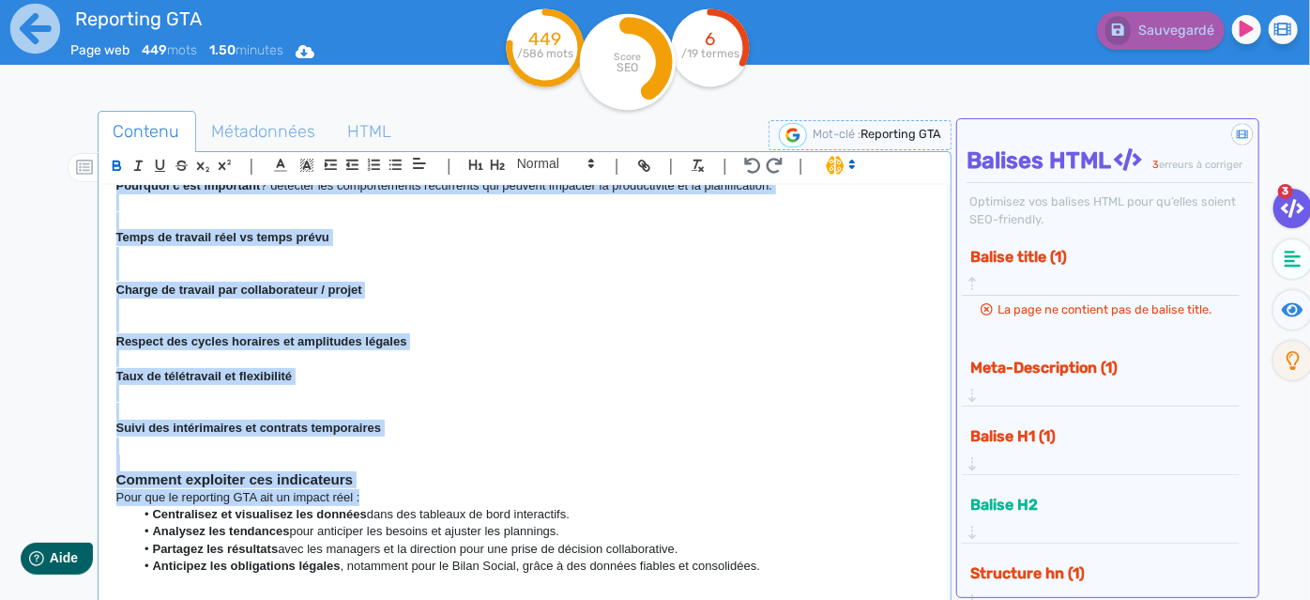
scroll to position [719, 0]
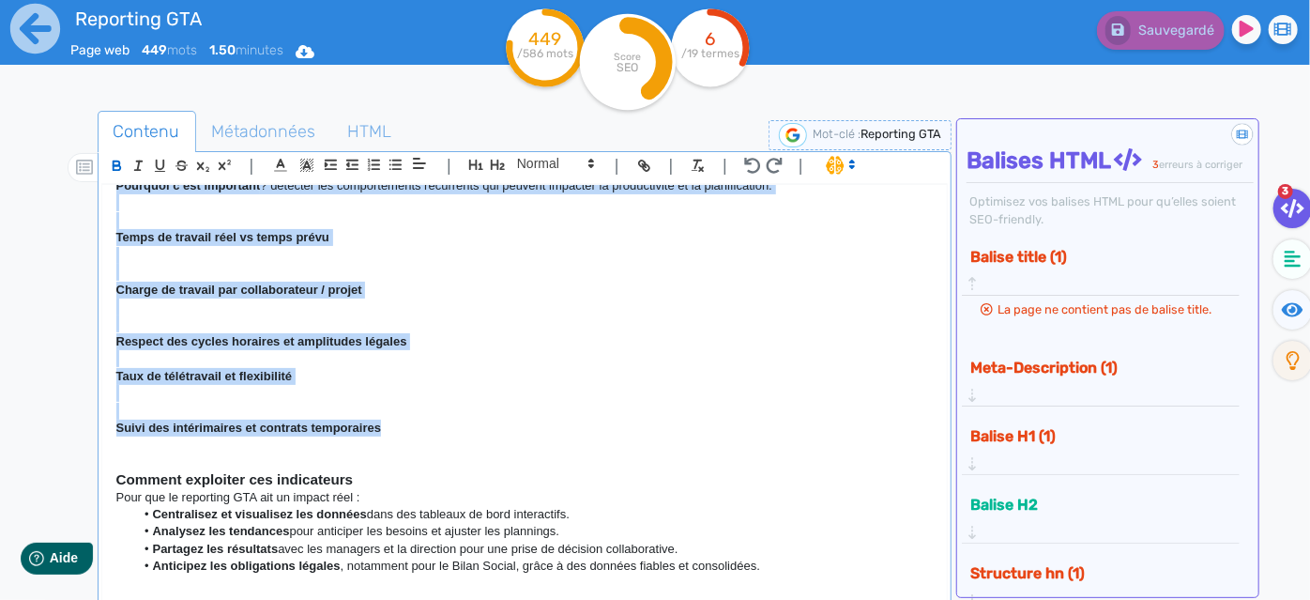
drag, startPoint x: 115, startPoint y: 261, endPoint x: 466, endPoint y: 435, distance: 391.6
click at [466, 435] on div "Reporting GTA : 10indicateurs à suivre pour une gestion efficace La Gestion des…" at bounding box center [525, 395] width 846 height 420
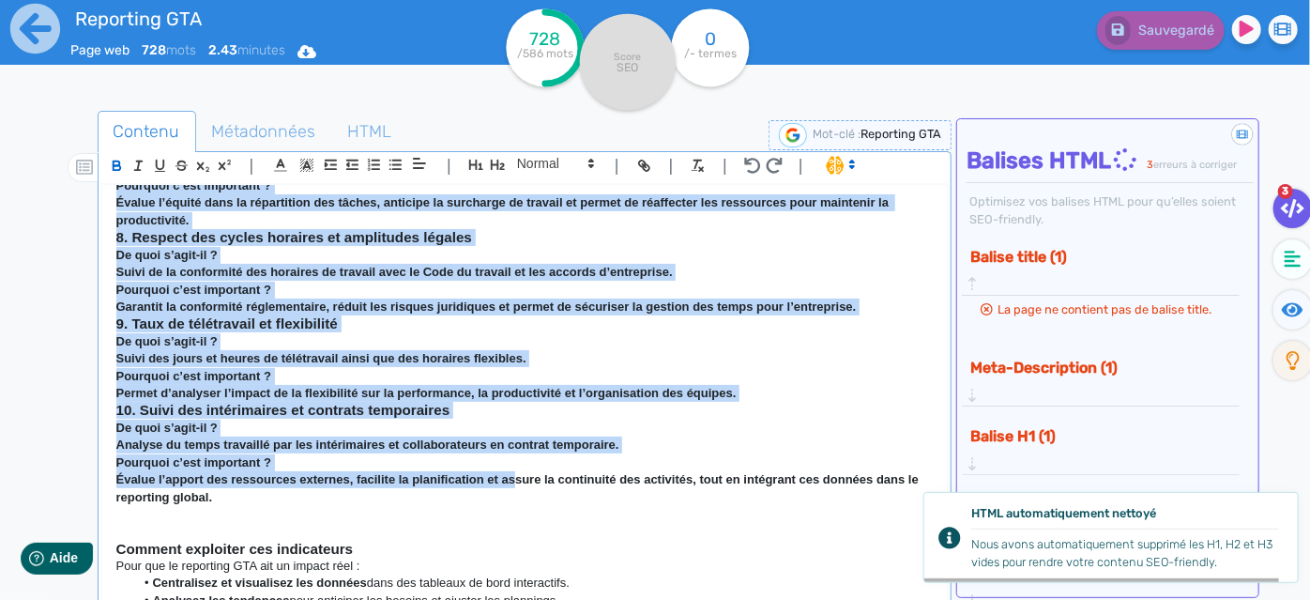
scroll to position [997, 0]
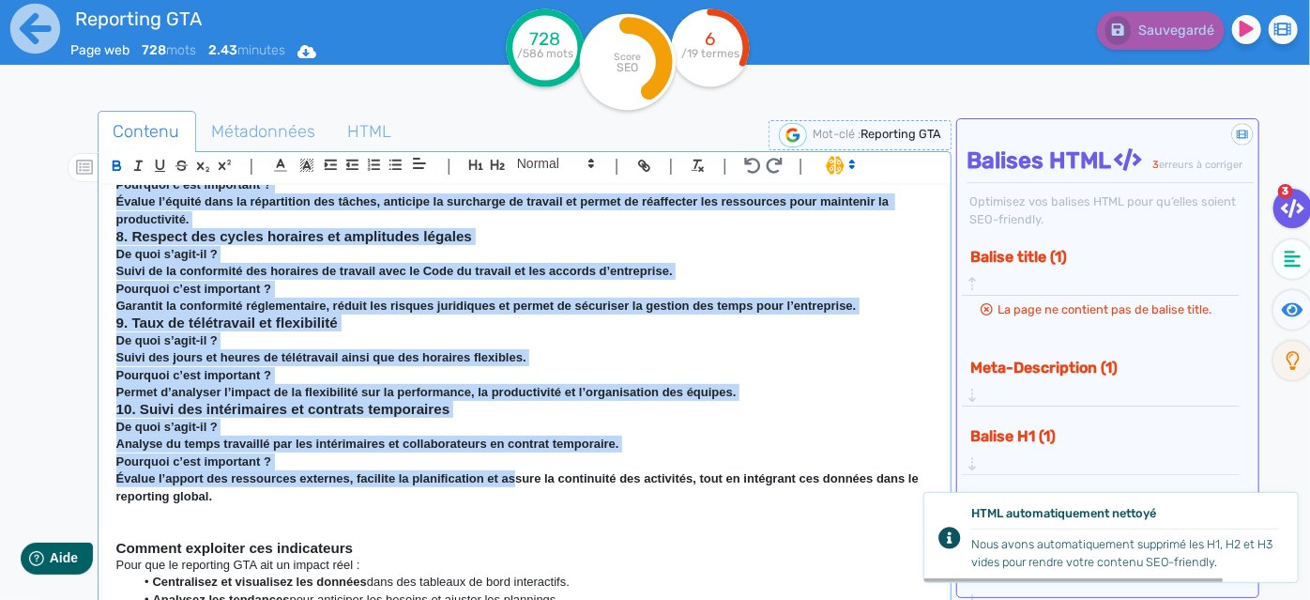
drag, startPoint x: 115, startPoint y: 416, endPoint x: 519, endPoint y: 510, distance: 415.3
click at [519, 510] on div "Reporting GTA : 10indicateurs à suivre pour une gestion efficace La Gestion des…" at bounding box center [525, 395] width 846 height 420
click at [118, 171] on icon "button" at bounding box center [117, 166] width 16 height 16
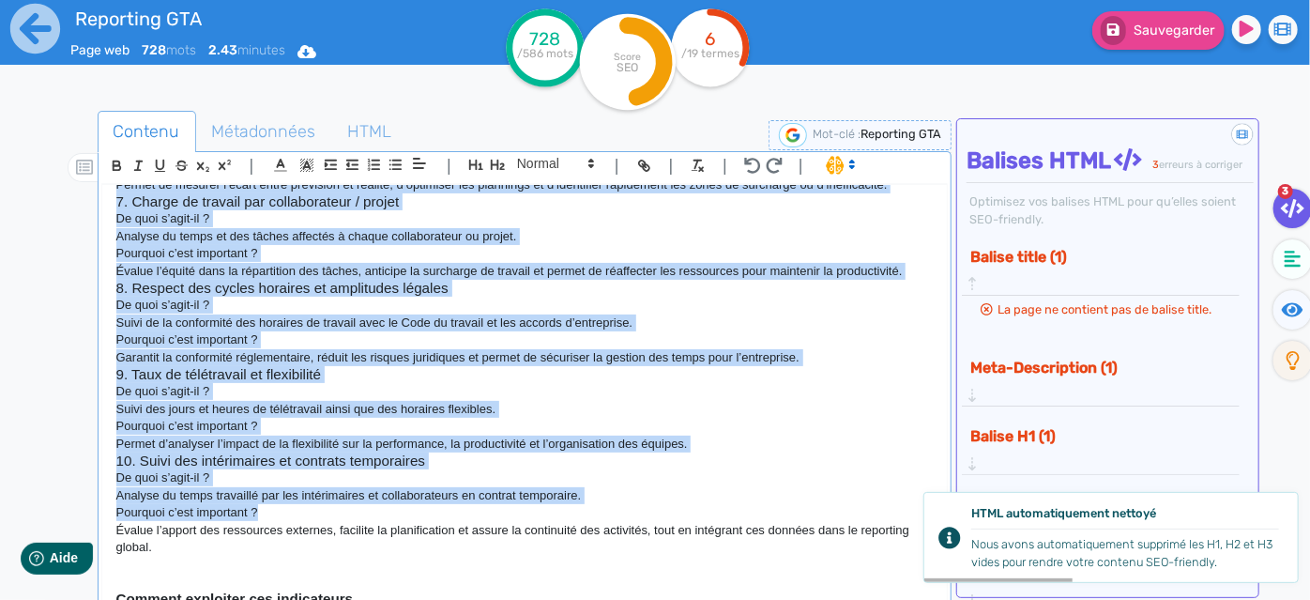
click at [311, 280] on p "Évalue l’équité dans la répartition des tâches, anticipe la surcharge de travai…" at bounding box center [524, 271] width 817 height 17
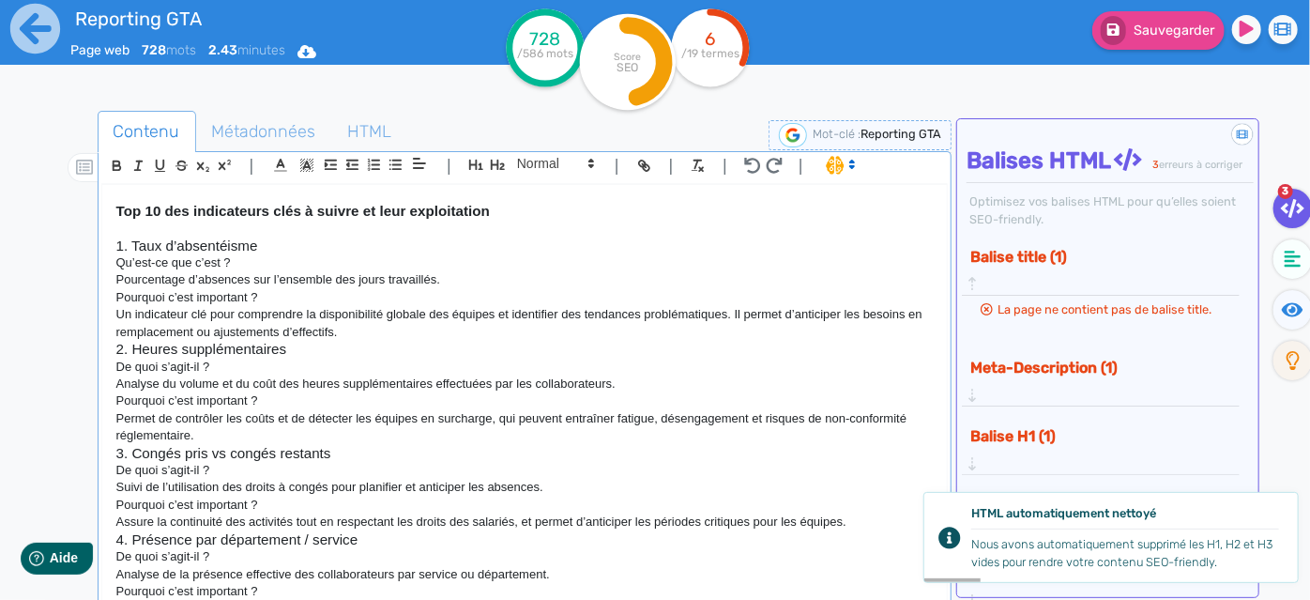
scroll to position [126, 0]
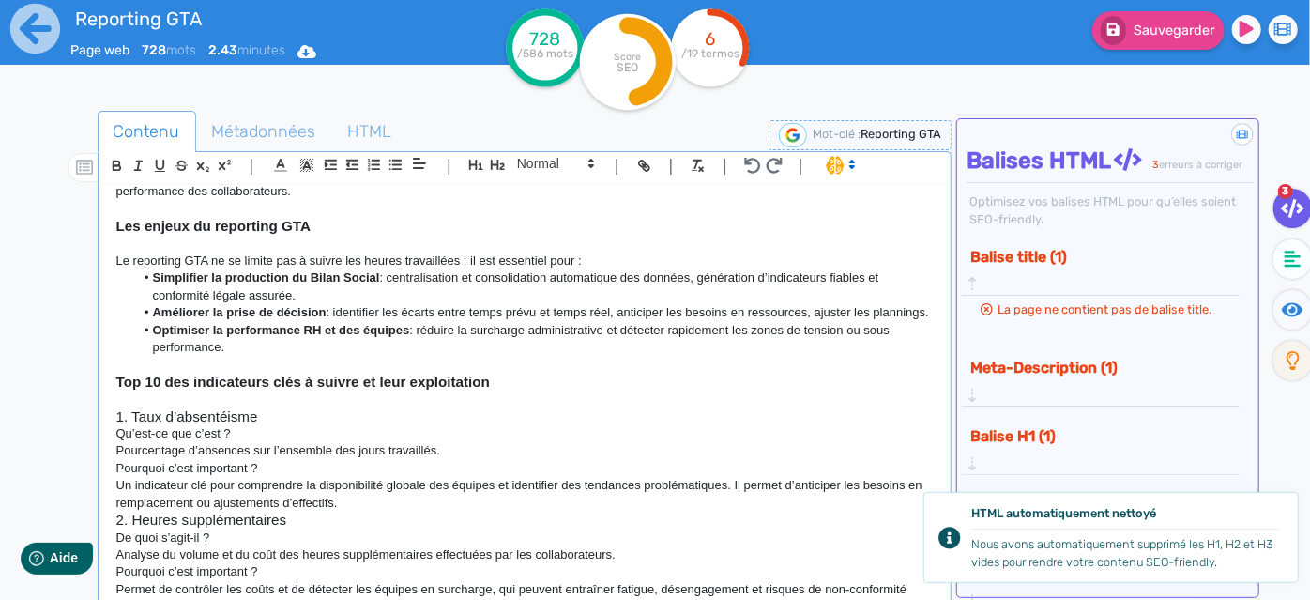
click at [237, 425] on h3 "1. Taux d’absentéisme" at bounding box center [524, 416] width 817 height 17
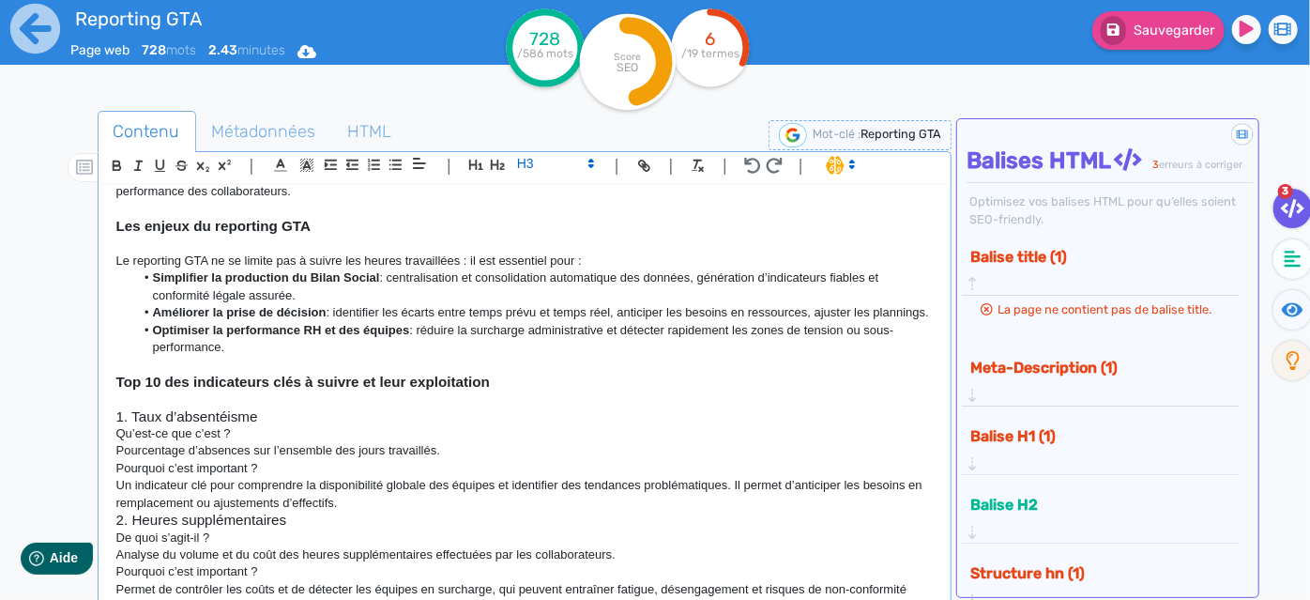
click at [285, 441] on p "Qu’est-ce que c’est ?" at bounding box center [524, 433] width 817 height 17
click at [118, 459] on p "Pourcentage d’absences sur l’ensemble des jours travaillés." at bounding box center [524, 450] width 817 height 17
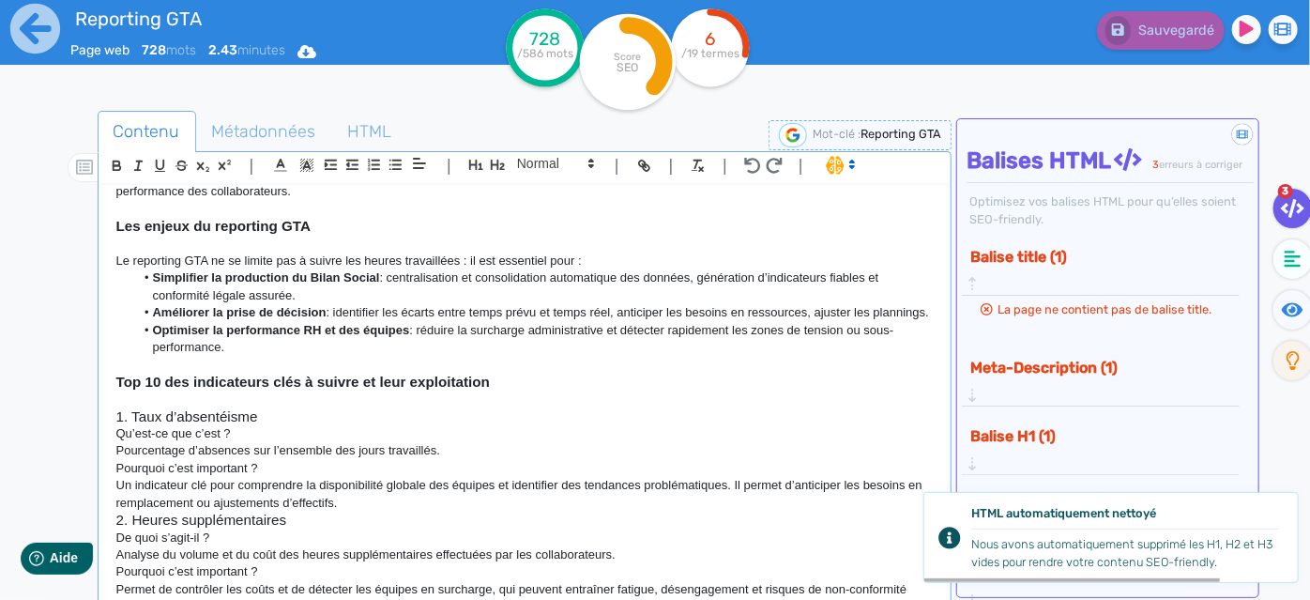
click at [291, 425] on h3 "1. Taux d’absentéisme" at bounding box center [524, 416] width 817 height 17
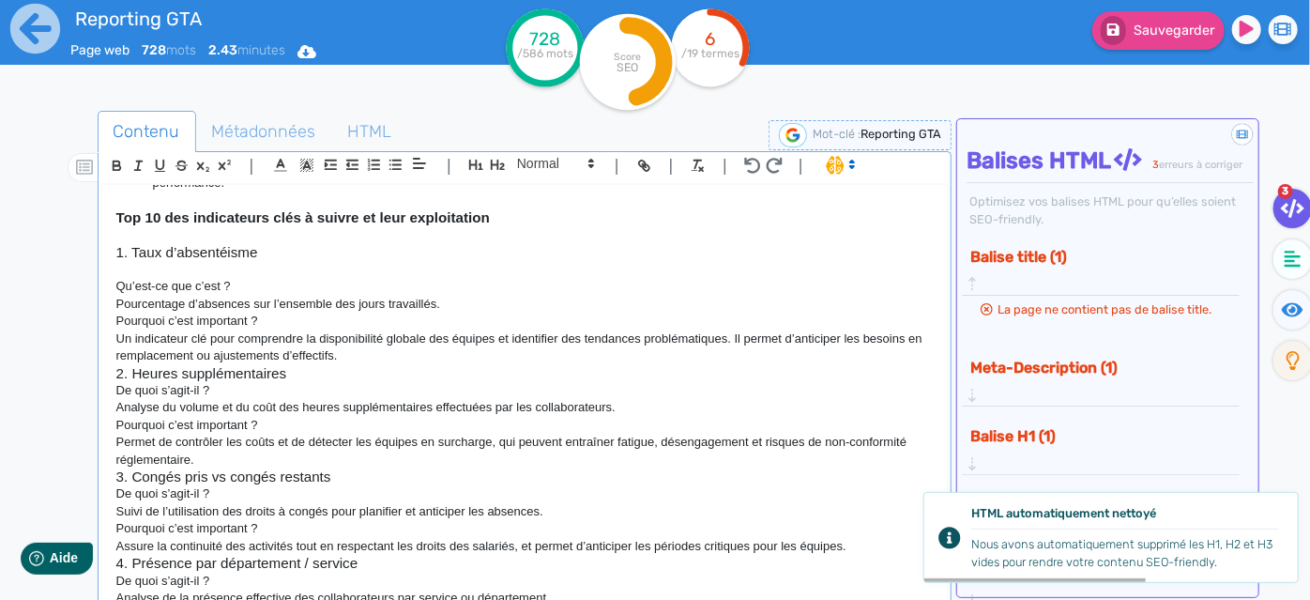
scroll to position [297, 0]
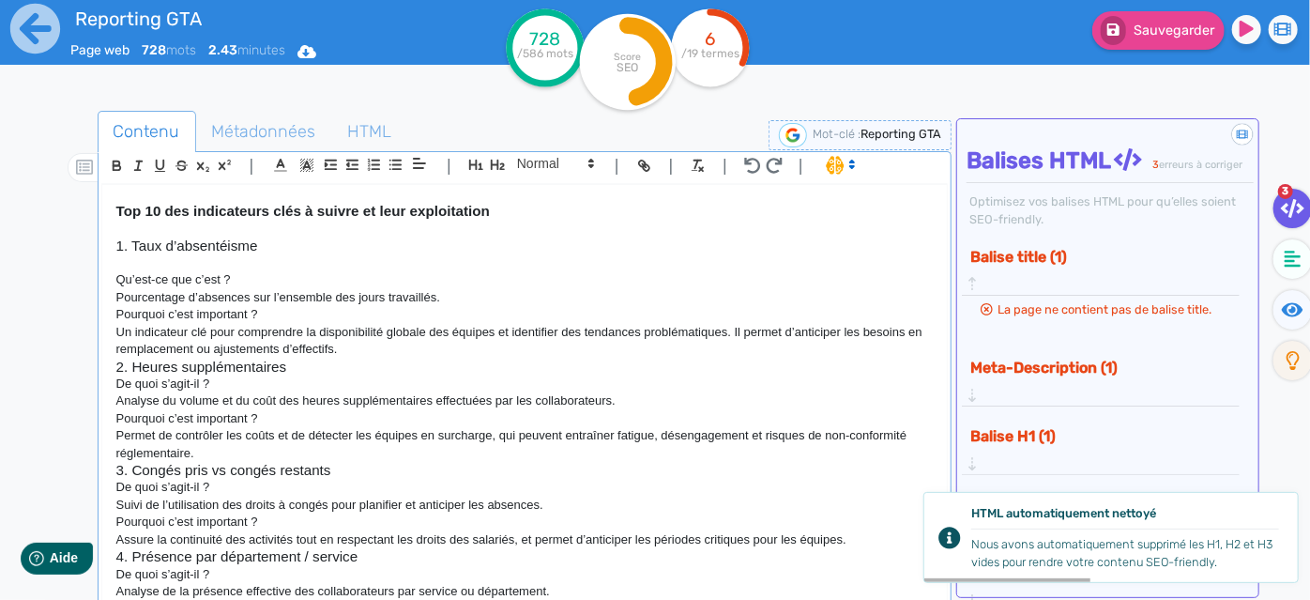
click at [392, 359] on p "Un indicateur clé pour comprendre la disponibilité globale des équipes et ident…" at bounding box center [524, 341] width 817 height 35
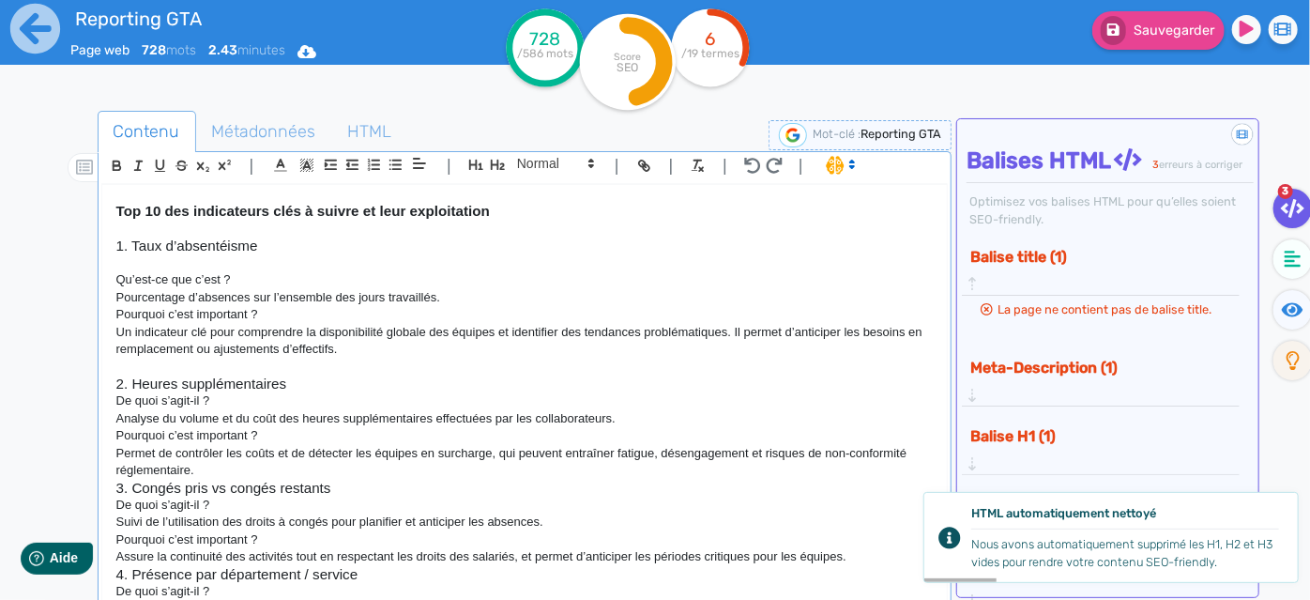
click at [300, 392] on h3 "2. Heures supplémentaires" at bounding box center [524, 383] width 817 height 17
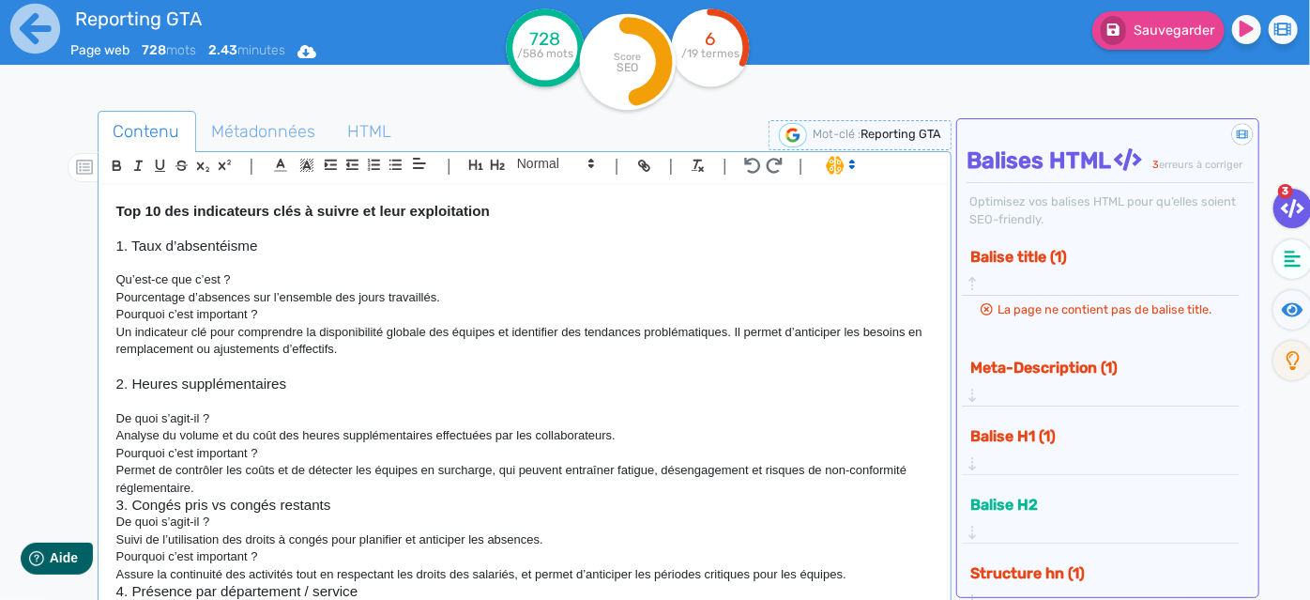
click at [218, 496] on p "Permet de contrôler les coûts et de détecter les équipes en surcharge, qui peuv…" at bounding box center [524, 479] width 817 height 35
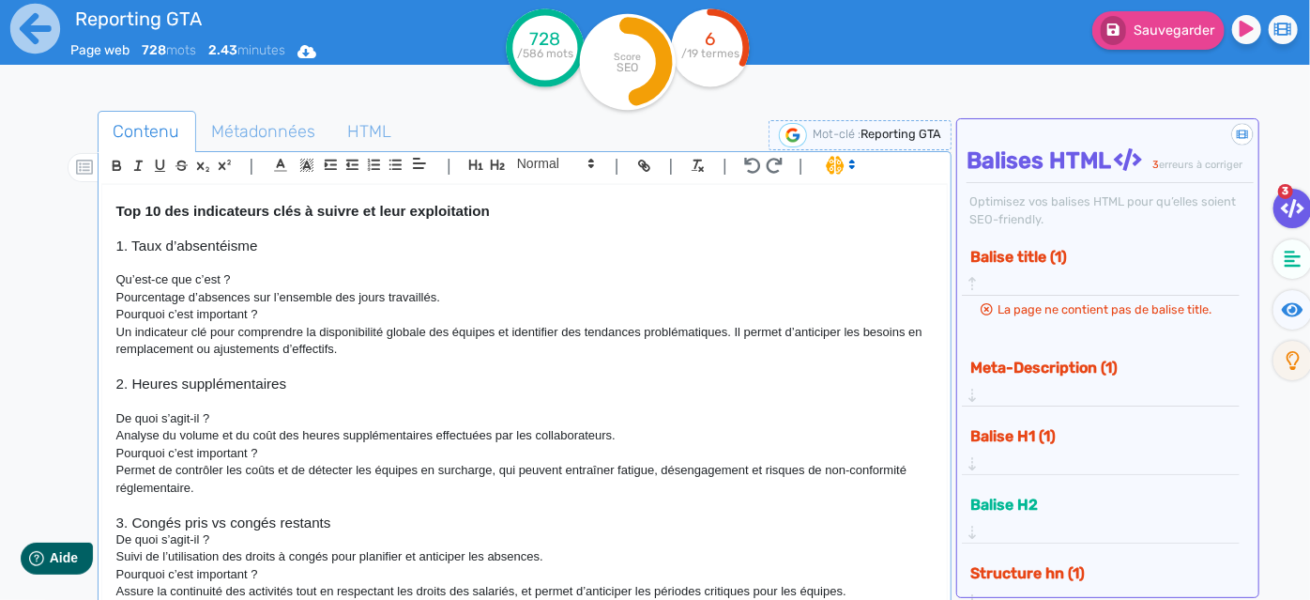
click at [113, 487] on div "Reporting GTA : 10indicateurs à suivre pour une gestion efficace La Gestion des…" at bounding box center [525, 395] width 846 height 420
click at [116, 444] on p "Analyse du volume et du coût des heures supplémentaires effectuées par les coll…" at bounding box center [524, 435] width 817 height 17
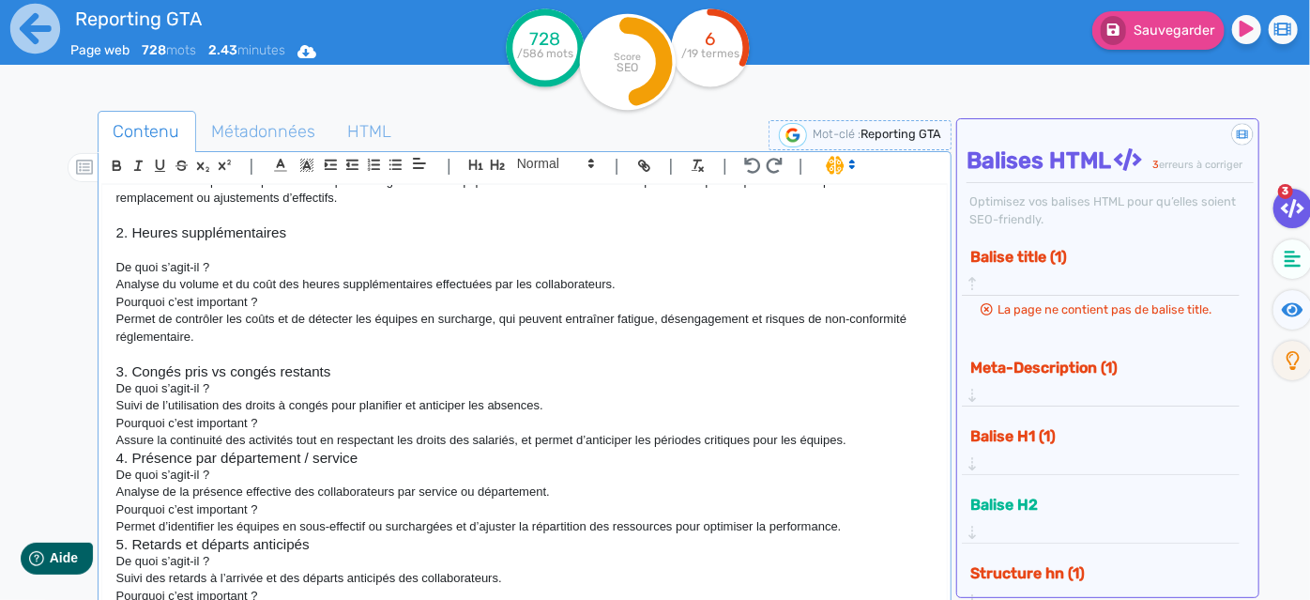
scroll to position [553, 0]
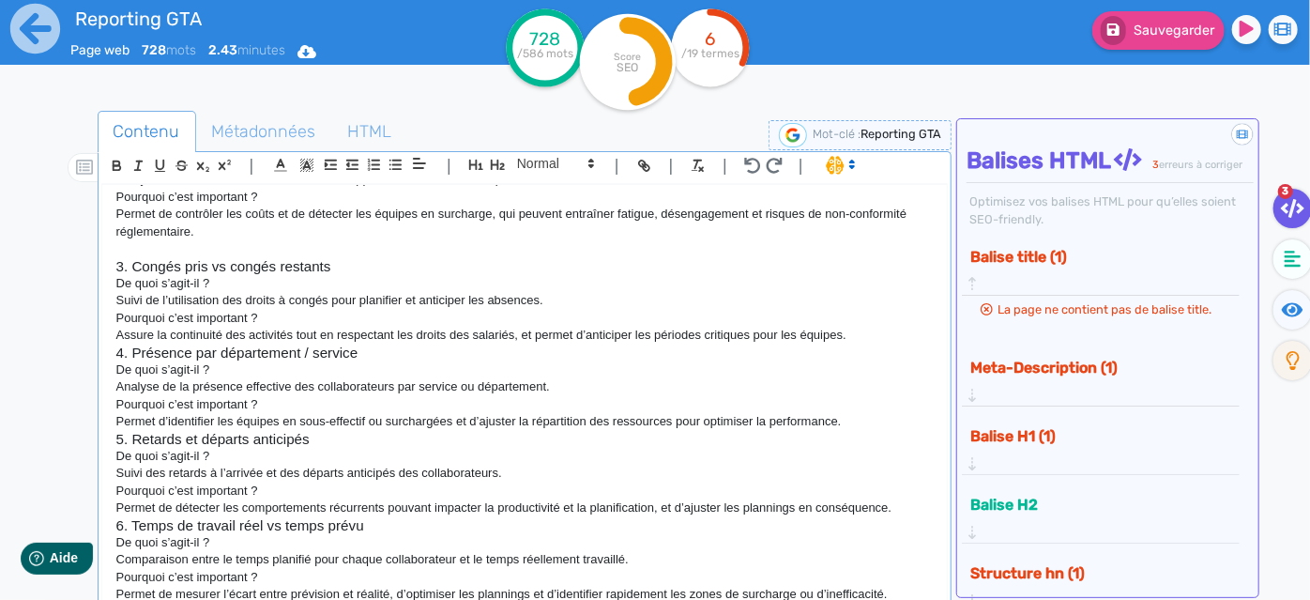
click at [350, 275] on h3 "3. Congés pris vs congés restants" at bounding box center [524, 266] width 817 height 17
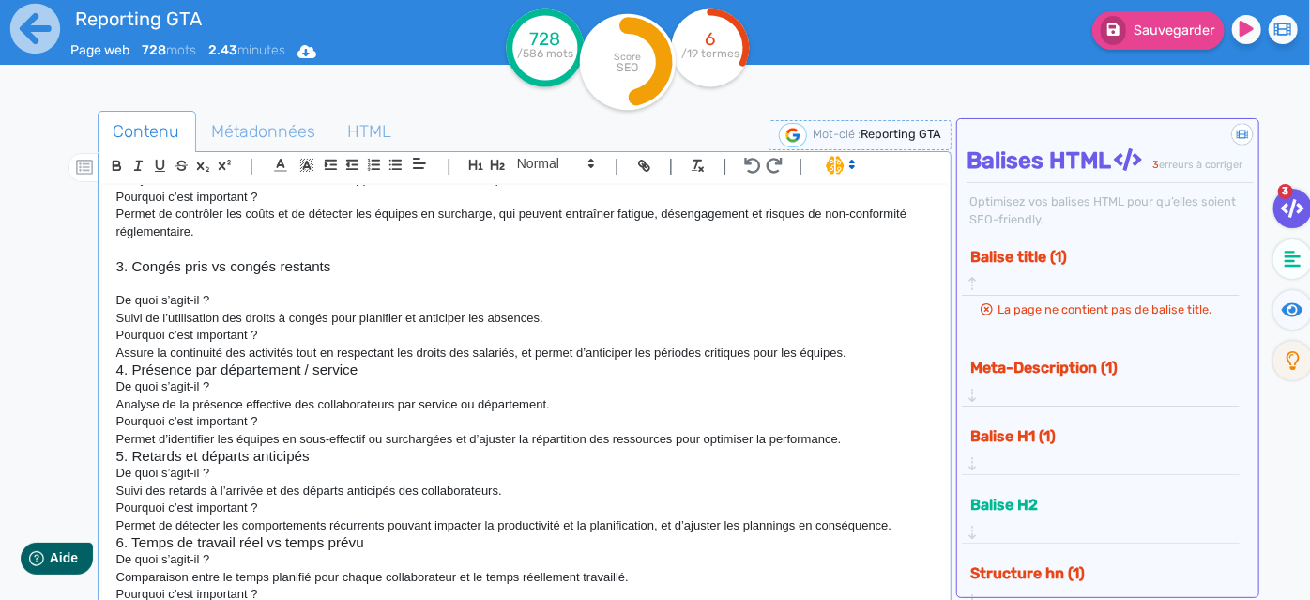
click at [120, 327] on p "Suivi de l’utilisation des droits à congés pour planifier et anticiper les abse…" at bounding box center [524, 318] width 817 height 17
click at [117, 361] on p "Assure la continuité des activités tout en respectant les droits des salariés, …" at bounding box center [524, 352] width 817 height 17
click at [866, 361] on p "Assure la continuité des activités tout en respectant les droits des salariés, …" at bounding box center [524, 352] width 817 height 17
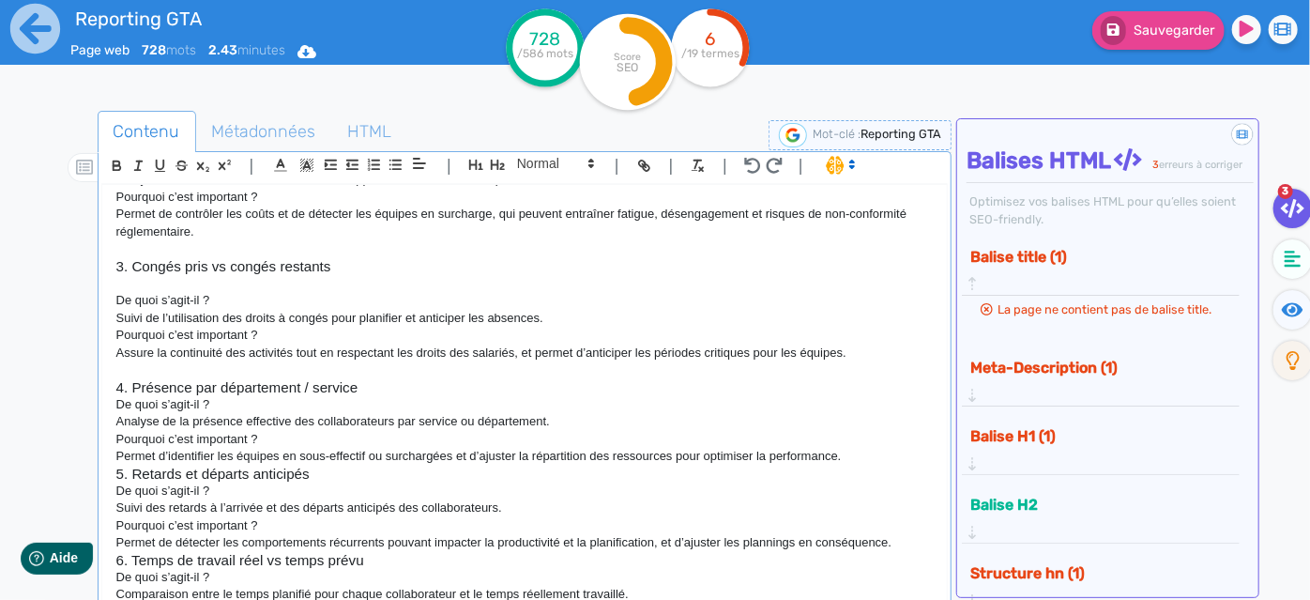
click at [416, 396] on h3 "4. Présence par département / service" at bounding box center [524, 387] width 817 height 17
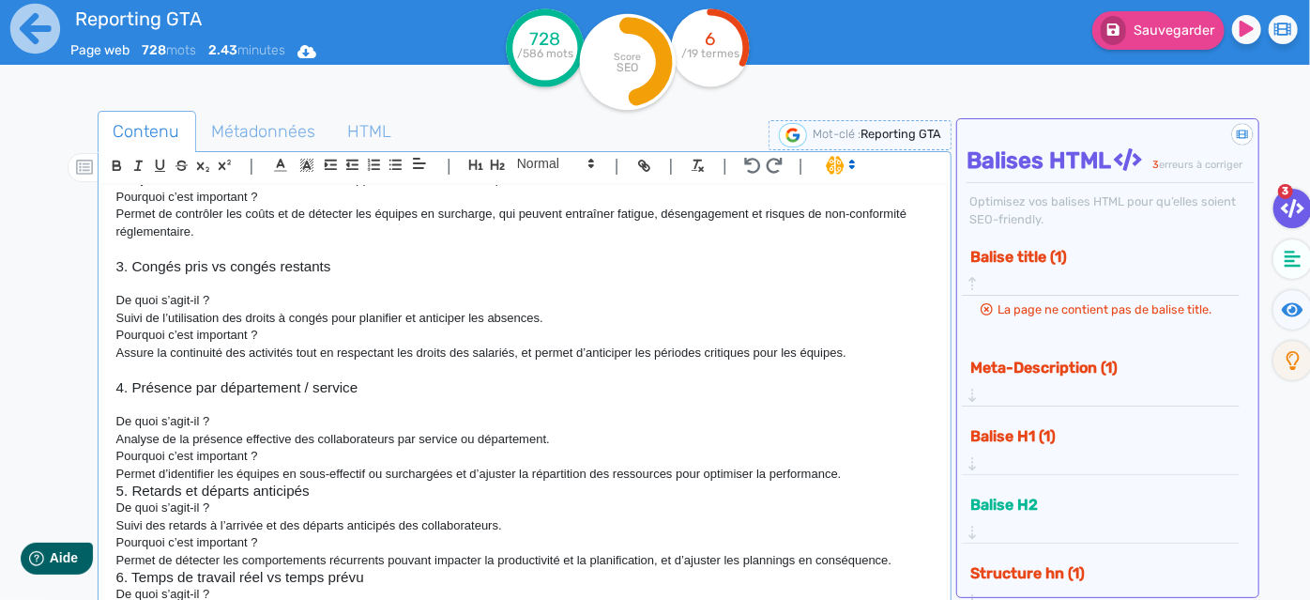
click at [118, 448] on p "Analyse de la présence effective des collaborateurs par service ou département." at bounding box center [524, 439] width 817 height 17
click at [114, 487] on div "Reporting GTA : 10indicateurs à suivre pour une gestion efficace La Gestion des…" at bounding box center [525, 395] width 846 height 420
click at [877, 482] on p "Permet d’identifier les équipes en sous-effectif ou surchargées et d’ajuster la…" at bounding box center [524, 474] width 817 height 17
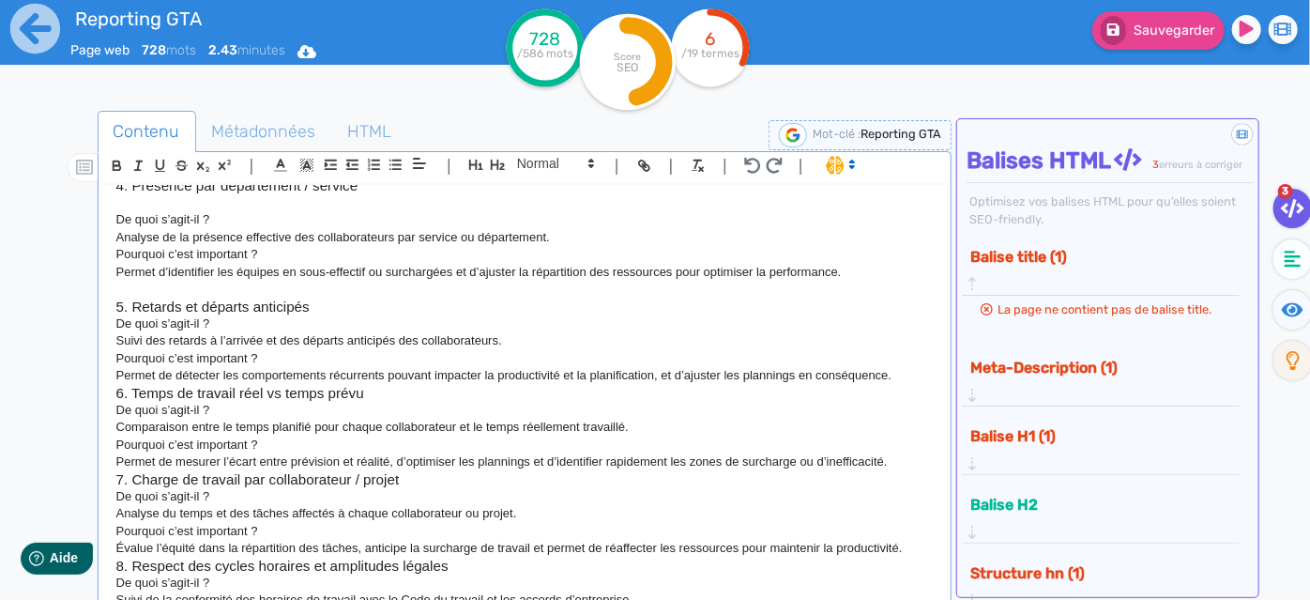
scroll to position [808, 0]
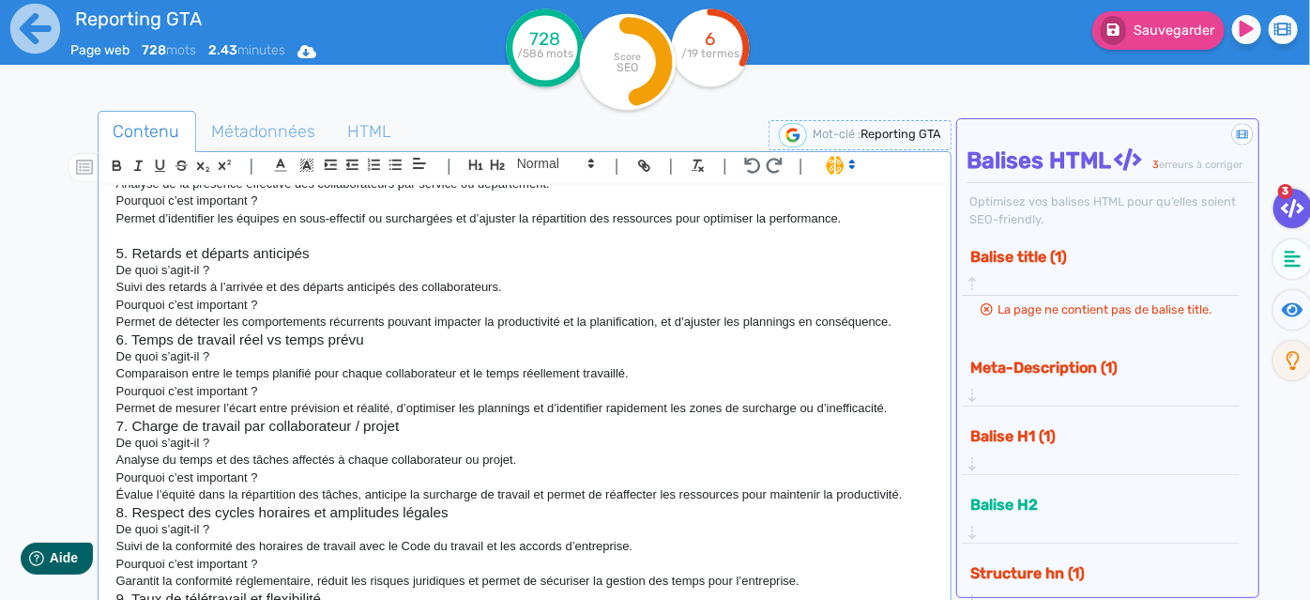
click at [317, 262] on h3 "5. Retards et départs anticipés" at bounding box center [524, 253] width 817 height 17
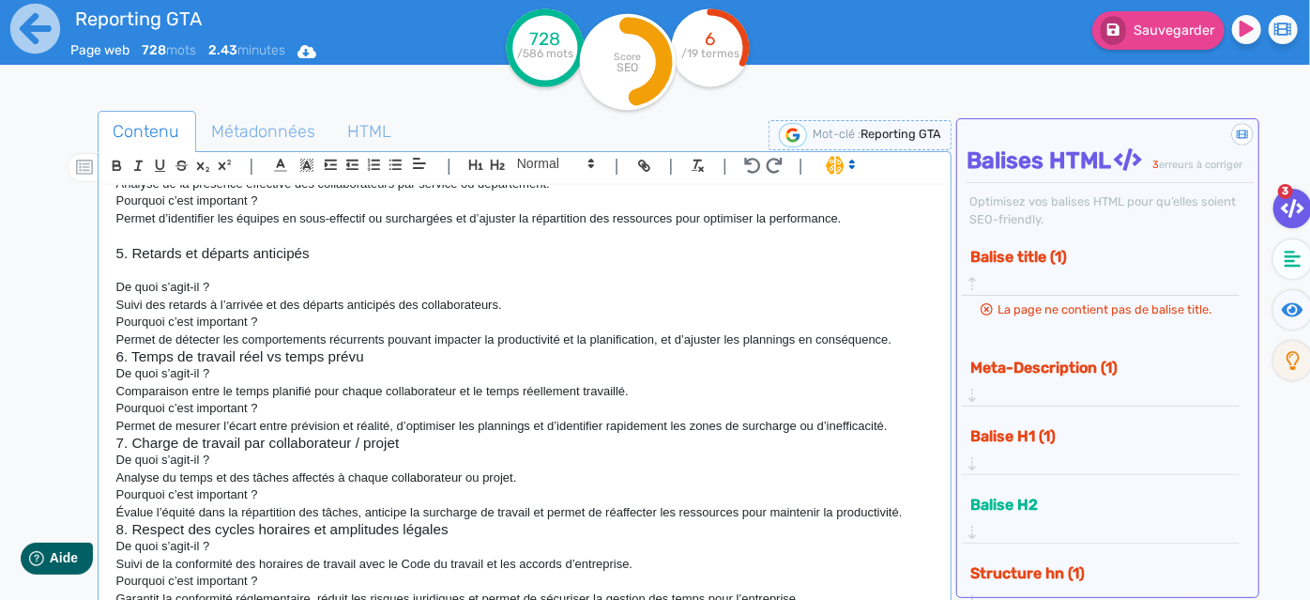
click at [117, 313] on p "Suivi des retards à l’arrivée et des départs anticipés des collaborateurs." at bounding box center [524, 305] width 817 height 17
click at [521, 313] on p "Suivi des retards à l’arrivée et des départs anticipés des collaborateurs." at bounding box center [524, 305] width 817 height 17
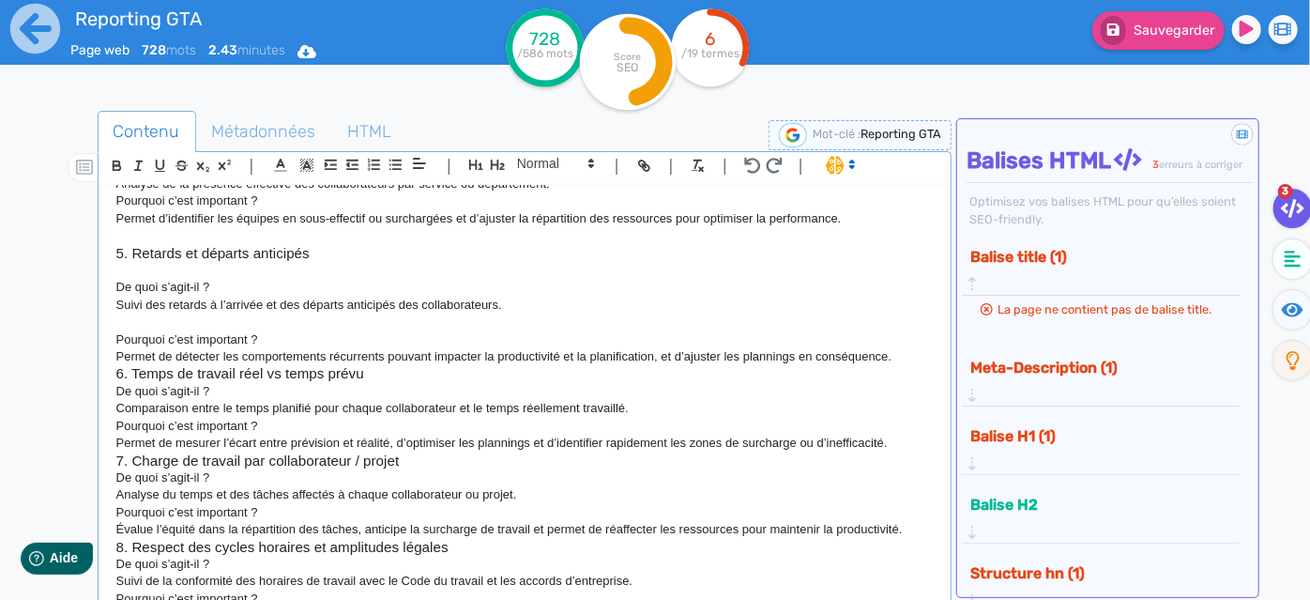
click at [116, 365] on p "Permet de détecter les comportements récurrents pouvant impacter la productivit…" at bounding box center [524, 356] width 817 height 17
click at [900, 365] on p "Permet de détecter les comportements récurrents pouvant impacter la productivit…" at bounding box center [524, 356] width 817 height 17
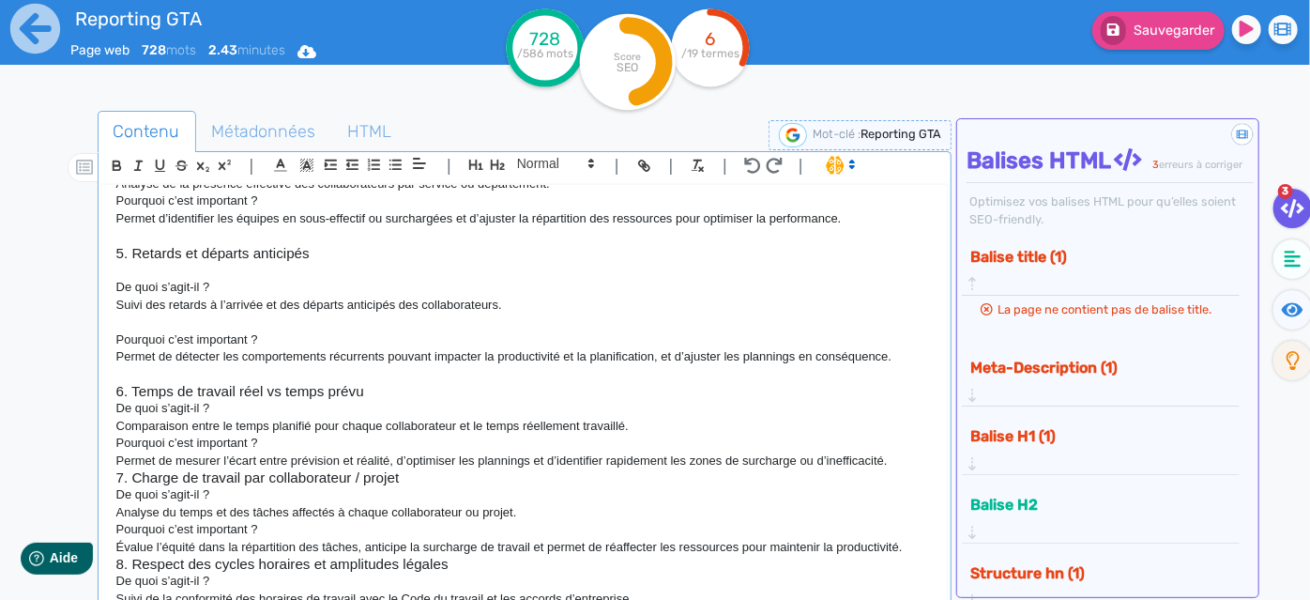
click at [120, 435] on p "Comparaison entre le temps planifié pour chaque collaborateur et le temps réell…" at bounding box center [524, 426] width 817 height 17
click at [116, 469] on p "Permet de mesurer l’écart entre prévision et réalité, d’optimiser les plannings…" at bounding box center [524, 460] width 817 height 17
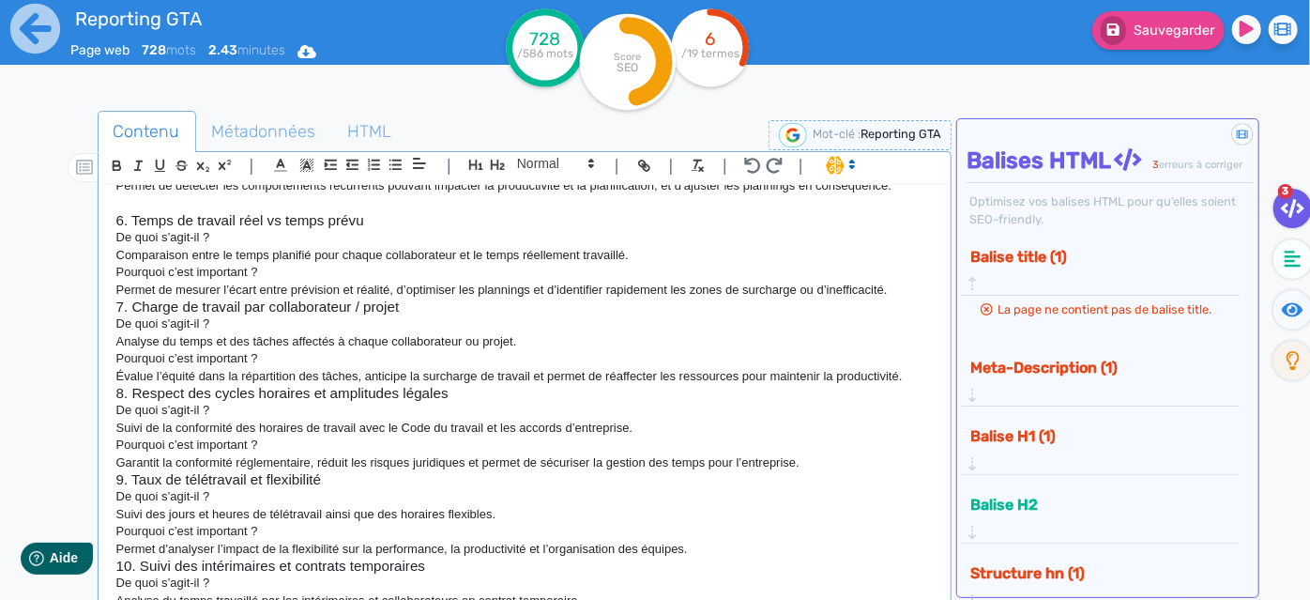
click at [898, 298] on p "Permet de mesurer l’écart entre prévision et réalité, d’optimiser les plannings…" at bounding box center [524, 290] width 817 height 17
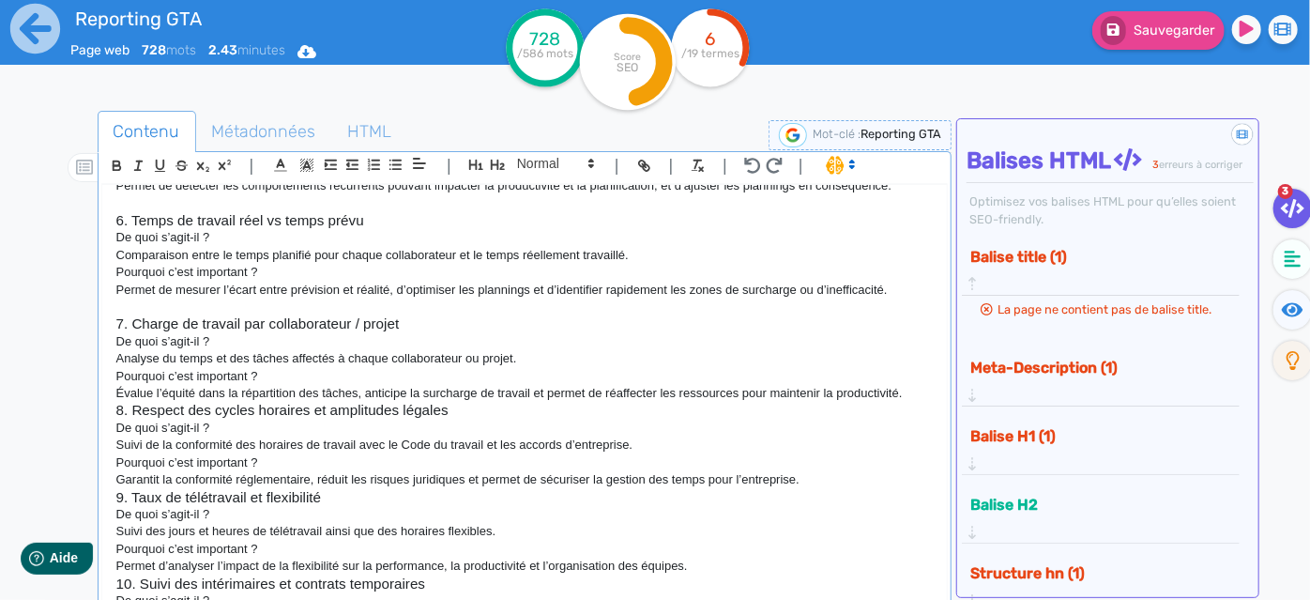
click at [122, 367] on p "Analyse du temps et des tâches affectés à chaque collaborateur ou projet." at bounding box center [524, 358] width 817 height 17
click at [116, 402] on p "Évalue l’équité dans la répartition des tâches, anticipe la surcharge de travai…" at bounding box center [524, 393] width 817 height 17
click at [507, 419] on h3 "8. Respect des cycles horaires et amplitudes légales" at bounding box center [524, 410] width 817 height 17
click at [906, 402] on p "Évalue l’équité dans la répartition des tâches, anticipe la surcharge de travai…" at bounding box center [524, 393] width 817 height 17
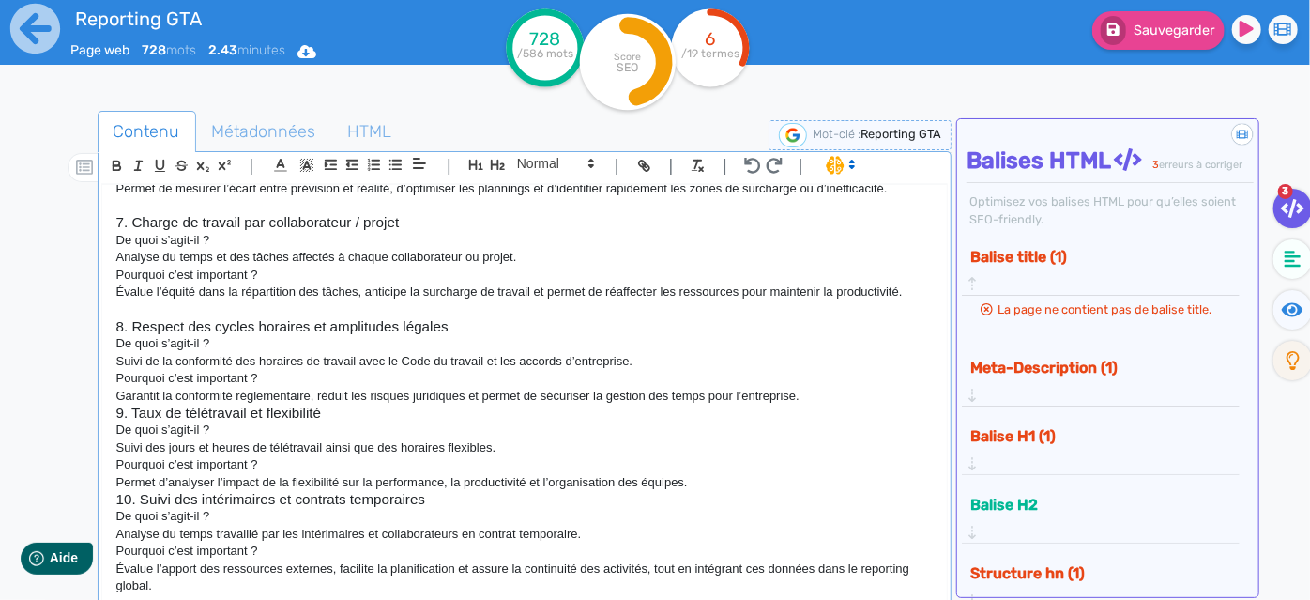
scroll to position [1150, 0]
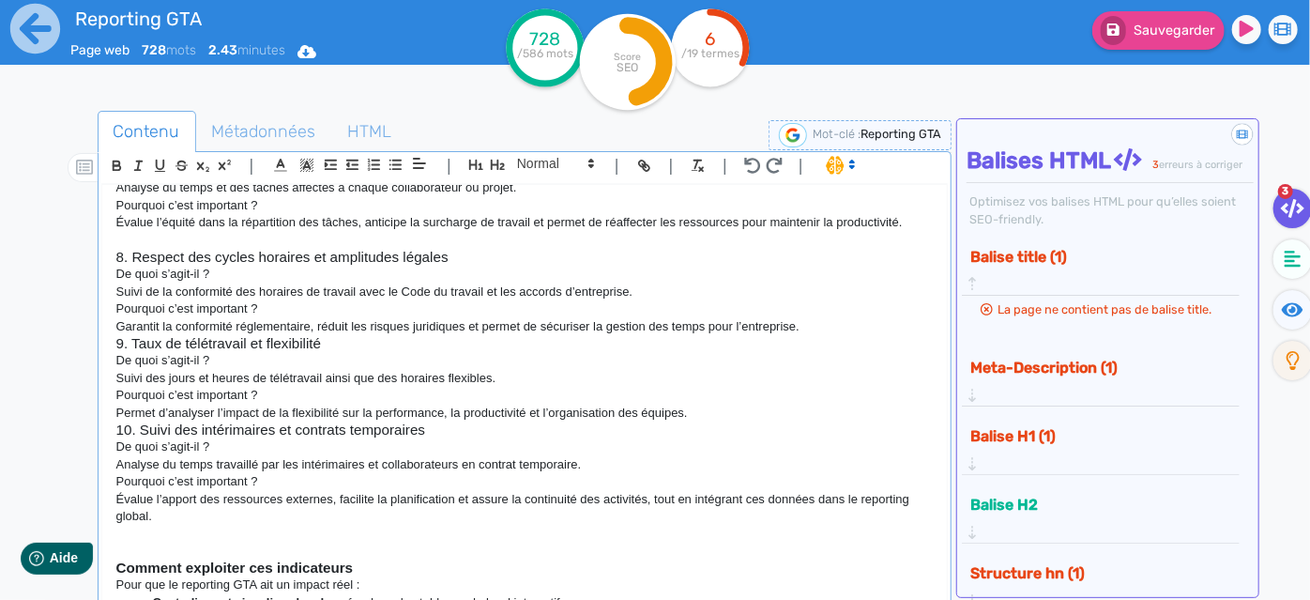
click at [509, 266] on h3 "8. Respect des cycles horaires et amplitudes légales" at bounding box center [524, 257] width 817 height 17
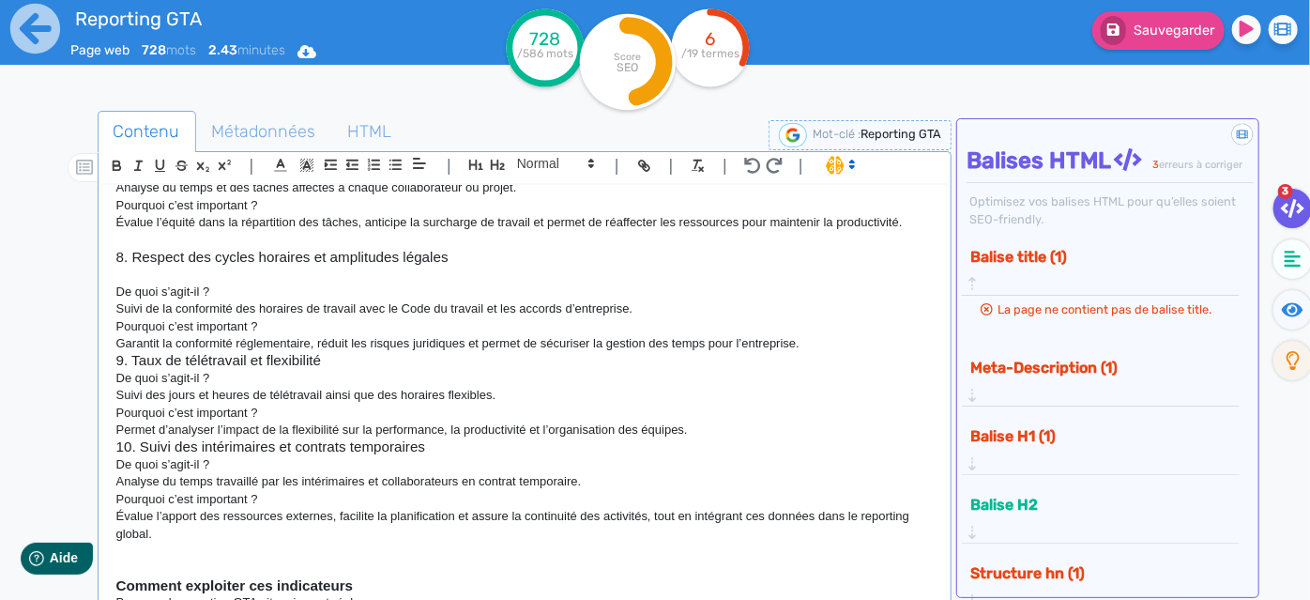
click at [120, 317] on p "Suivi de la conformité des horaires de travail avec le Code du travail et les a…" at bounding box center [524, 308] width 817 height 17
click at [302, 335] on p "Pourquoi c’est important ?" at bounding box center [524, 326] width 817 height 17
click at [120, 352] on p "Garantit la conformité réglementaire, réduit les risques juridiques et permet d…" at bounding box center [524, 343] width 817 height 17
click at [348, 369] on h3 "9. Taux de télétravail et flexibilité" at bounding box center [524, 360] width 817 height 17
click at [823, 369] on h3 "9. Taux de télétravail et flexibilité" at bounding box center [524, 360] width 817 height 17
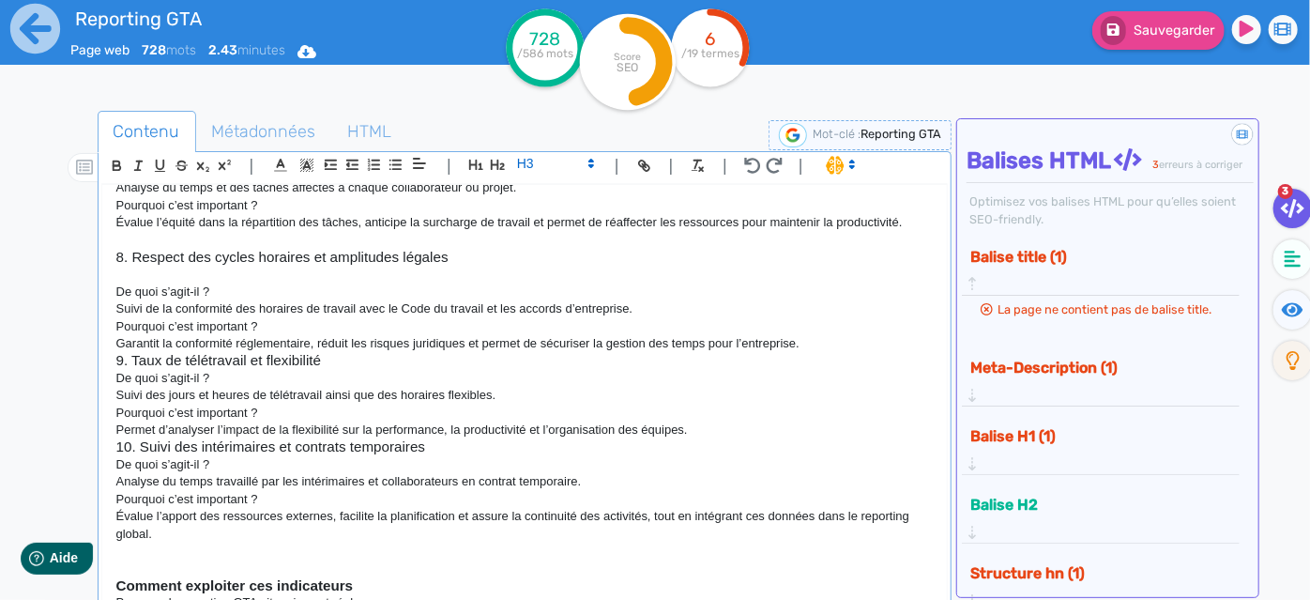
click at [817, 352] on p "Garantit la conformité réglementaire, réduit les risques juridiques et permet d…" at bounding box center [524, 343] width 817 height 17
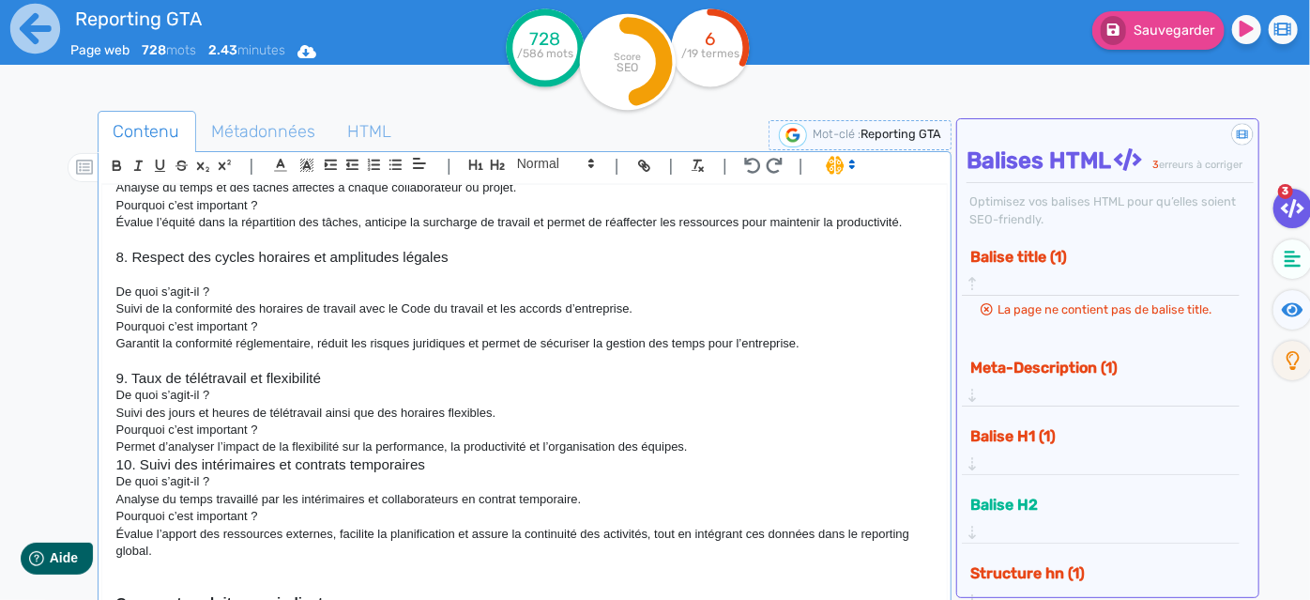
click at [350, 387] on h3 "9. Taux de télétravail et flexibilité" at bounding box center [524, 378] width 817 height 17
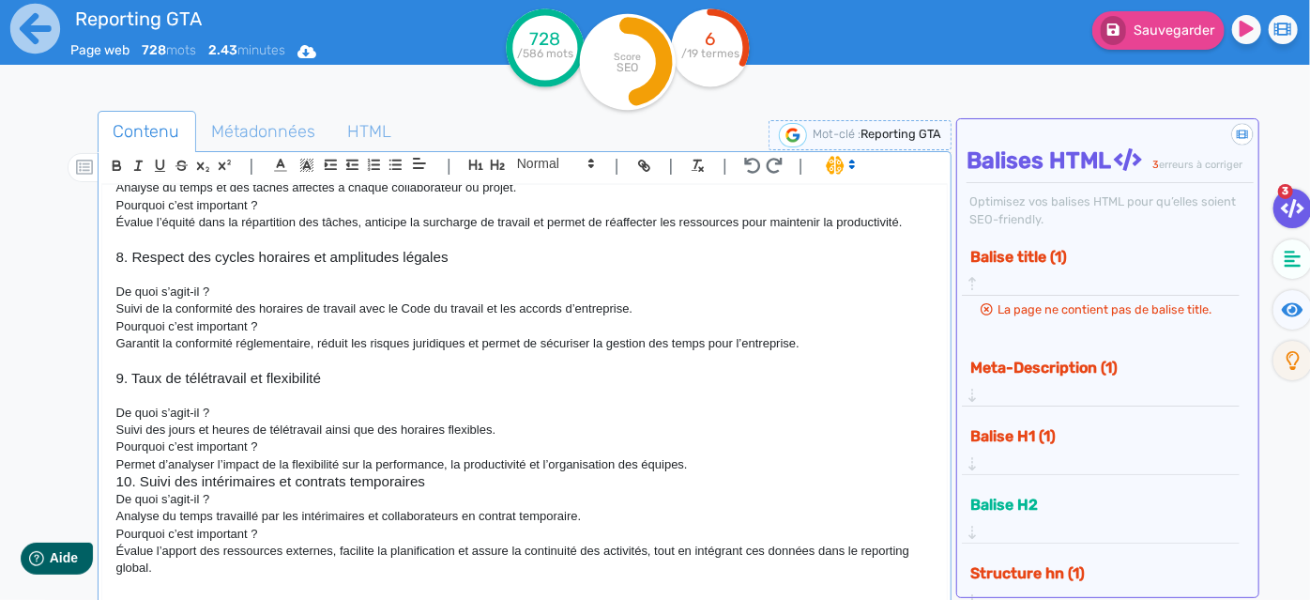
click at [117, 438] on p "Suivi des jours et heures de télétravail ainsi que des horaires flexibles." at bounding box center [524, 429] width 817 height 17
click at [113, 478] on div "Reporting GTA : 10indicateurs à suivre pour une gestion efficace La Gestion des…" at bounding box center [525, 395] width 846 height 420
click at [662, 473] on p "Permet d’analyser l’impact de la flexibilité sur la performance, la productivit…" at bounding box center [524, 464] width 817 height 17
click at [714, 490] on h3 "10. Suivi des intérimaires et contrats temporaires" at bounding box center [524, 481] width 817 height 17
click at [705, 473] on p "Permet d’analyser l’impact de la flexibilité sur la performance, la productivit…" at bounding box center [524, 464] width 817 height 17
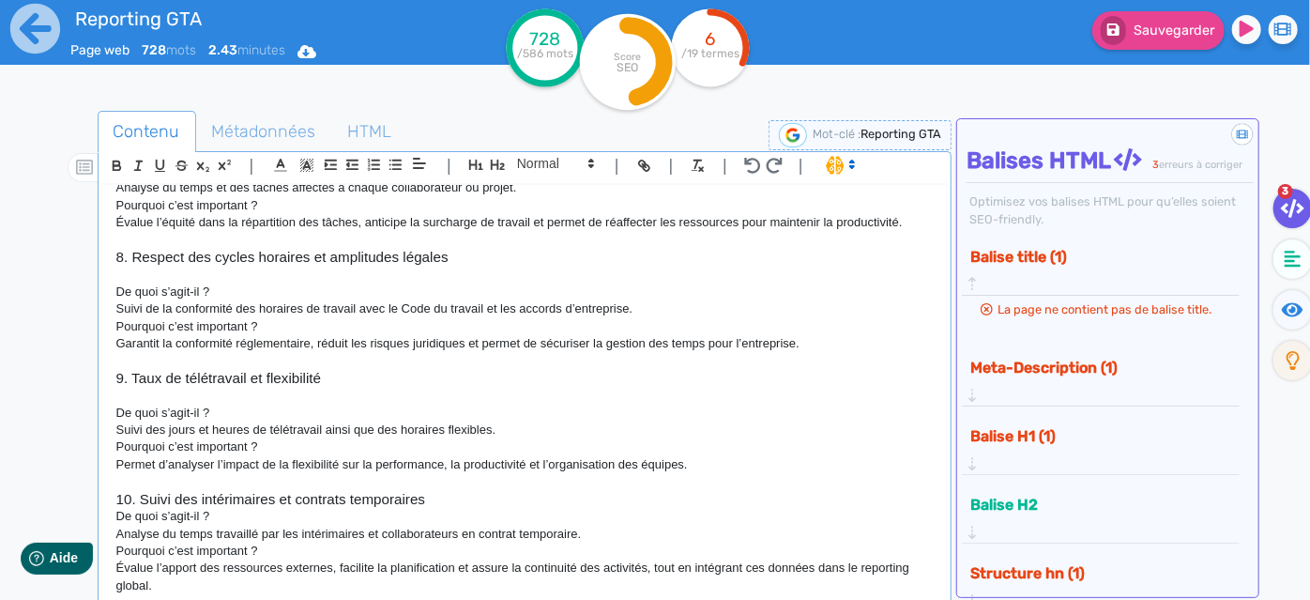
scroll to position [1321, 0]
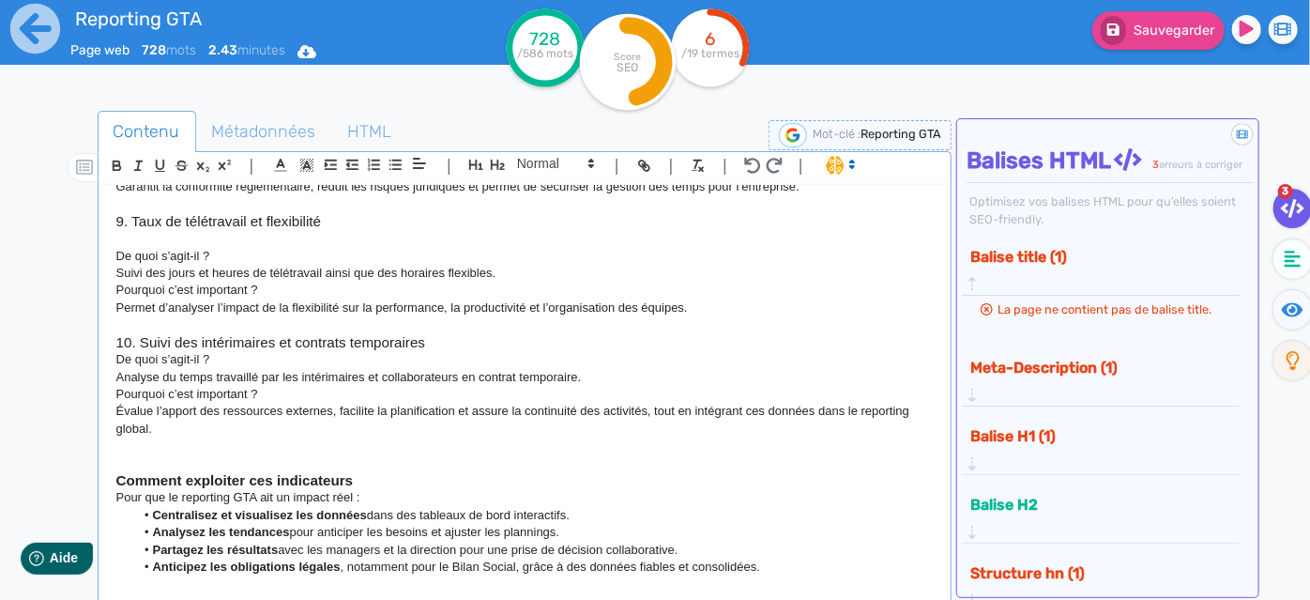
click at [117, 374] on p "Analyse du temps travaillé par les intérimaires et collaborateurs en contrat te…" at bounding box center [524, 377] width 817 height 17
click at [117, 414] on p "Évalue l’apport des ressources externes, facilite la planification et assure la…" at bounding box center [524, 420] width 817 height 35
click at [484, 340] on h3 "10. Suivi des intérimaires et contrats temporaires" at bounding box center [524, 342] width 817 height 17
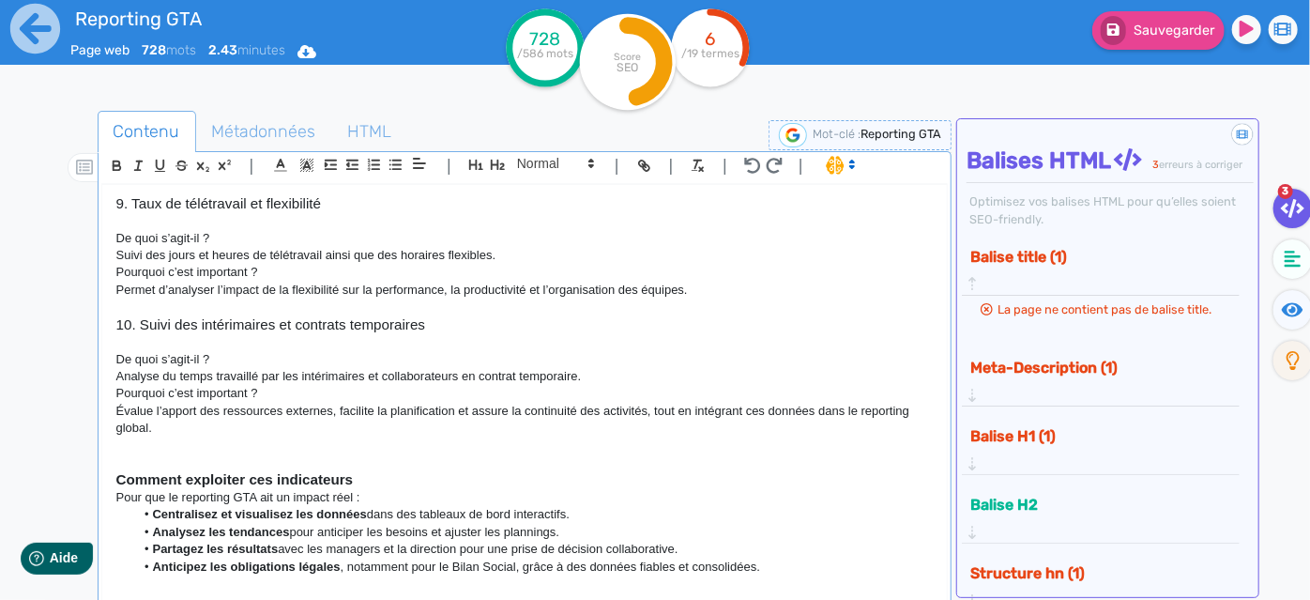
scroll to position [1340, 0]
click at [383, 434] on p "Évalue l’apport des ressources externes, facilite la planification et assure la…" at bounding box center [524, 420] width 817 height 35
click at [393, 481] on h3 "Comment exploiter ces indicateurs" at bounding box center [524, 479] width 817 height 17
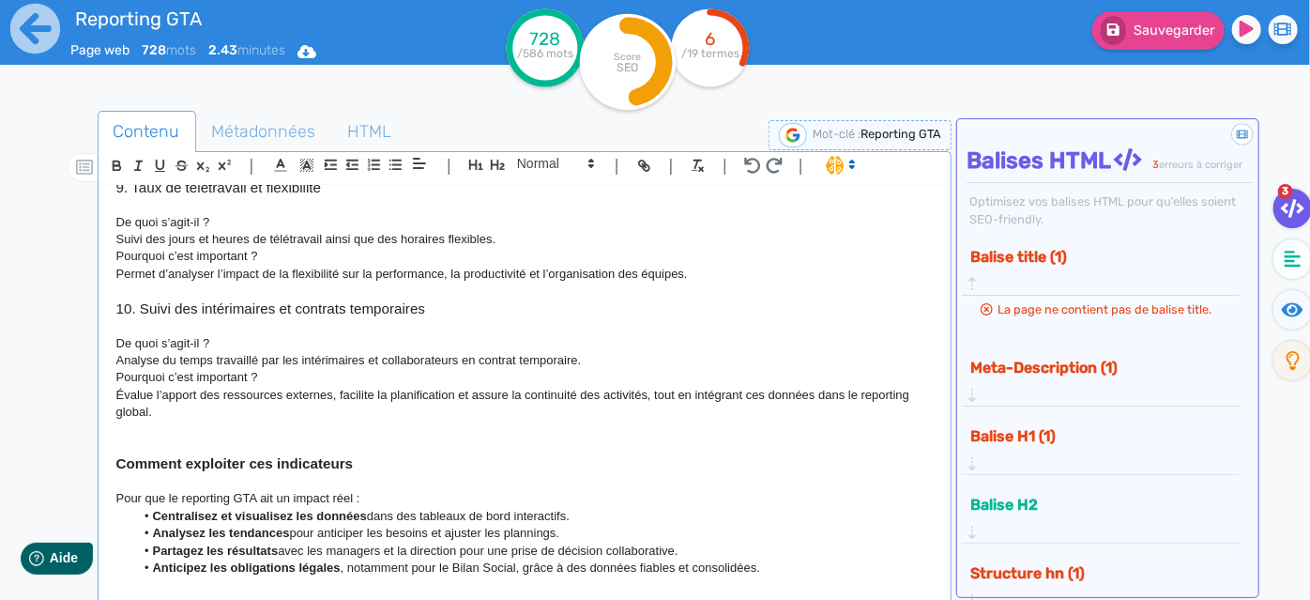
scroll to position [1358, 0]
click at [763, 562] on li "Anticipez les obligations légales , notamment pour le Bilan Social, grâce à des…" at bounding box center [533, 566] width 799 height 17
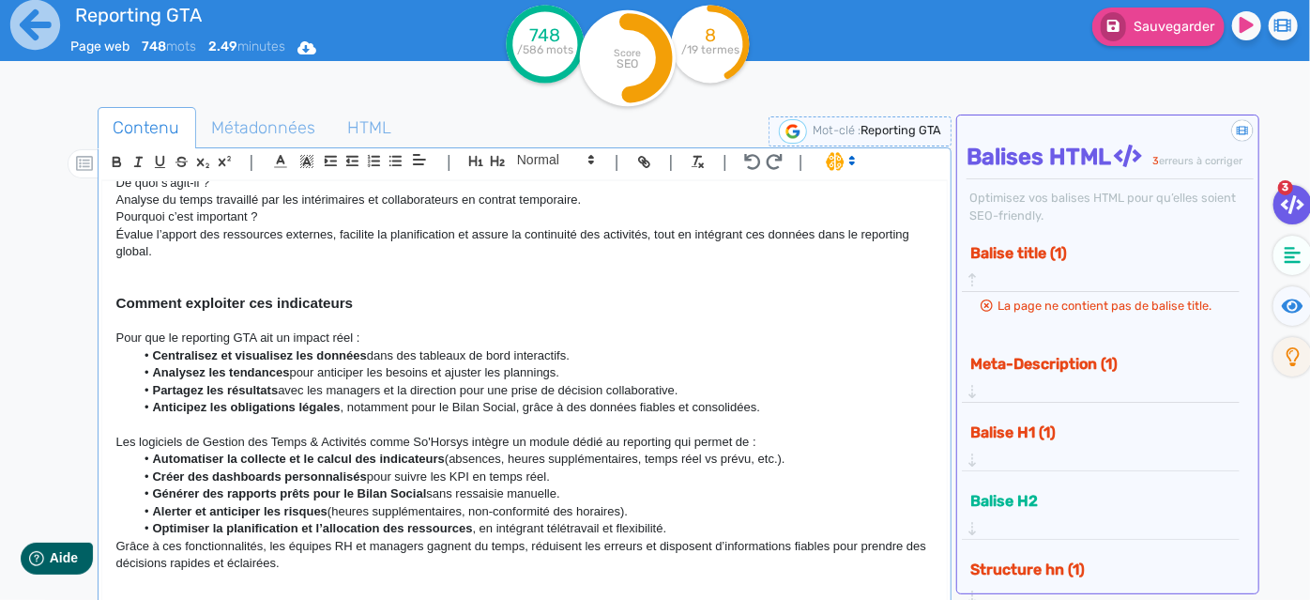
scroll to position [1514, 0]
click at [686, 527] on li "Optimiser la planification et l’allocation des ressources , en intégrant télétr…" at bounding box center [533, 528] width 799 height 17
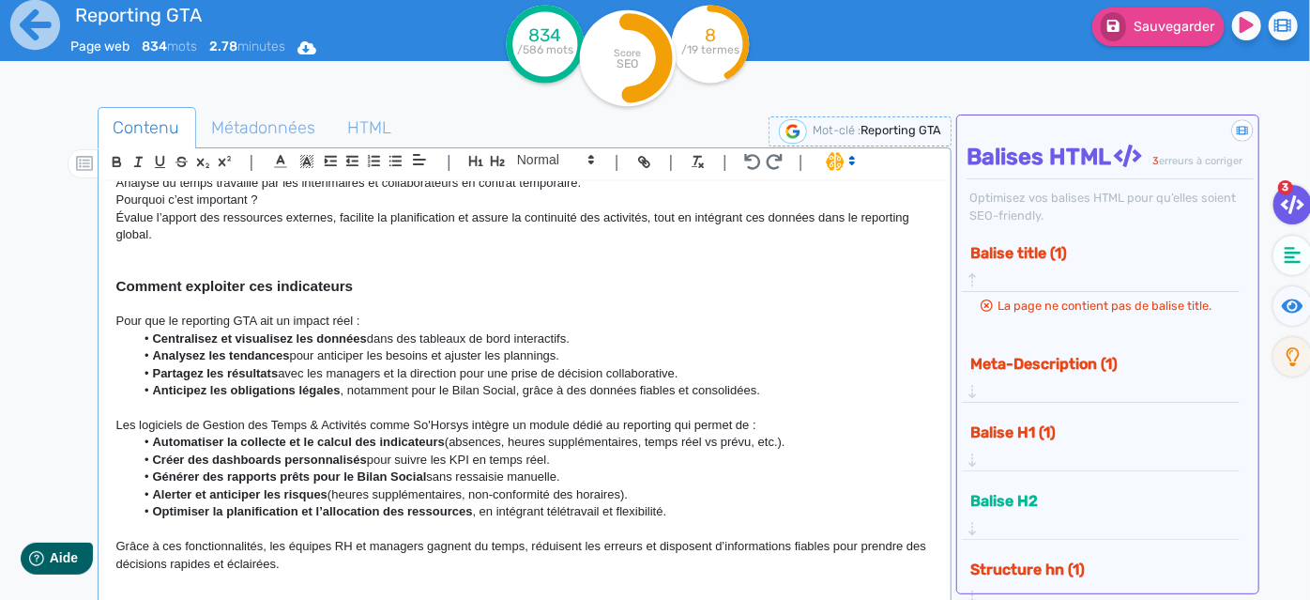
click at [390, 570] on p "Grâce à ces fonctionnalités, les équipes RH et managers gagnent du temps, rédui…" at bounding box center [524, 555] width 817 height 35
click at [390, 573] on p "Grâce à ces fonctionnalités, les équipes RH et managers gagnent du temps, rédui…" at bounding box center [524, 555] width 817 height 35
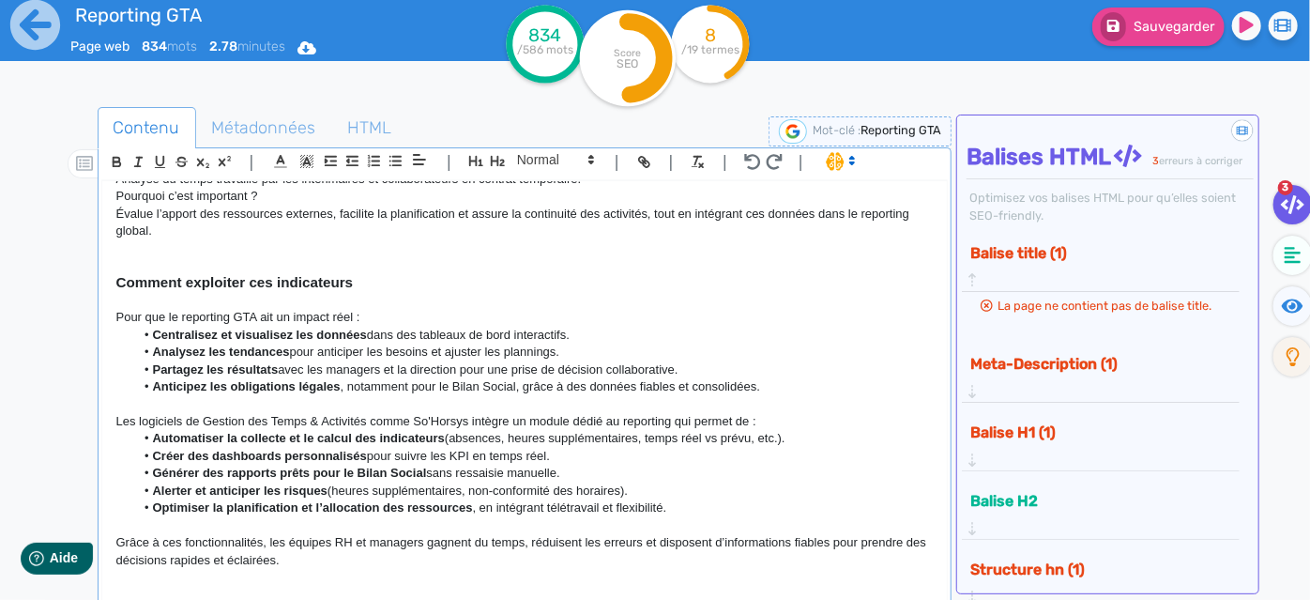
scroll to position [1534, 0]
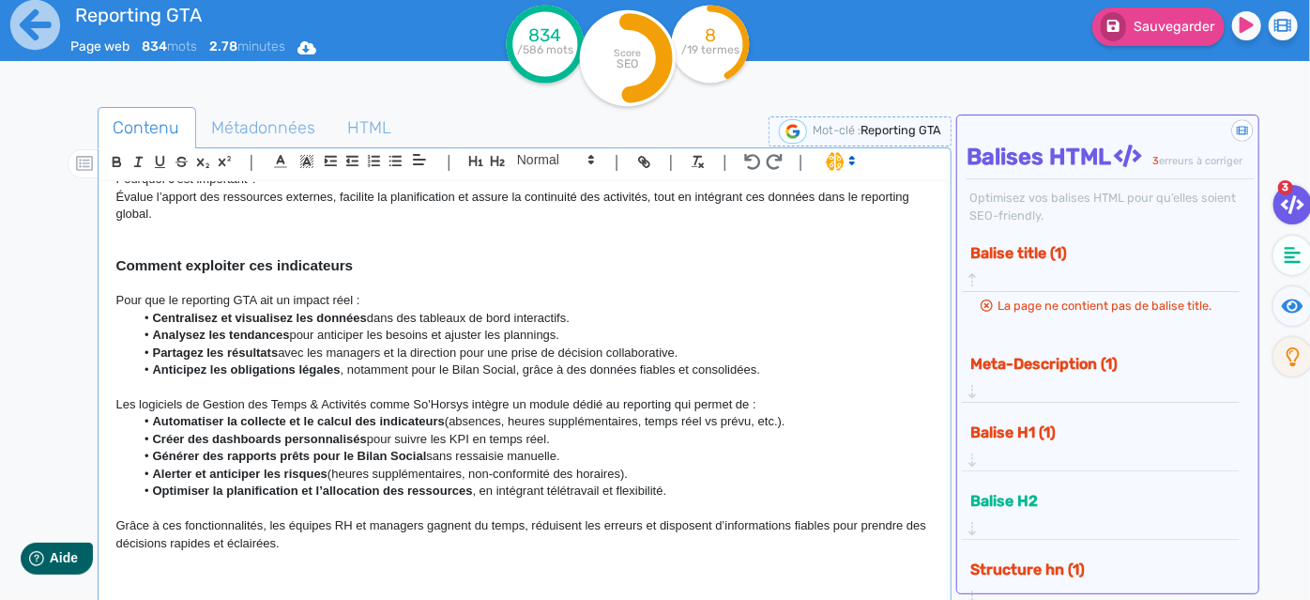
click at [386, 290] on p at bounding box center [524, 283] width 817 height 17
click at [380, 274] on h3 "Comment exploiter ces indicateurs" at bounding box center [524, 265] width 817 height 17
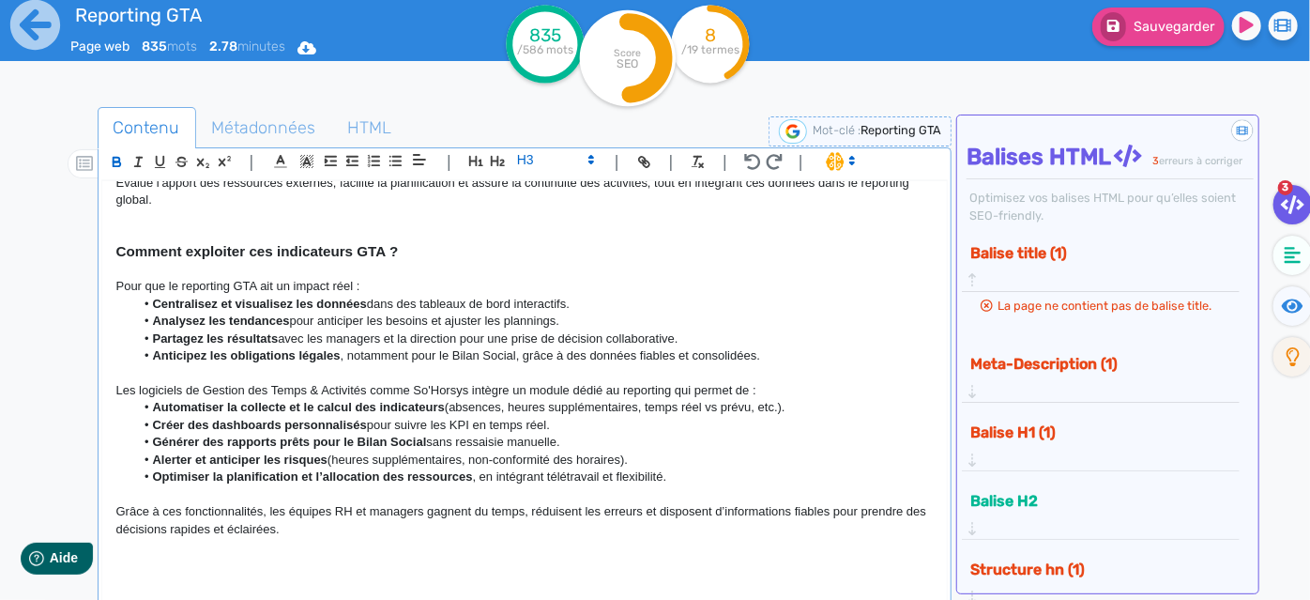
scroll to position [1565, 0]
drag, startPoint x: 327, startPoint y: 530, endPoint x: 344, endPoint y: 525, distance: 17.8
click at [293, 517] on p "Grâce à ces fonctionnalités, les équipes RH et managers gagnent du temps, rédui…" at bounding box center [524, 519] width 817 height 35
click at [348, 532] on p "Grâce à ces fonctionnalités, les équipes RH et managers gagnent du temps, rédui…" at bounding box center [524, 519] width 817 height 35
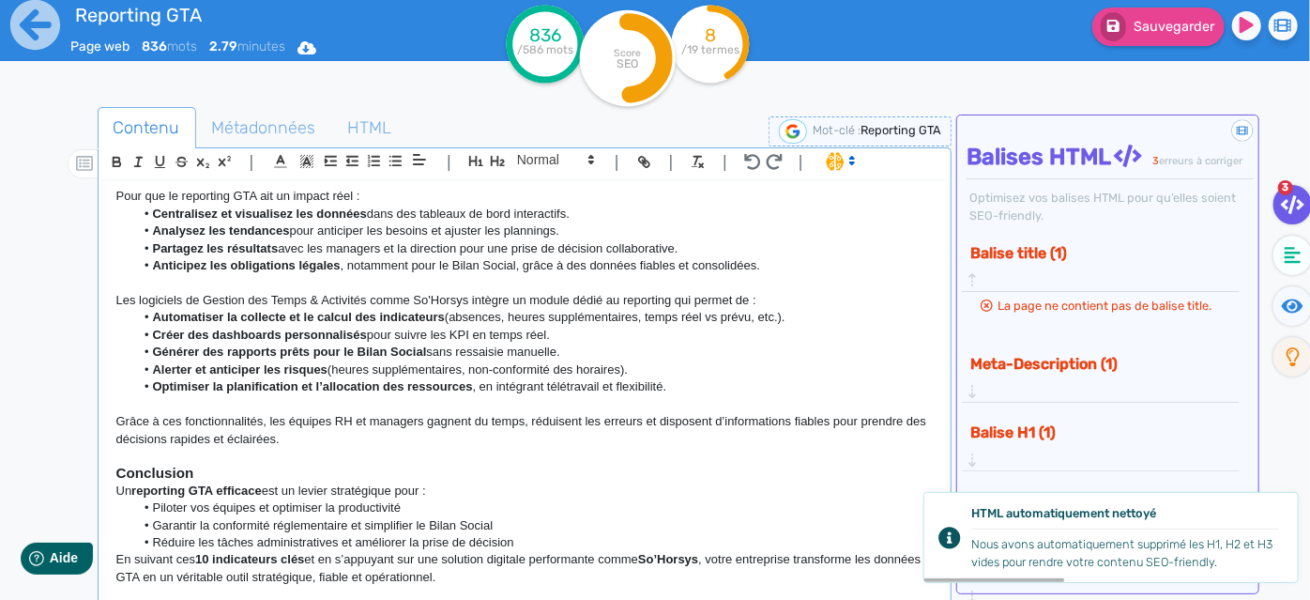
scroll to position [1704, 0]
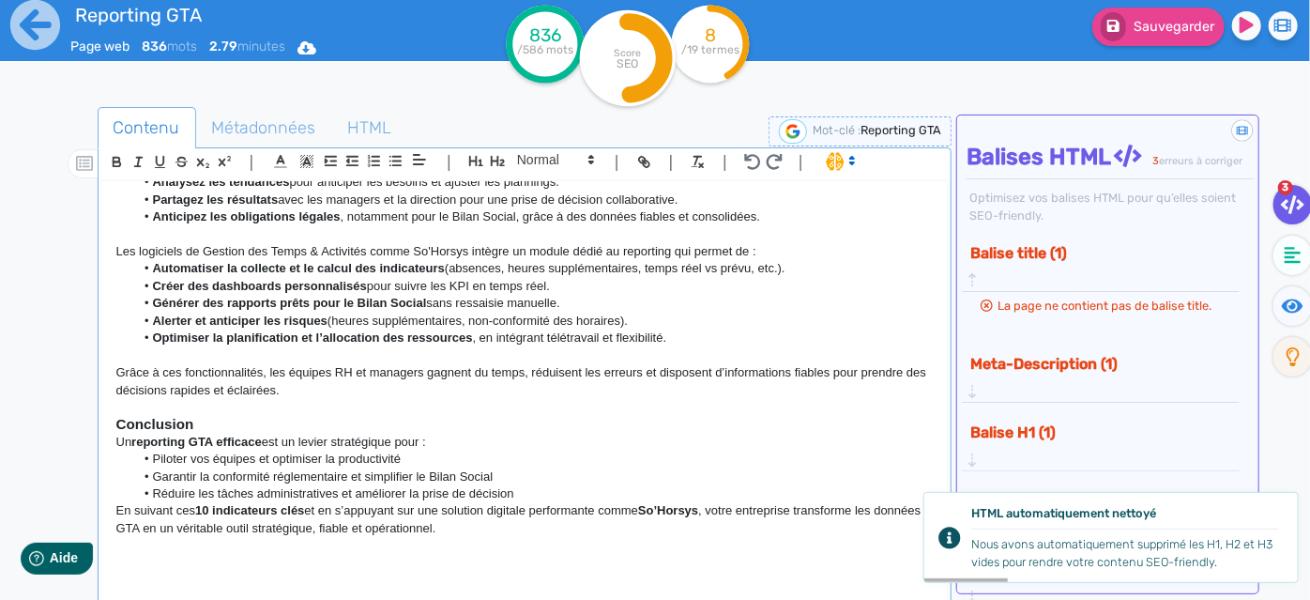
click at [240, 428] on h3 "Conclusion" at bounding box center [524, 424] width 817 height 17
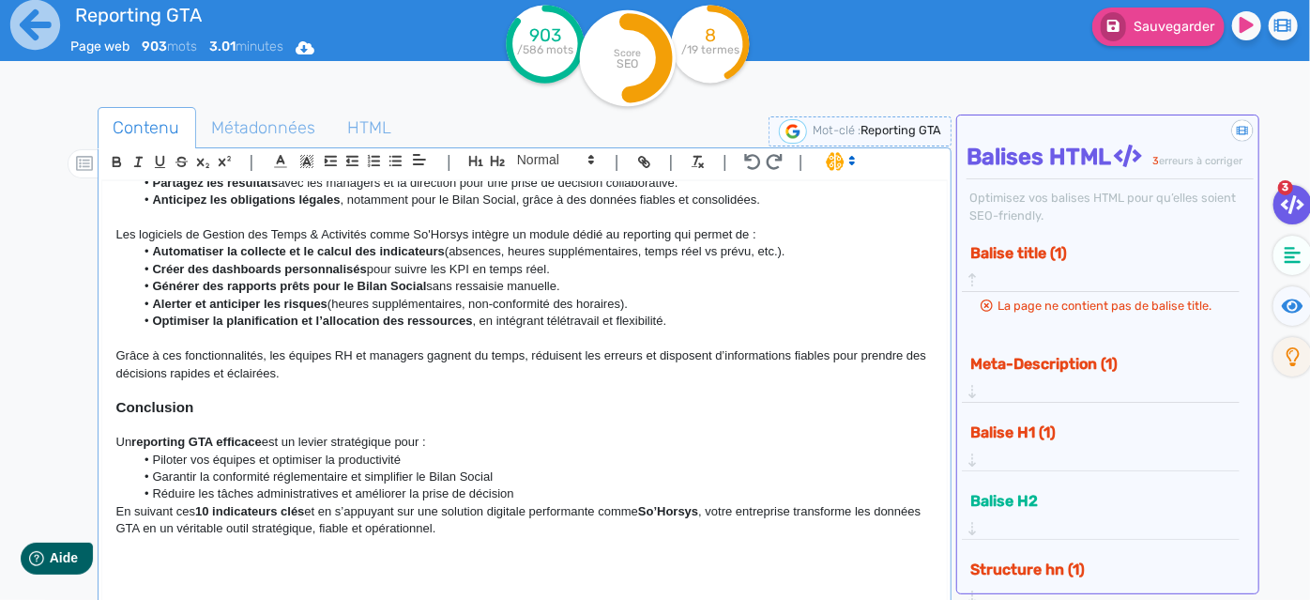
click at [349, 382] on p "Grâce à ces fonctionnalités, les équipes RH et managers gagnent du temps, rédui…" at bounding box center [524, 364] width 817 height 35
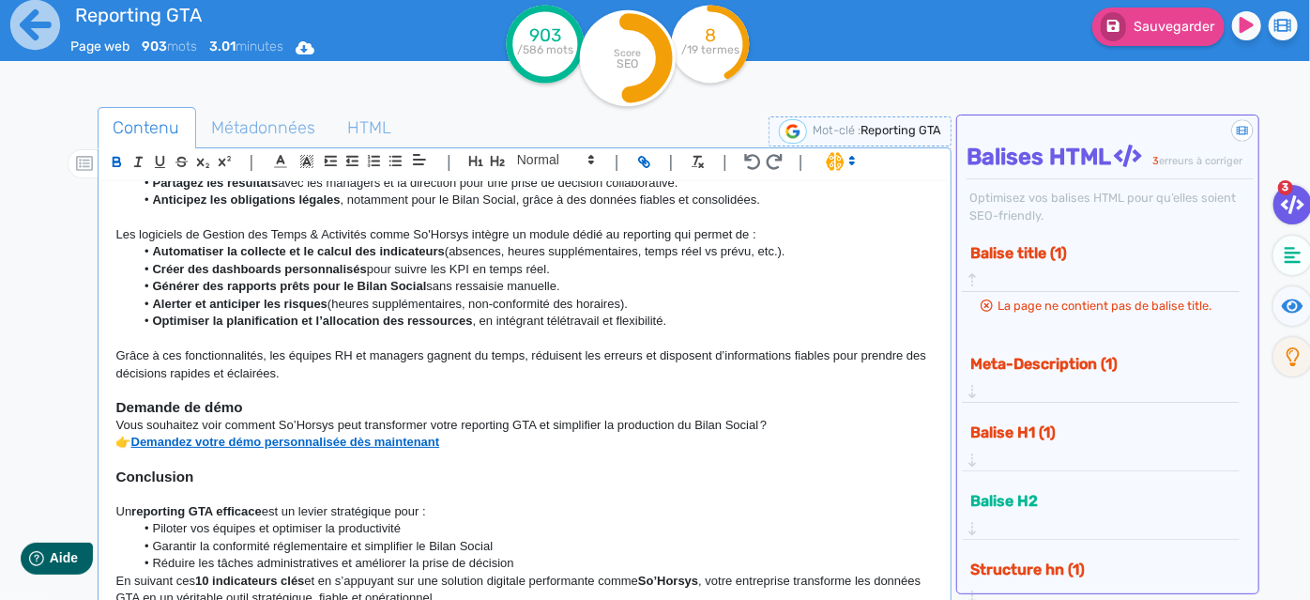
click at [204, 415] on strong "Demande de démo" at bounding box center [179, 407] width 127 height 16
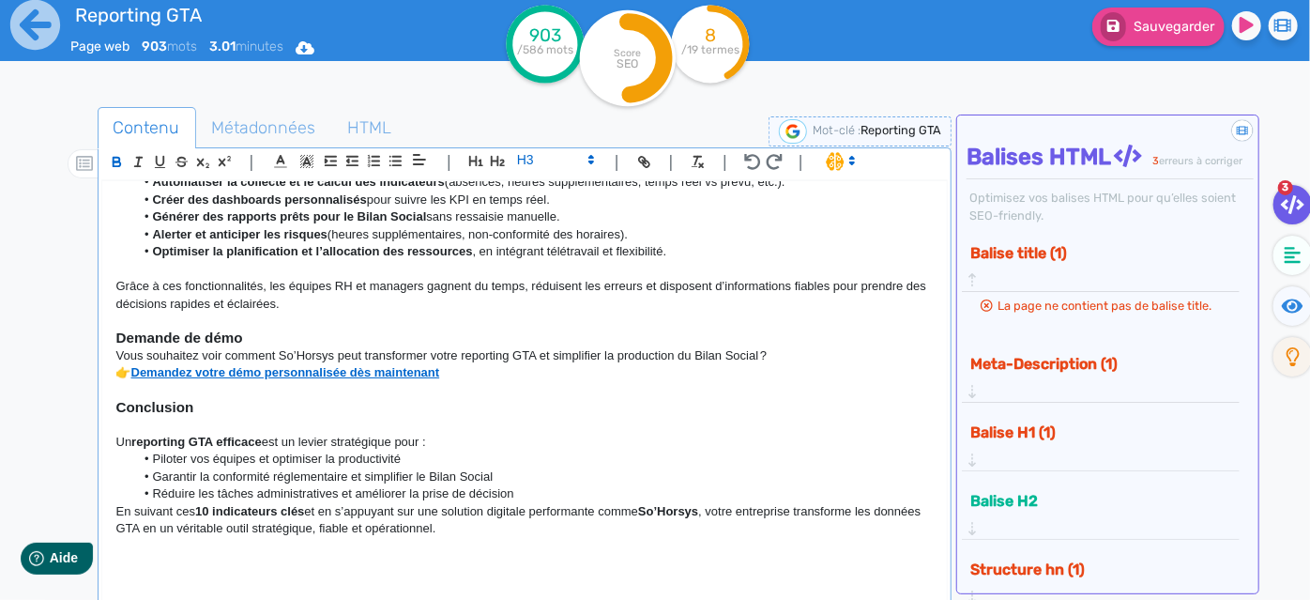
scroll to position [1790, 0]
click at [578, 490] on li "Réduire les tâches administratives et améliorer la prise de décision" at bounding box center [533, 493] width 799 height 17
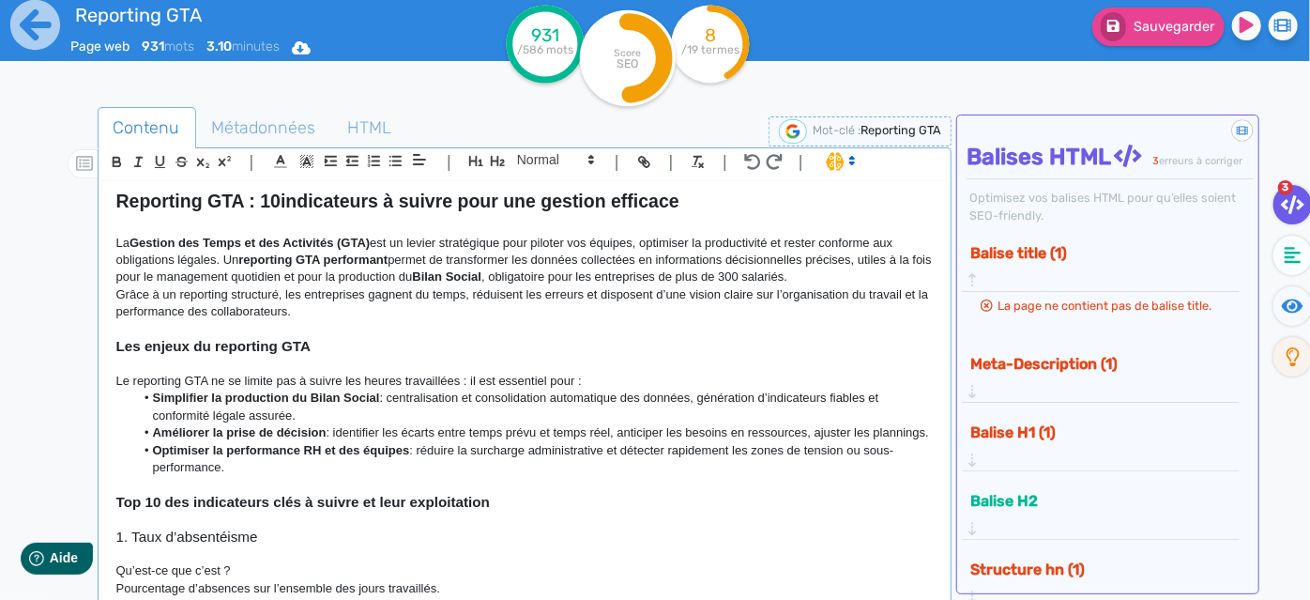
scroll to position [0, 0]
click at [282, 196] on strong "Reporting GTA : 10indicateurs à suivre pour une gestion efficace" at bounding box center [397, 202] width 563 height 21
click at [321, 276] on p "La Gestion des Temps et des Activités (GTA) est un levier stratégique pour pilo…" at bounding box center [524, 263] width 817 height 52
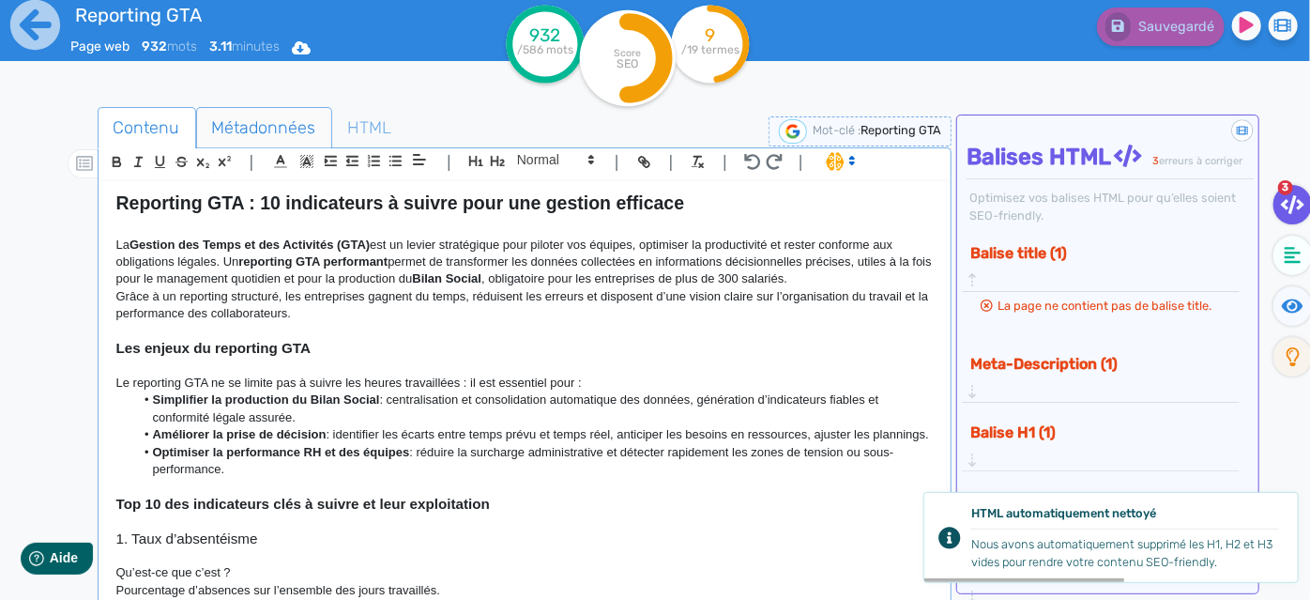
click at [242, 124] on span "Métadonnées" at bounding box center [264, 127] width 134 height 51
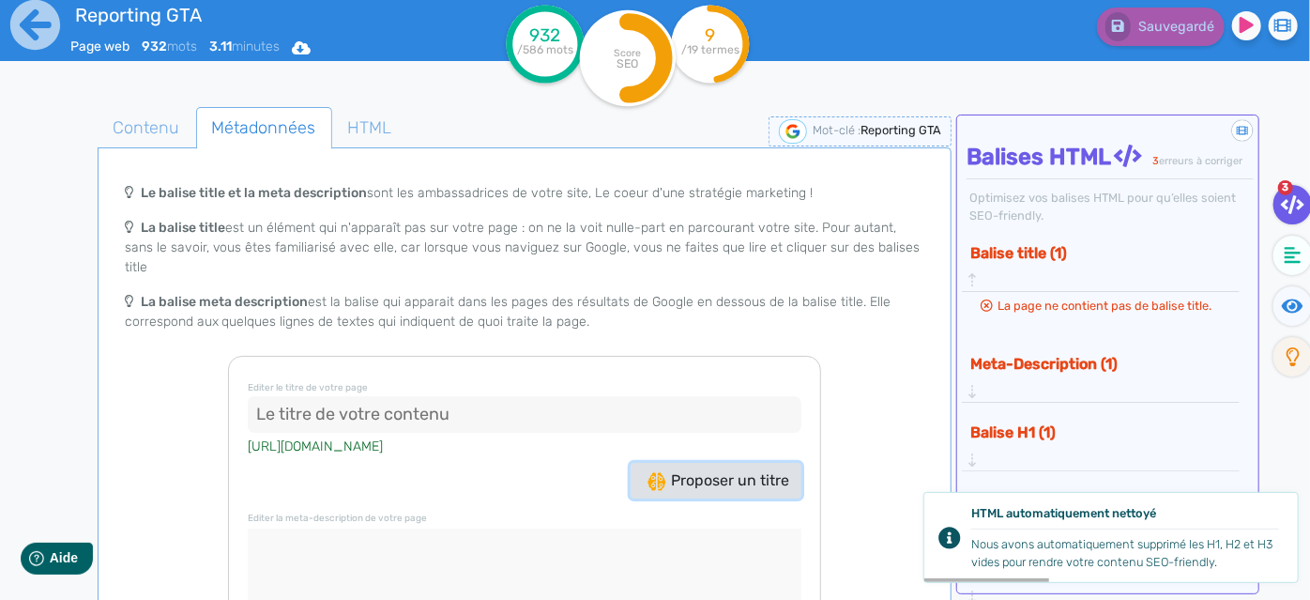
click at [689, 475] on button "Proposer un titre" at bounding box center [716, 481] width 171 height 36
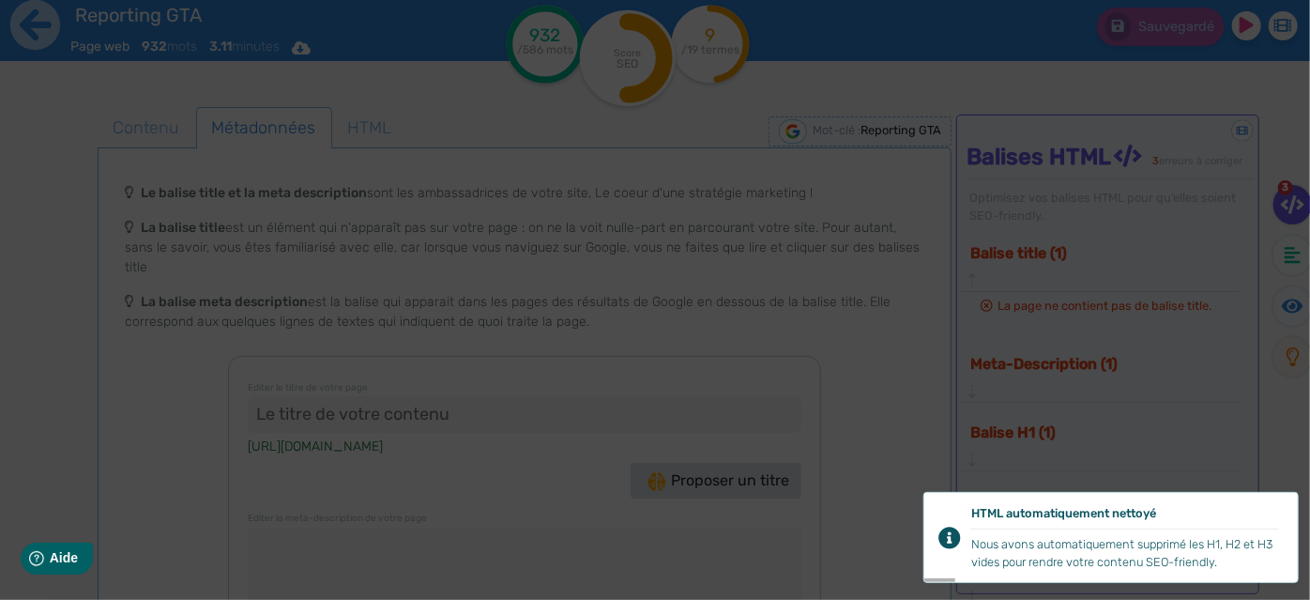
type input "Optimisez votre Reporting GTA pour une gestion efficace!"
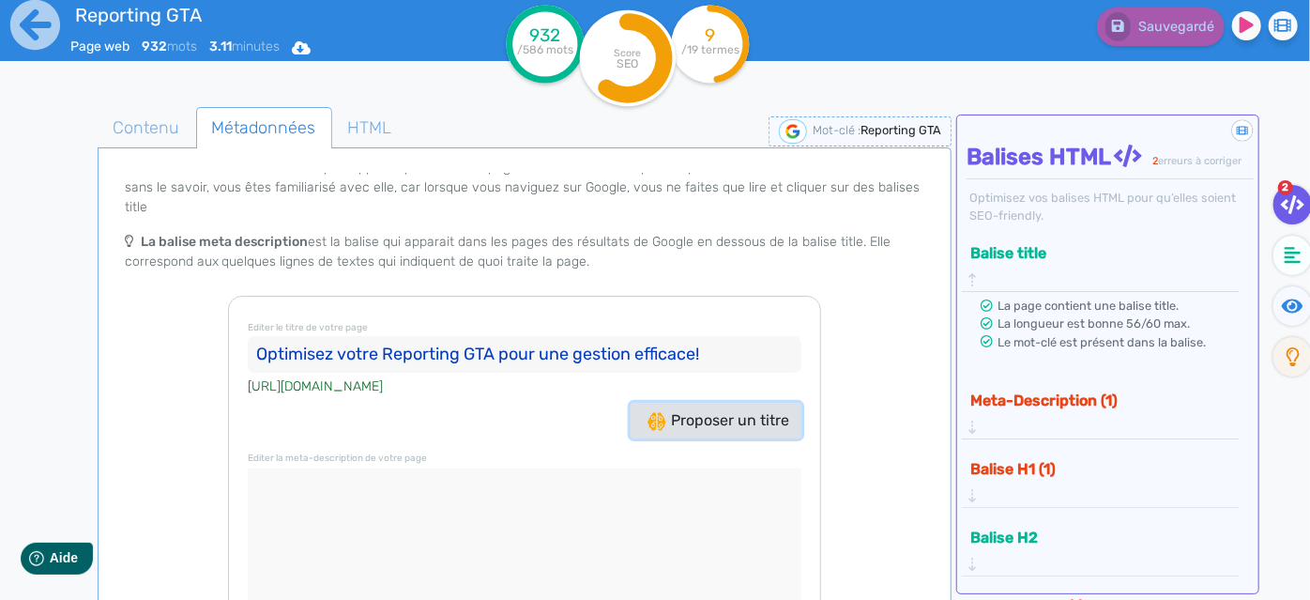
scroll to position [84, 0]
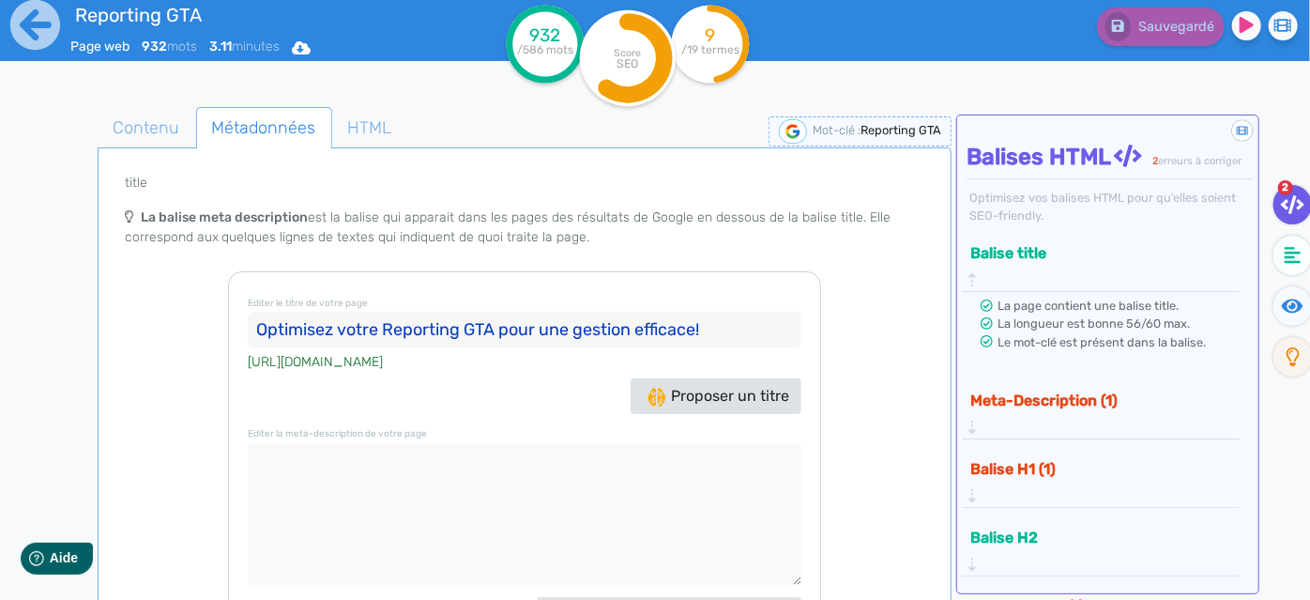
drag, startPoint x: 713, startPoint y: 303, endPoint x: 496, endPoint y: 310, distance: 217.8
click at [496, 312] on input "Optimisez votre Reporting GTA pour une gestion efficace!" at bounding box center [525, 331] width 554 height 38
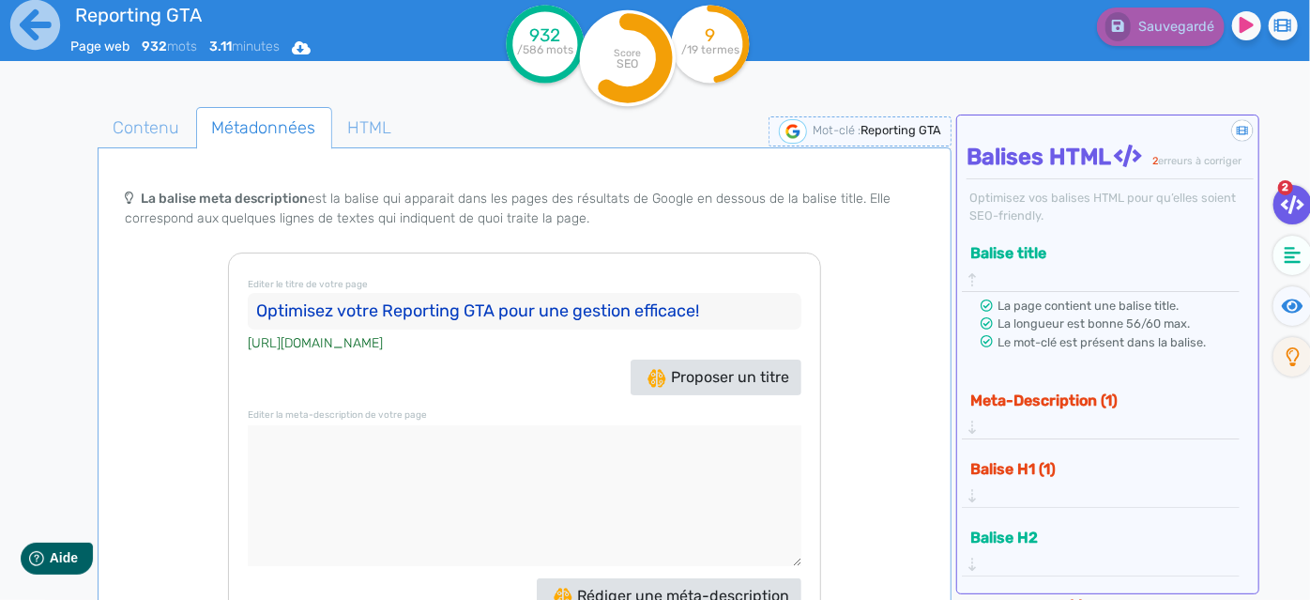
scroll to position [107, 0]
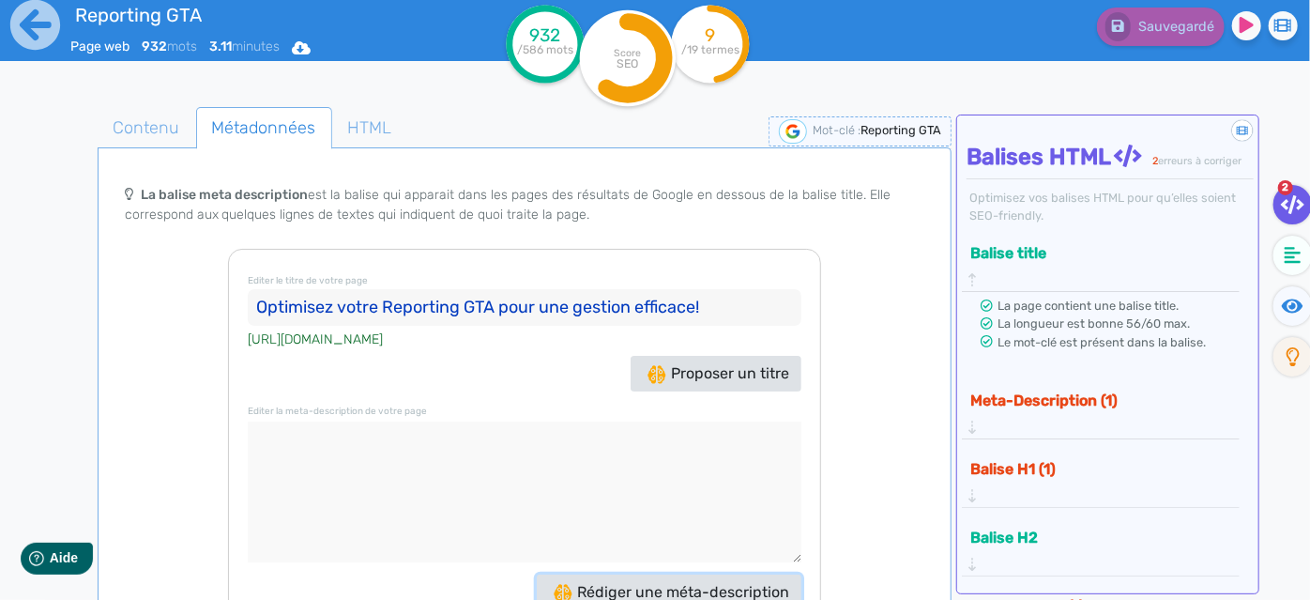
click at [648, 583] on span "Rédiger une méta-description" at bounding box center [672, 592] width 236 height 18
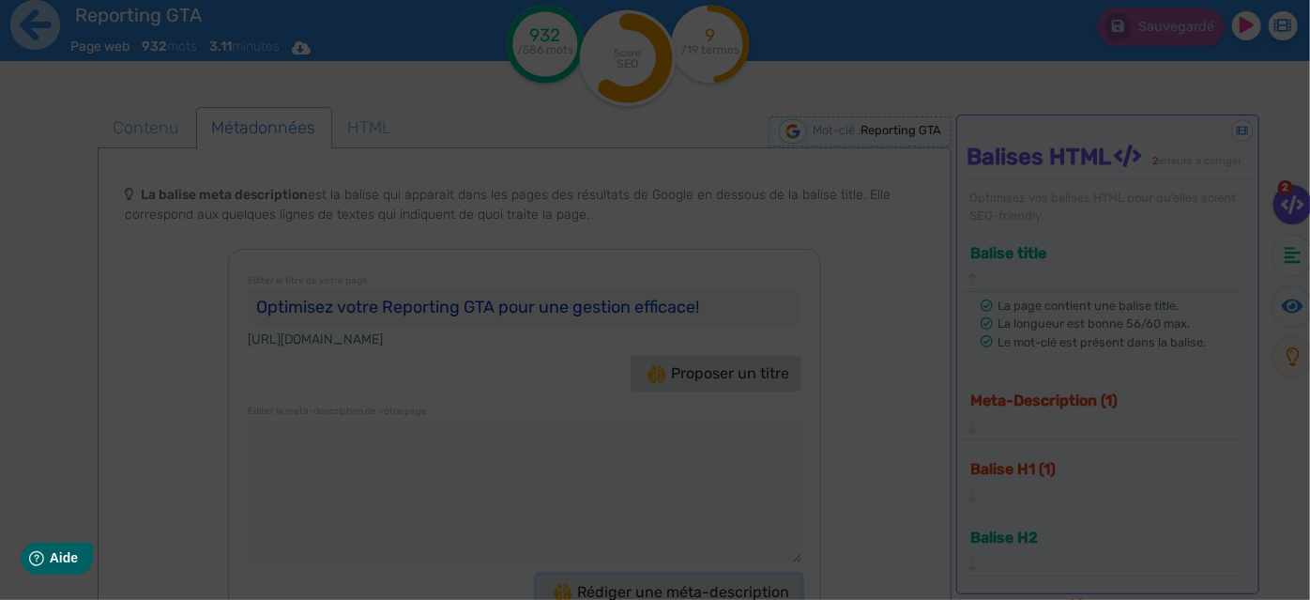
type textarea "Optimisez votre Reporting GTA avec nos 10 indicateurs clés pour améliorer la pr…"
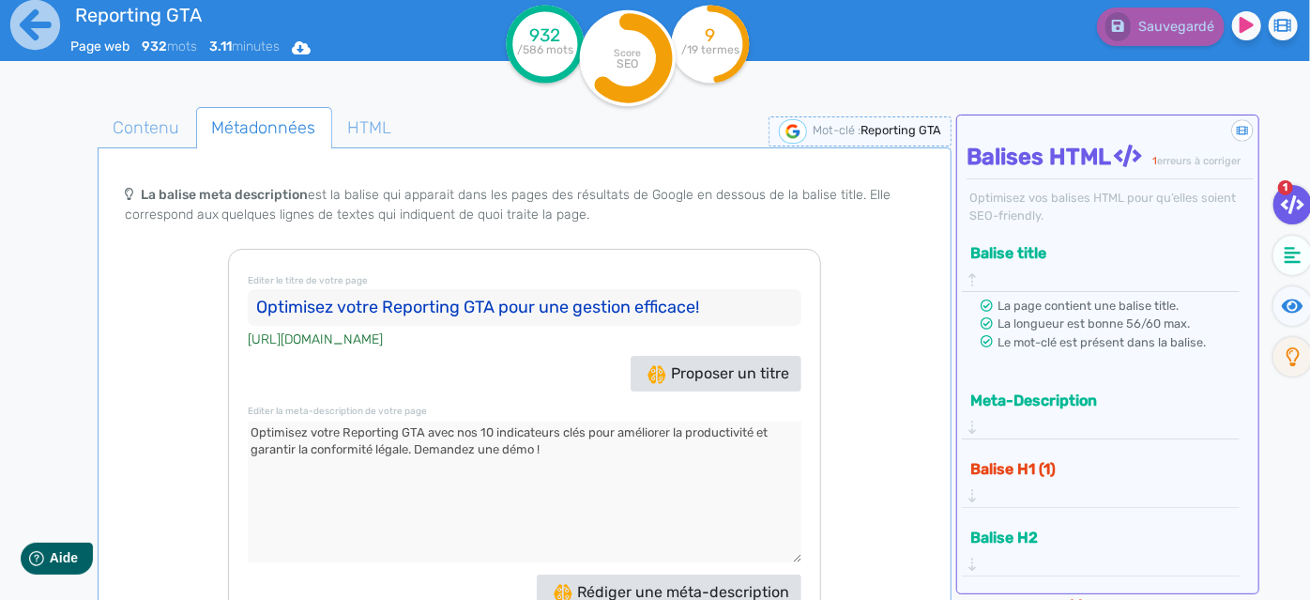
click at [603, 289] on input "Optimisez votre Reporting GTA pour une gestion efficace!" at bounding box center [525, 308] width 554 height 38
drag, startPoint x: 709, startPoint y: 288, endPoint x: 499, endPoint y: 277, distance: 209.6
click at [499, 289] on input "Optimisez votre Reporting GTA pour une gestion efficace!" at bounding box center [525, 308] width 554 height 38
click at [581, 393] on div "Editer le titre de votre page Optimisez votre Reporting GTA avec 10 KPI clés [U…" at bounding box center [524, 457] width 593 height 416
click at [572, 432] on textarea at bounding box center [525, 491] width 554 height 141
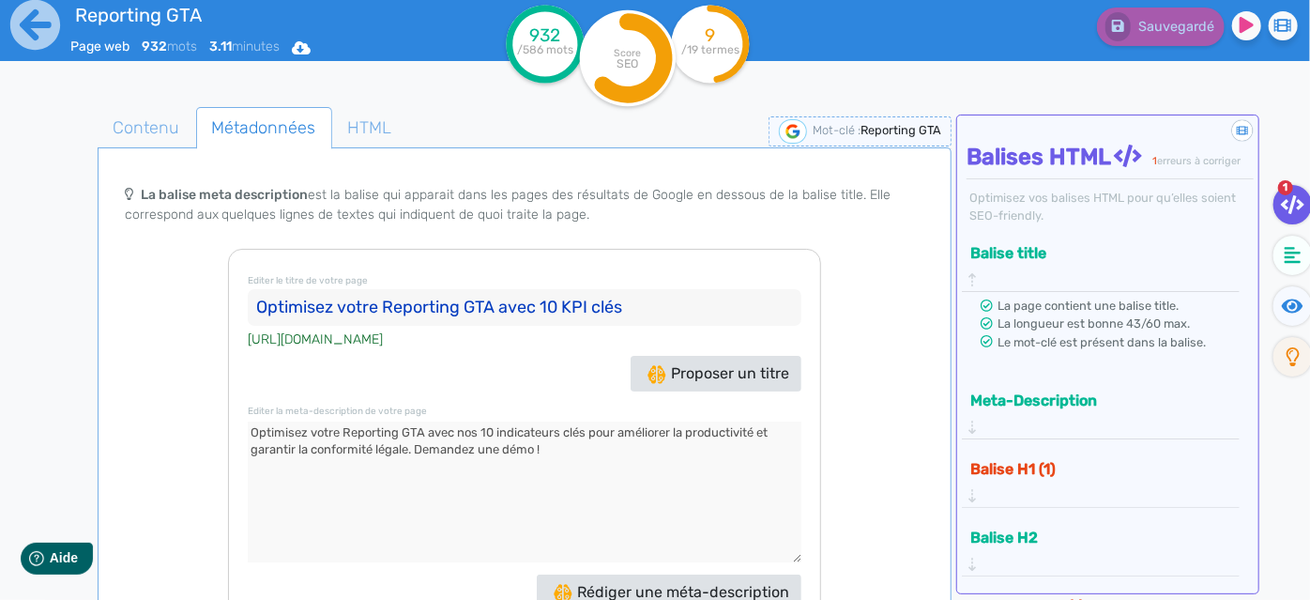
drag, startPoint x: 530, startPoint y: 281, endPoint x: 232, endPoint y: 282, distance: 298.5
click at [232, 282] on div "Editer le titre de votre page Optimisez votre Reporting GTA avec 10 KPI clés [U…" at bounding box center [524, 457] width 593 height 416
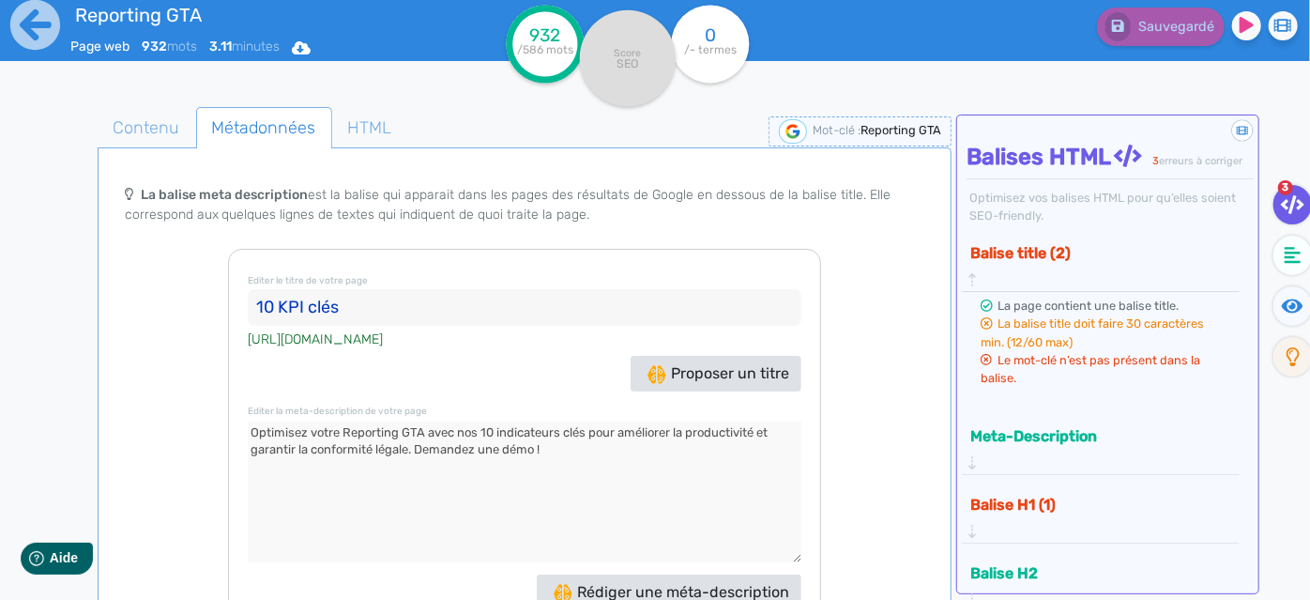
click at [515, 299] on input "10 KPI clés" at bounding box center [525, 308] width 554 height 38
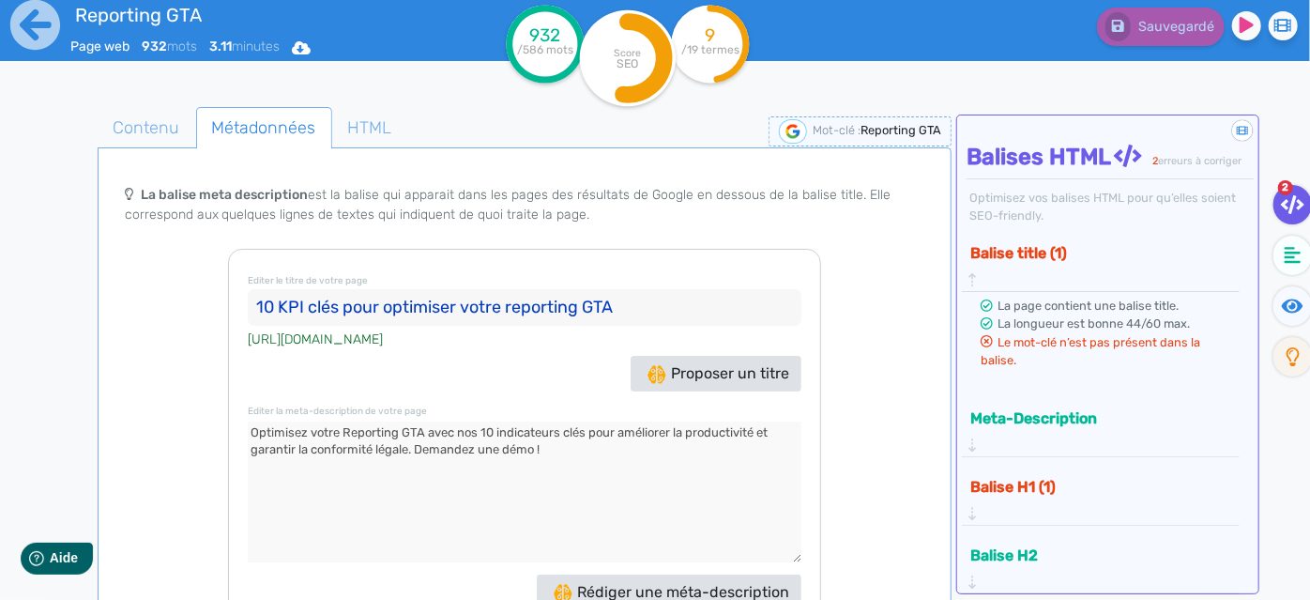
type input "10 KPI clés pour optimiser votre reporting GTA"
click at [580, 421] on textarea at bounding box center [525, 491] width 554 height 141
click at [549, 457] on textarea at bounding box center [525, 491] width 554 height 141
click at [1014, 471] on button "Balise H1 (1)" at bounding box center [1094, 486] width 259 height 31
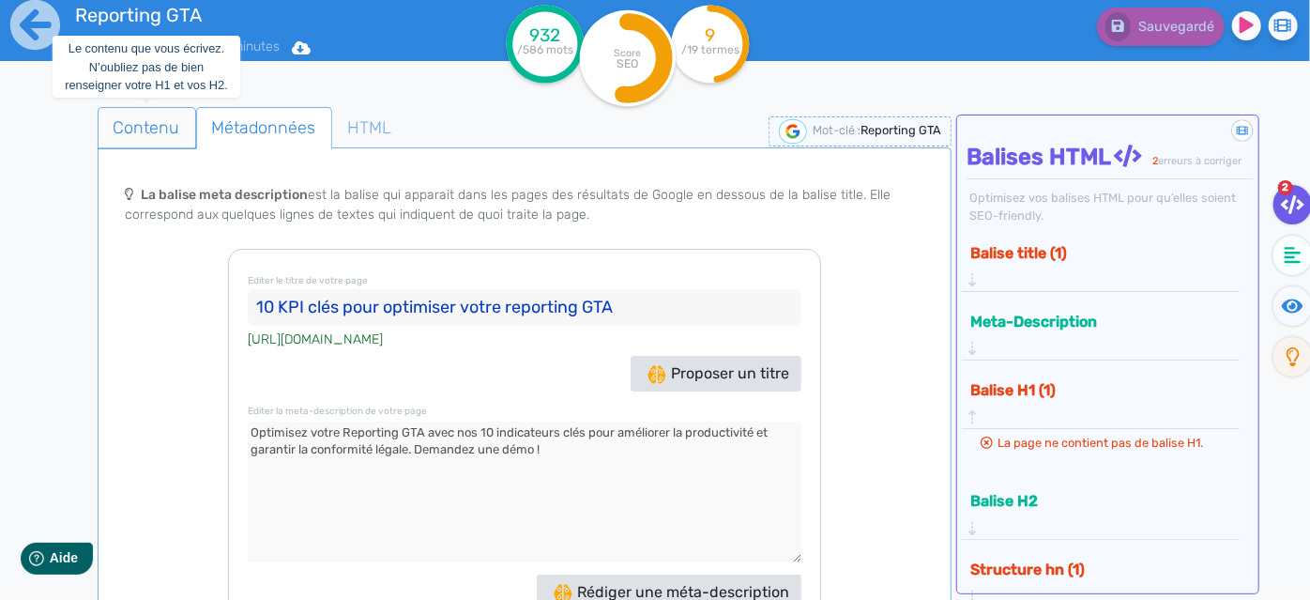
click at [167, 122] on span "Contenu" at bounding box center [147, 127] width 97 height 51
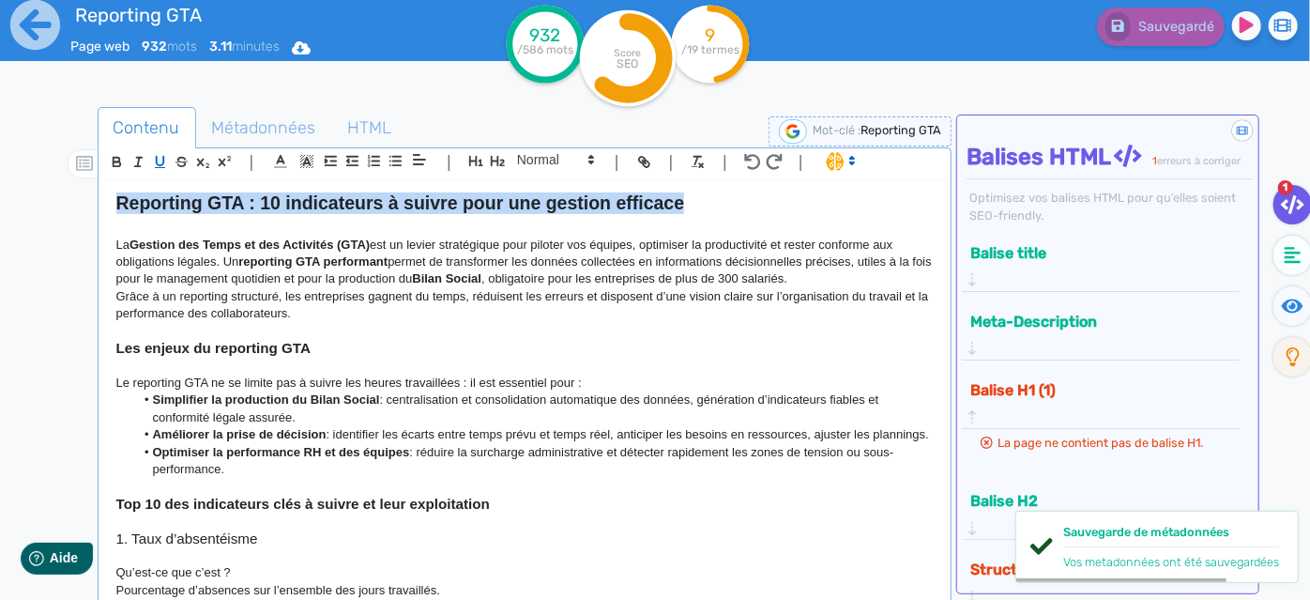
drag, startPoint x: 695, startPoint y: 207, endPoint x: 161, endPoint y: 164, distance: 535.8
click at [0, 176] on div "Reporting GTA Page web 932 mots 3.11 minutes Html Pdf Word 932 /586 mots Score …" at bounding box center [655, 355] width 1310 height 718
click at [477, 158] on icon "button" at bounding box center [476, 161] width 16 height 16
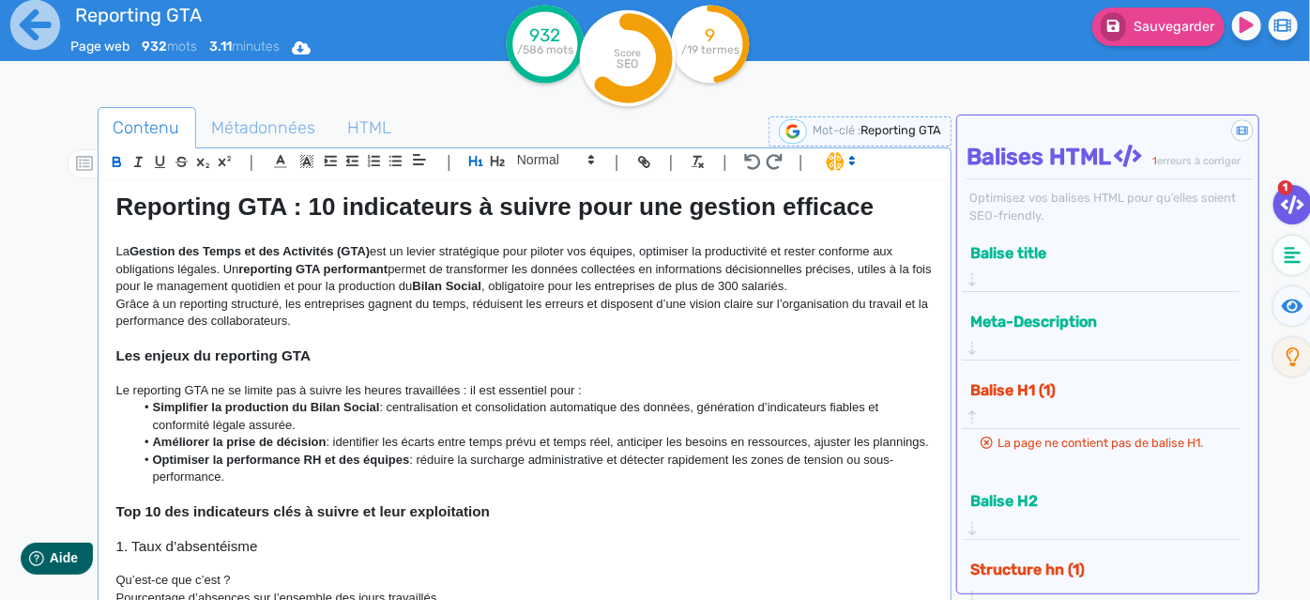
click at [1068, 554] on button "Structure hn (1)" at bounding box center [1094, 569] width 259 height 31
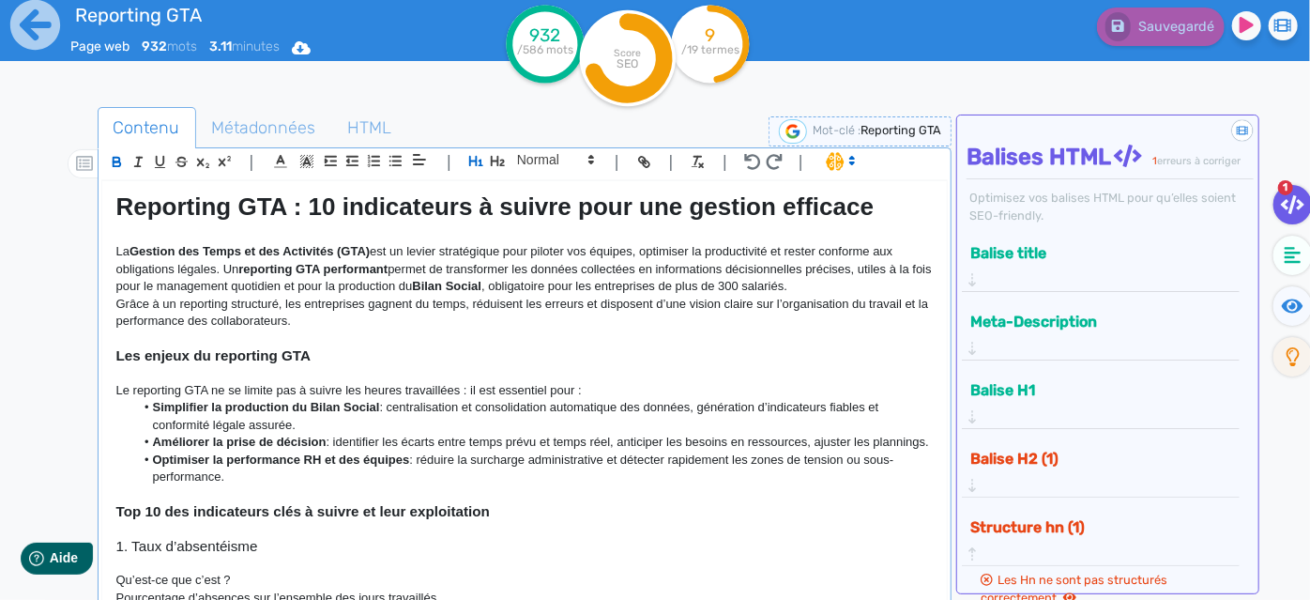
click at [180, 350] on strong "Les enjeux du reporting GTA" at bounding box center [213, 355] width 195 height 16
drag, startPoint x: 334, startPoint y: 355, endPoint x: 84, endPoint y: 349, distance: 249.7
click at [84, 349] on div "Contenu Métadonnées HTML | | H3 H4 H5 H6 Normal | | | | Reporting GTA : 10 indi…" at bounding box center [682, 408] width 1256 height 612
click at [490, 168] on icon "button" at bounding box center [498, 161] width 16 height 16
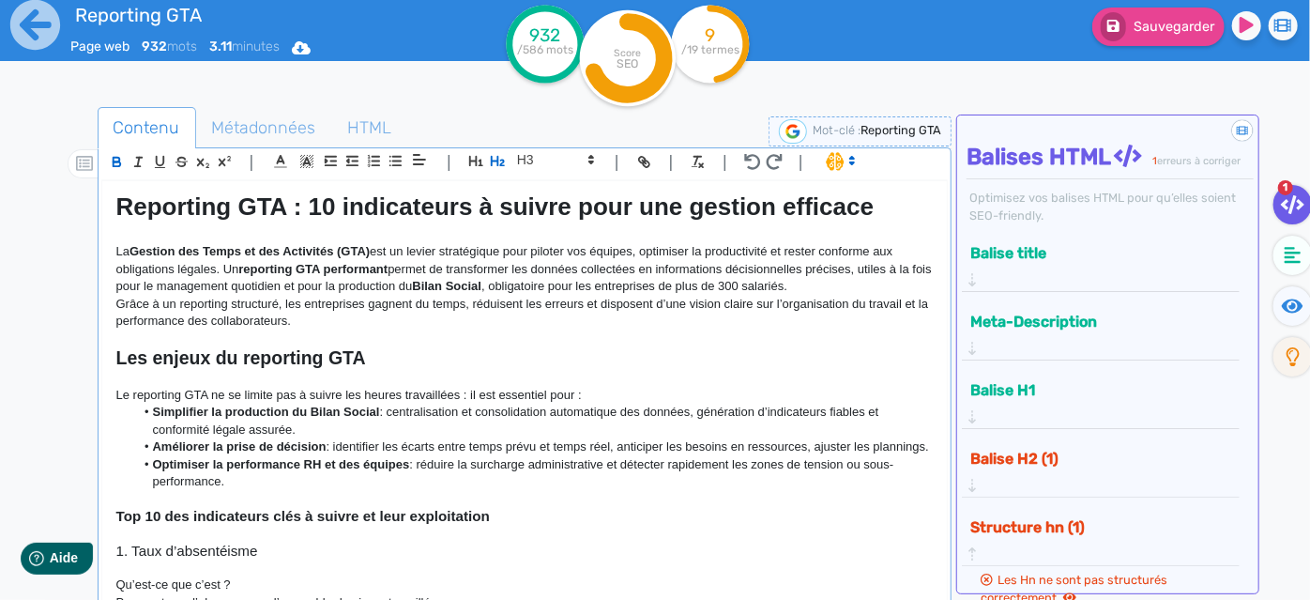
scroll to position [84, 0]
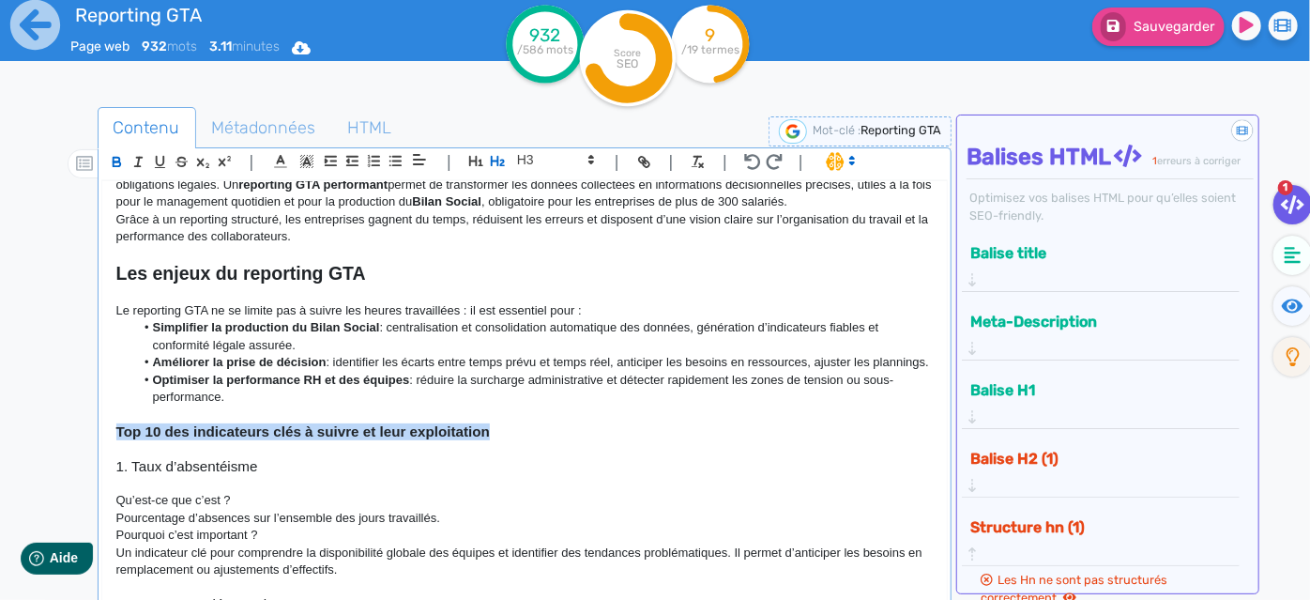
drag, startPoint x: 517, startPoint y: 442, endPoint x: 95, endPoint y: 447, distance: 422.4
click at [95, 447] on div "Contenu Métadonnées HTML | | H3 H4 H5 H6 Normal | | | | Reporting GTA : 10 indi…" at bounding box center [682, 408] width 1256 height 612
click at [503, 154] on icon "button" at bounding box center [498, 161] width 16 height 16
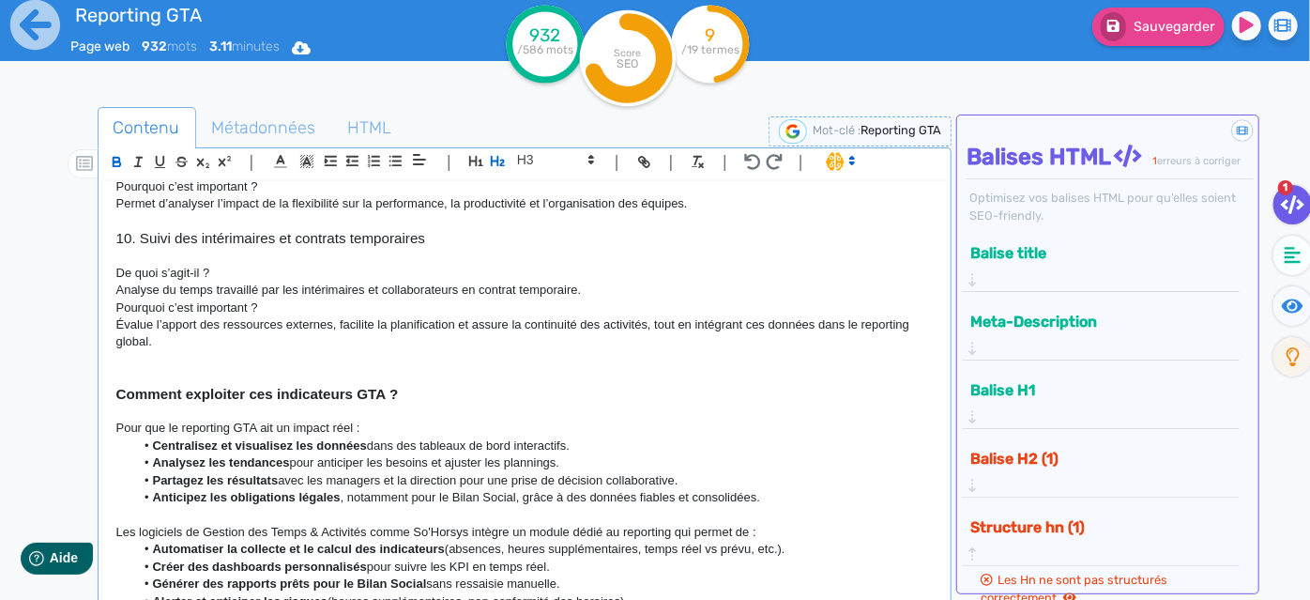
scroll to position [1450, 0]
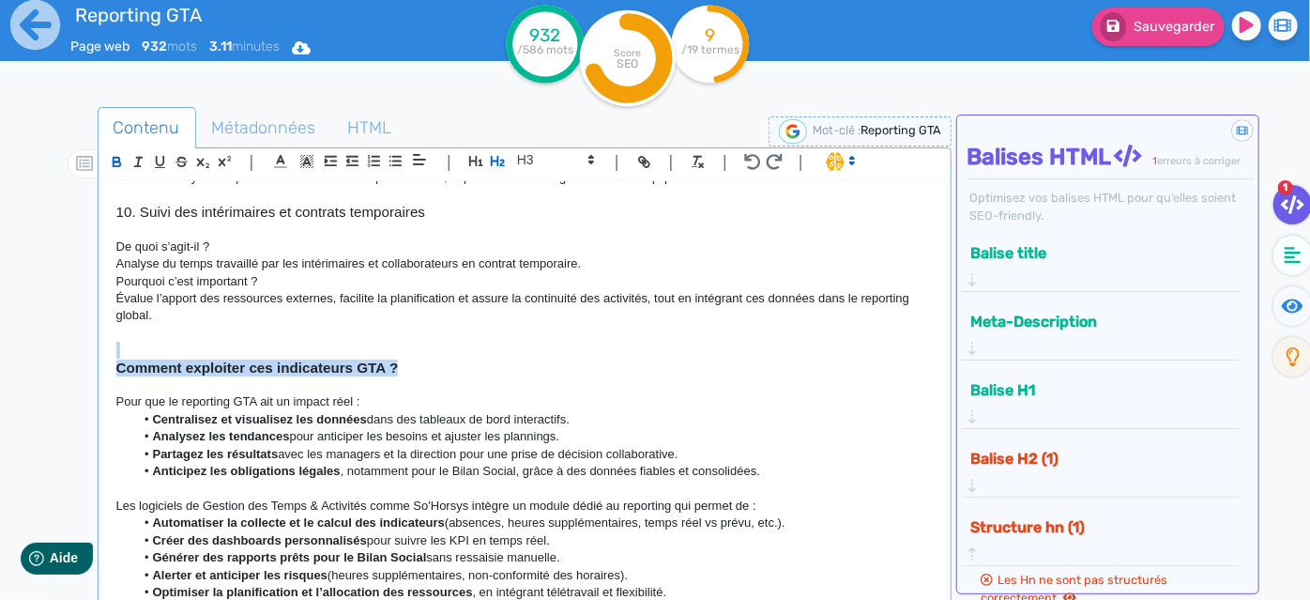
drag, startPoint x: 415, startPoint y: 379, endPoint x: 124, endPoint y: 372, distance: 291.0
click at [124, 372] on div "Reporting GTA : 10 indicateurs à suivre pour une gestion efficace La Gestion de…" at bounding box center [525, 391] width 846 height 420
click at [493, 160] on icon "button" at bounding box center [498, 161] width 14 height 10
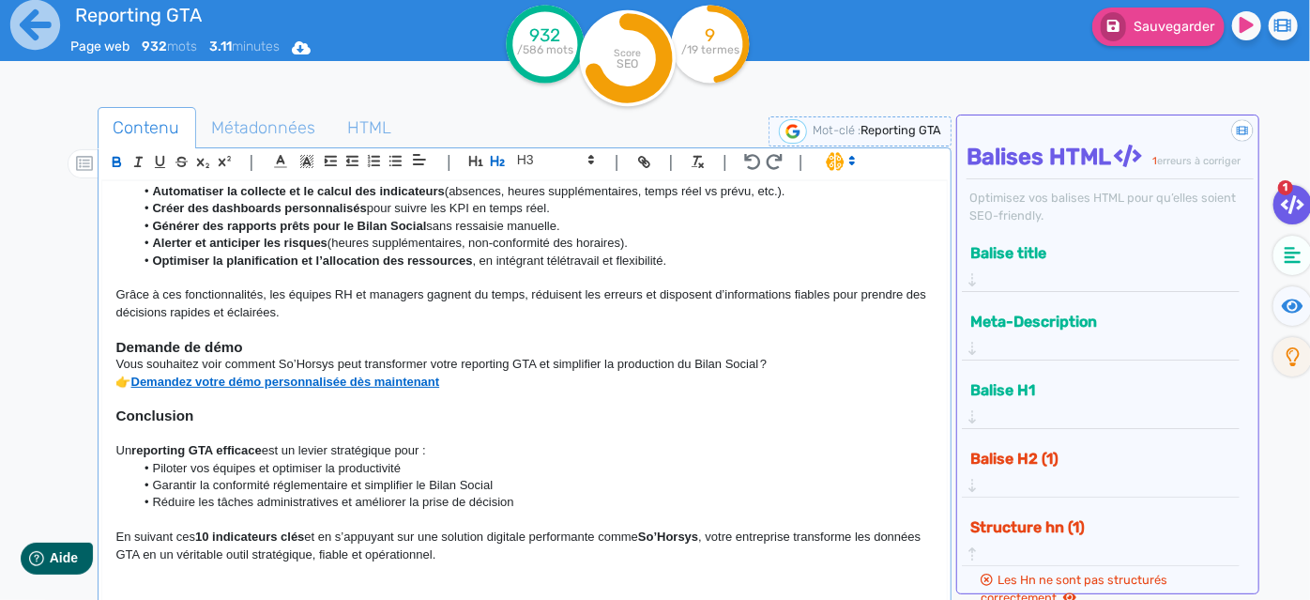
scroll to position [1834, 0]
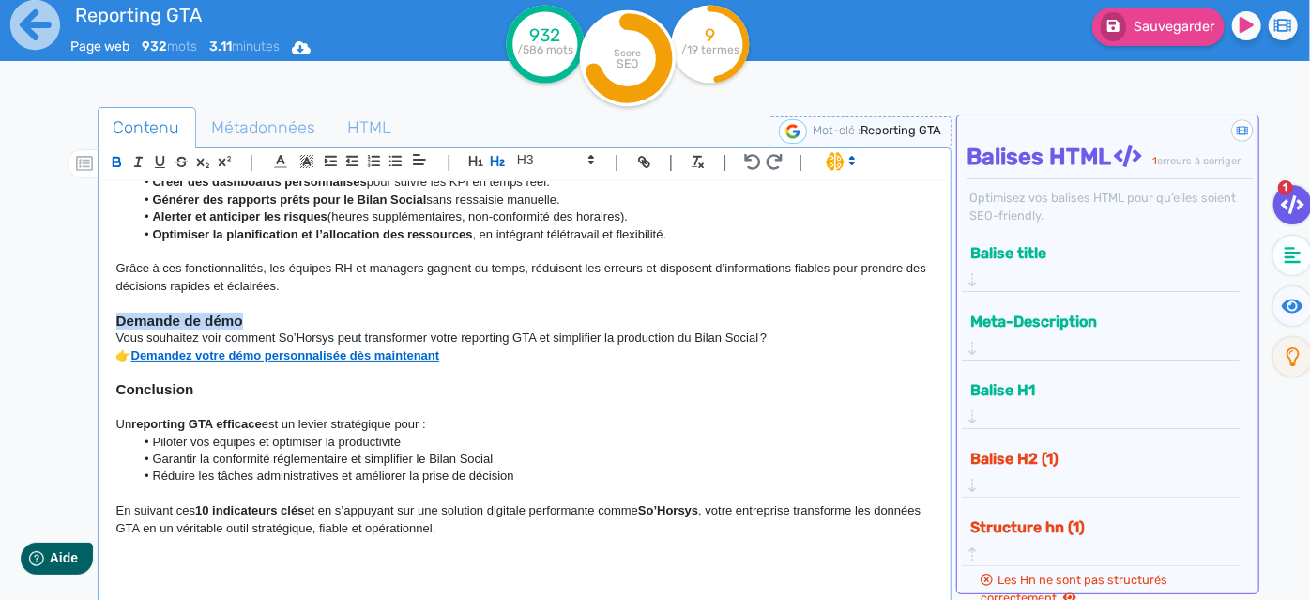
drag, startPoint x: 263, startPoint y: 317, endPoint x: 112, endPoint y: 317, distance: 151.1
click at [112, 317] on div "Reporting GTA : 10 indicateurs à suivre pour une gestion efficace La Gestion de…" at bounding box center [525, 391] width 846 height 420
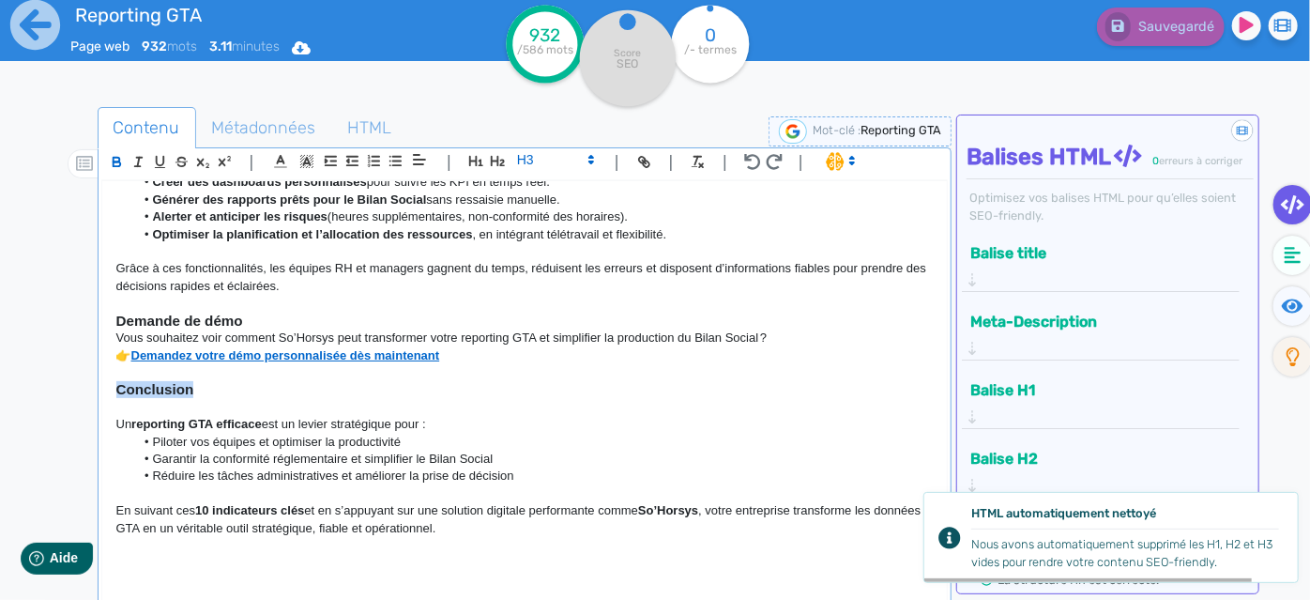
drag, startPoint x: 220, startPoint y: 393, endPoint x: 72, endPoint y: 385, distance: 147.6
click at [72, 385] on div "Contenu Métadonnées HTML | | H3 H4 H5 H6 Normal | | | | Reporting GTA : 10 indi…" at bounding box center [682, 408] width 1256 height 612
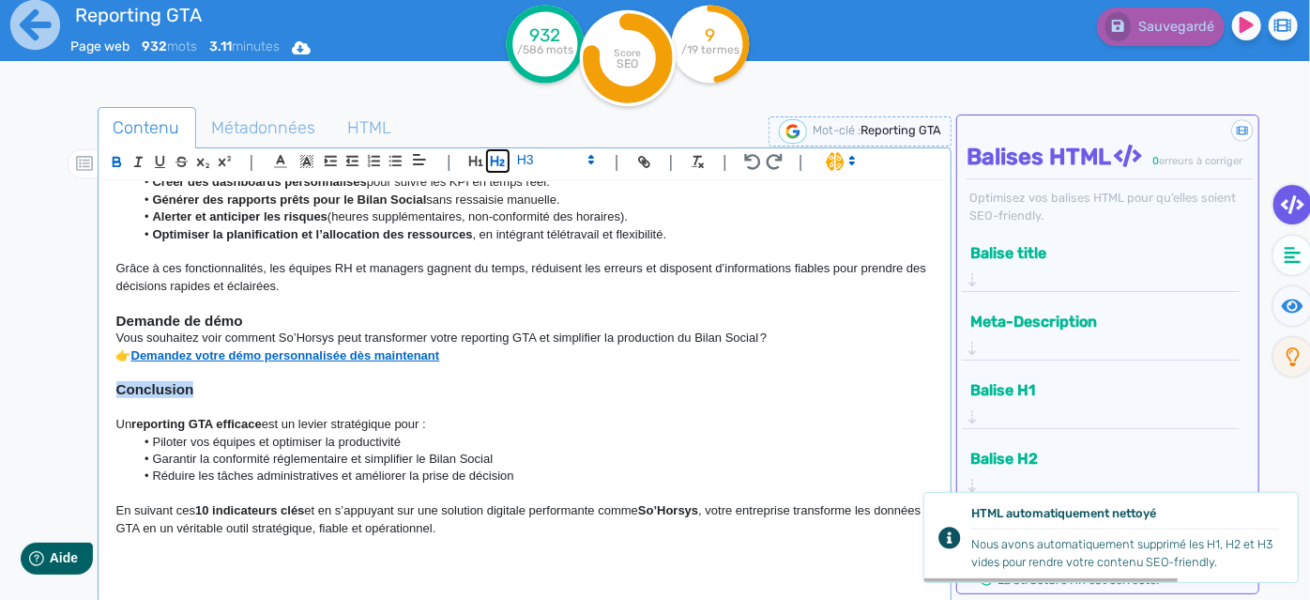
click at [496, 161] on icon "button" at bounding box center [498, 161] width 16 height 16
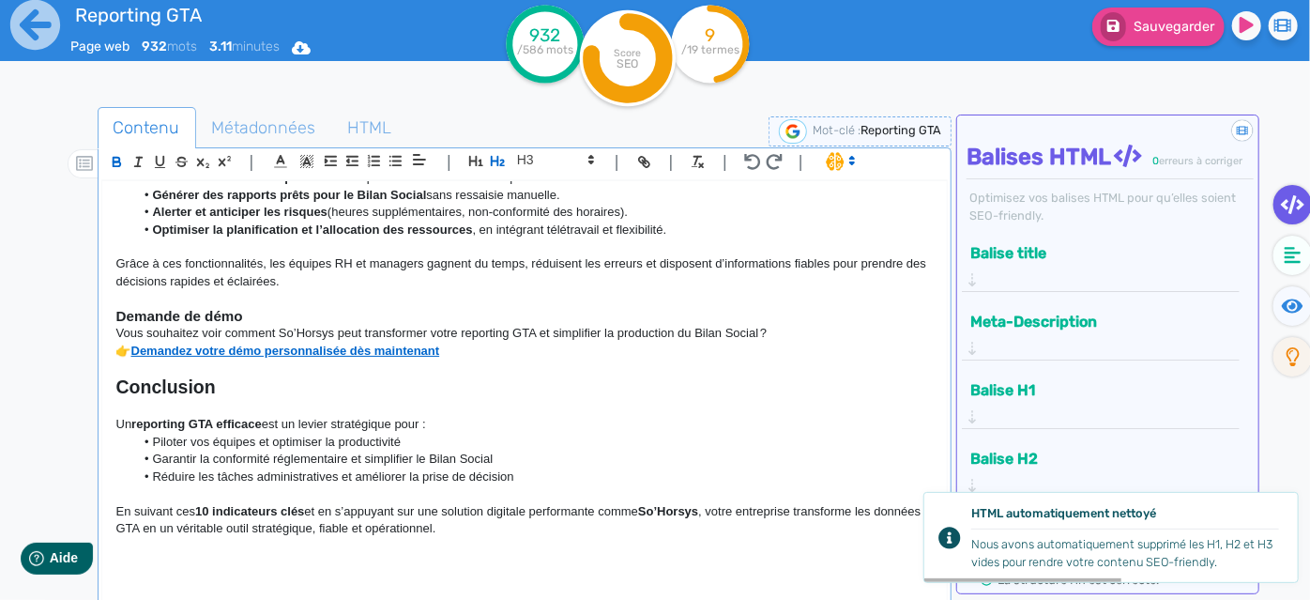
click at [557, 363] on p at bounding box center [524, 367] width 817 height 17
drag, startPoint x: 250, startPoint y: 397, endPoint x: 71, endPoint y: 398, distance: 178.3
click at [71, 398] on div "Contenu Métadonnées HTML | | H3 H4 H5 H6 Normal | | | | Reporting GTA : 10 indi…" at bounding box center [682, 408] width 1256 height 612
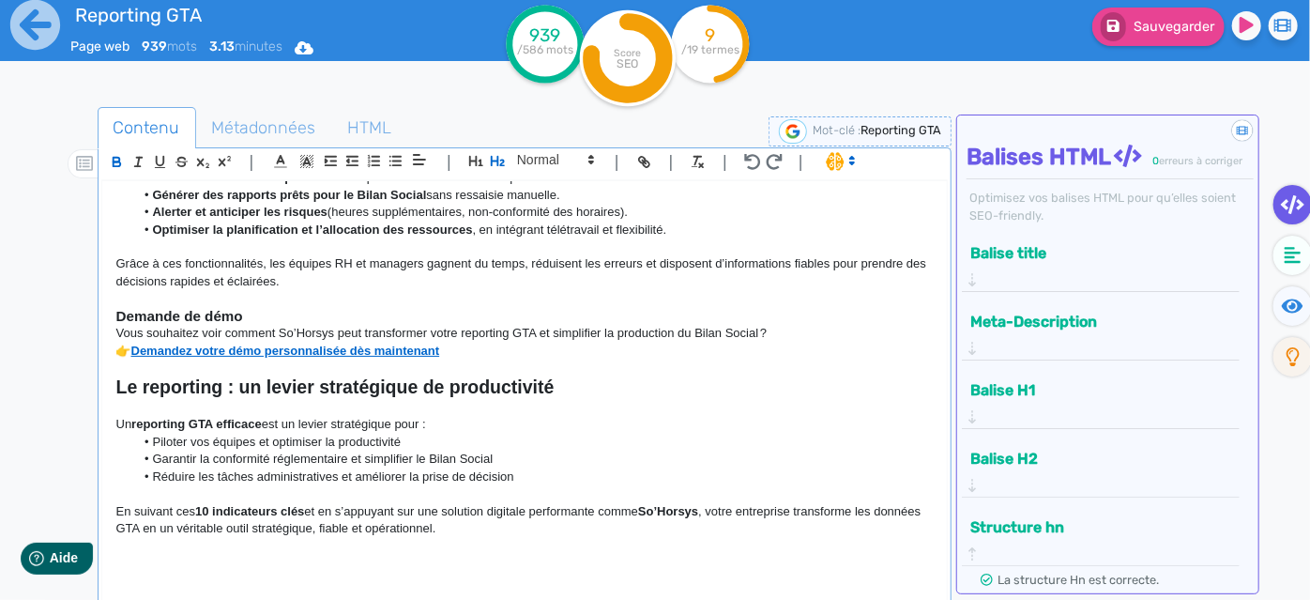
click at [223, 392] on strong "Le reporting : un levier stratégique de productivité" at bounding box center [335, 386] width 438 height 21
click at [565, 479] on li "Réduire les tâches administratives et améliorer la prise de décision" at bounding box center [533, 476] width 799 height 17
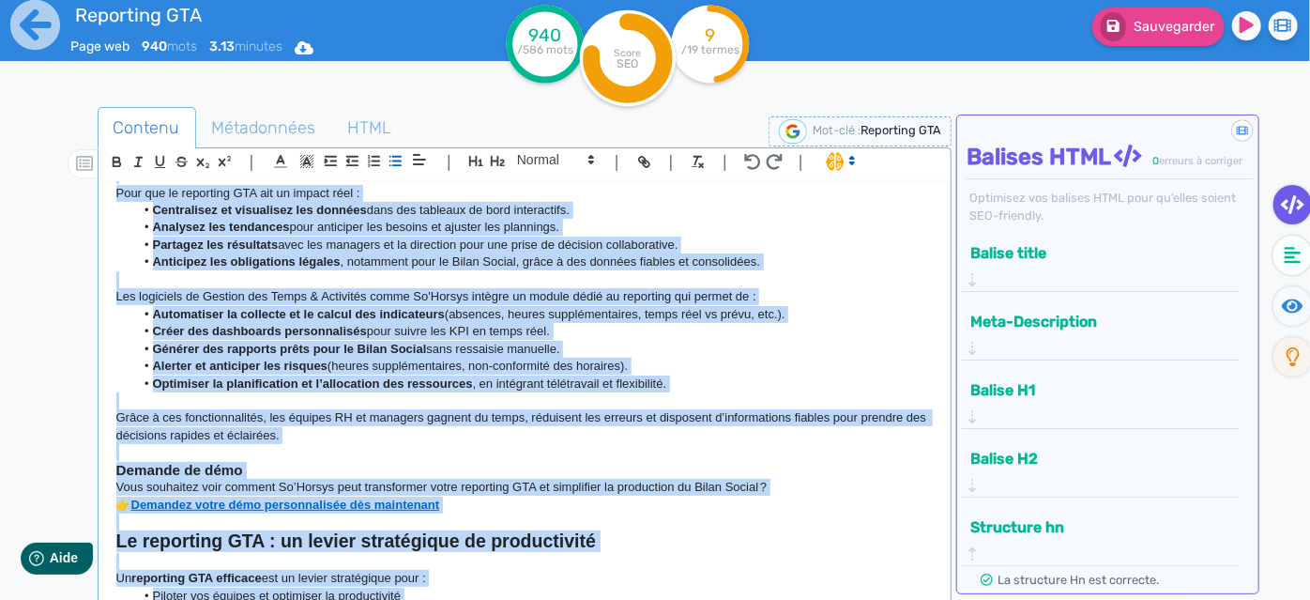
scroll to position [0, 0]
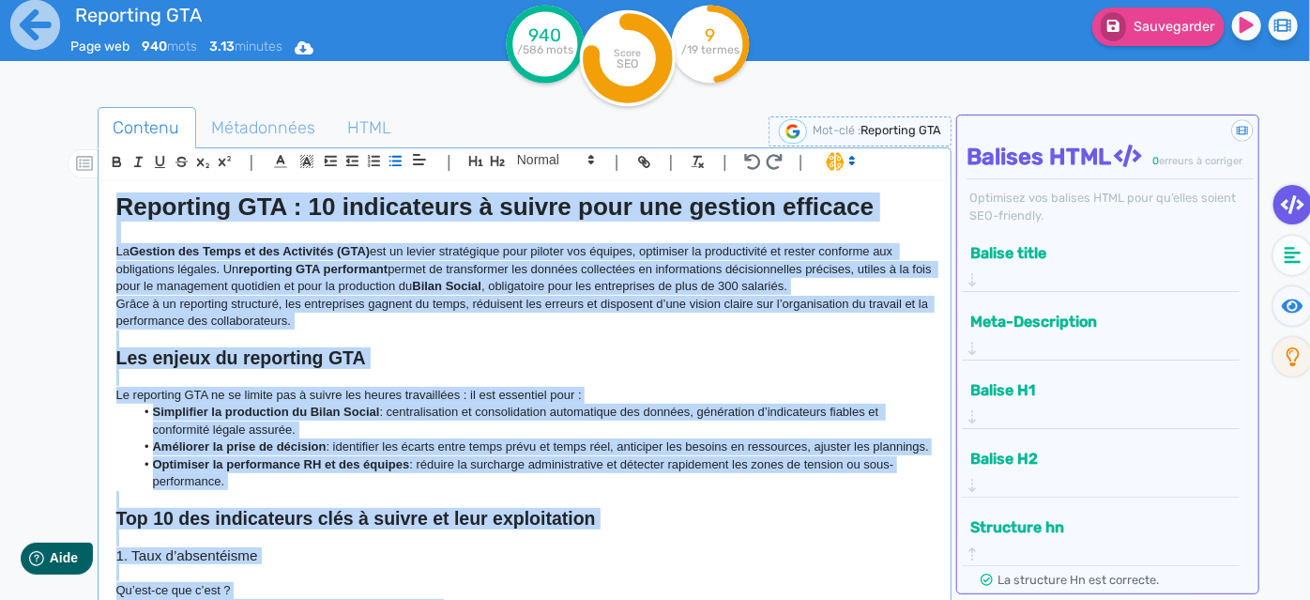
drag, startPoint x: 549, startPoint y: 538, endPoint x: 0, endPoint y: -46, distance: 801.4
click at [0, 0] on html "Reporting GTA Page web 940 mots 3.13 minutes Html Pdf Word 940 /586 mots Score …" at bounding box center [655, 296] width 1310 height 600
copy div "Loremipsu DOL : 72 sitametcons a elitse doei tem incidid utlabore Et Dolorem al…"
